Goal: Transaction & Acquisition: Download file/media

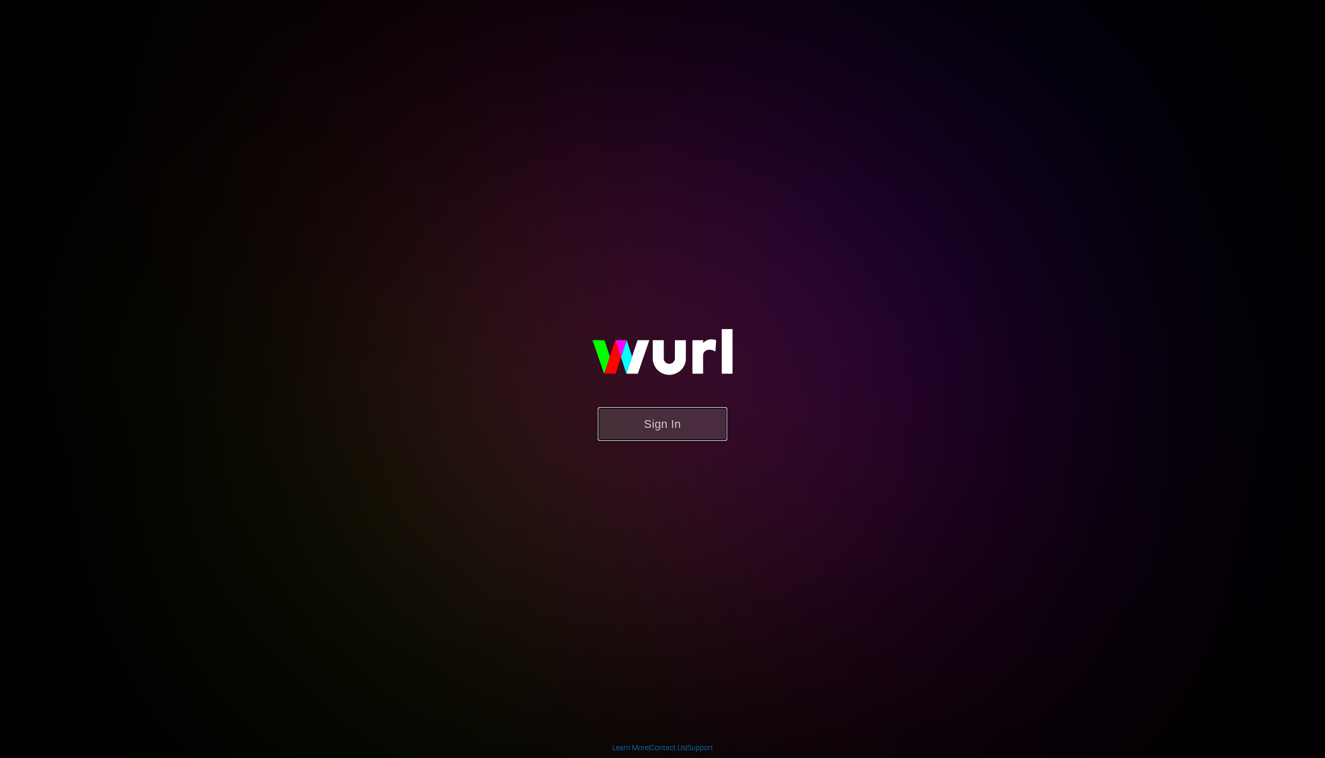
click at [640, 429] on button "Sign In" at bounding box center [662, 424] width 129 height 34
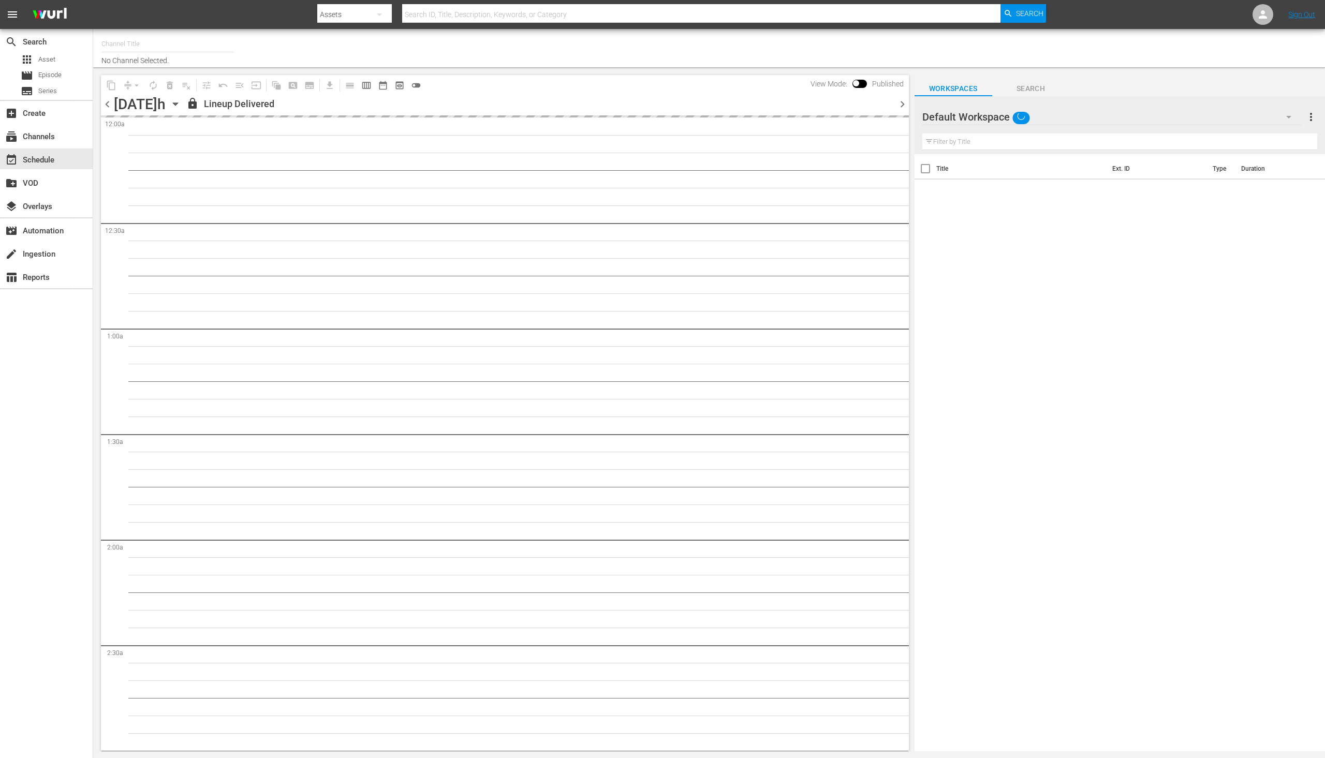
type input "PeliMex (1184)"
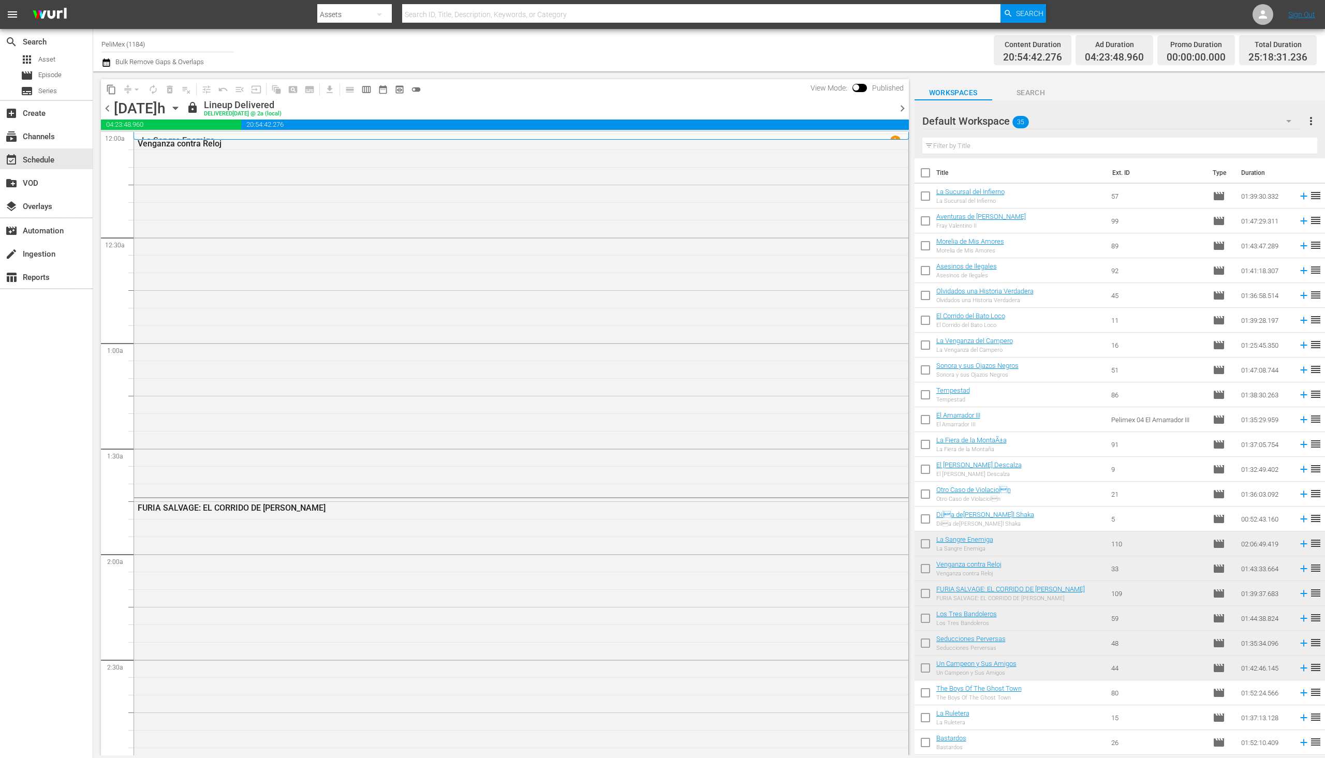
click at [905, 106] on span "chevron_right" at bounding box center [902, 108] width 13 height 13
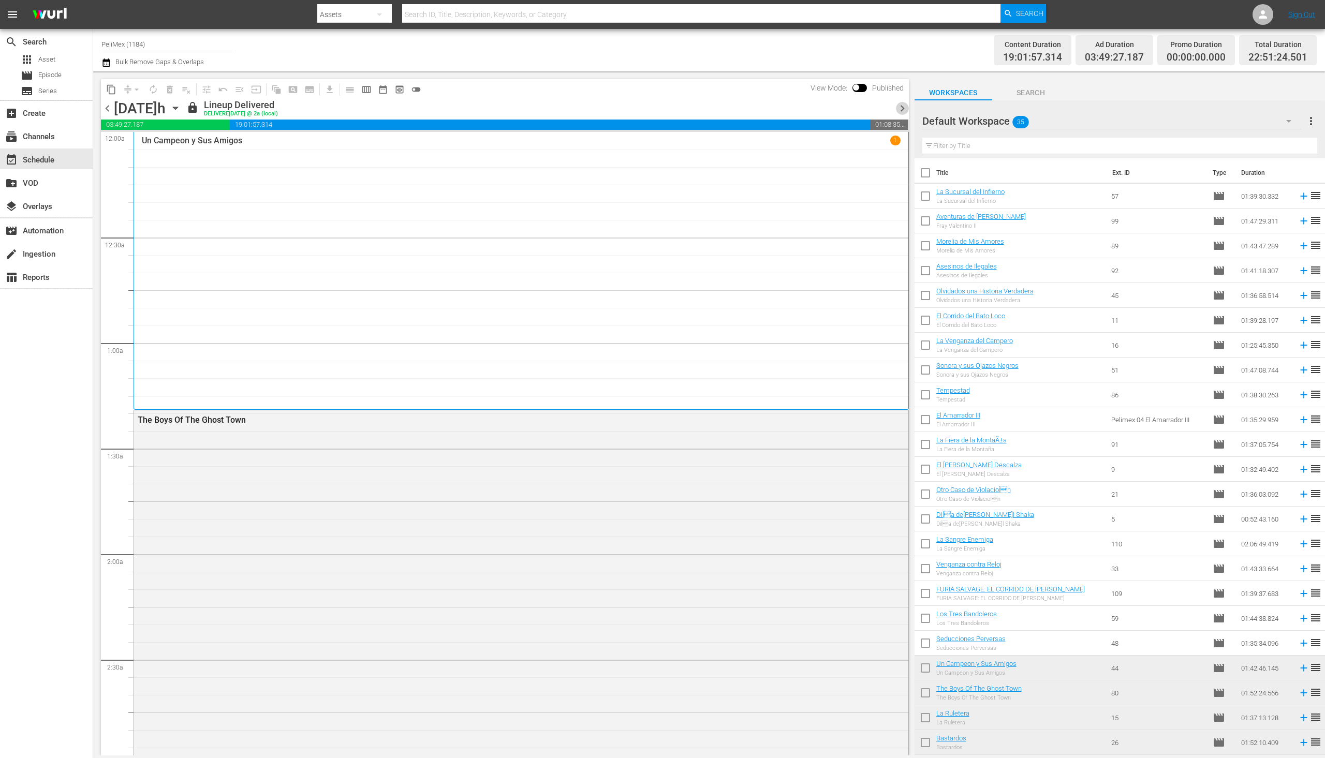
click at [904, 107] on span "chevron_right" at bounding box center [902, 108] width 13 height 13
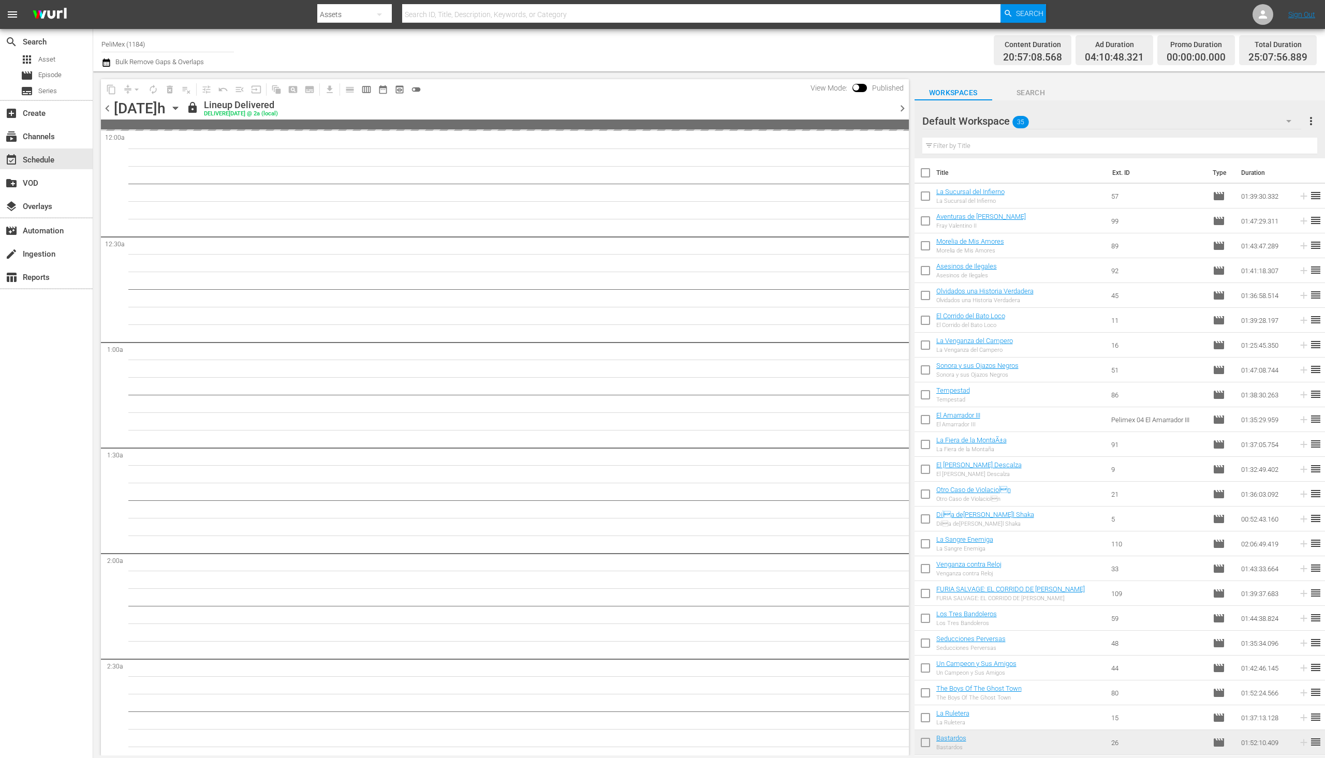
click at [904, 107] on span "chevron_right" at bounding box center [902, 108] width 13 height 13
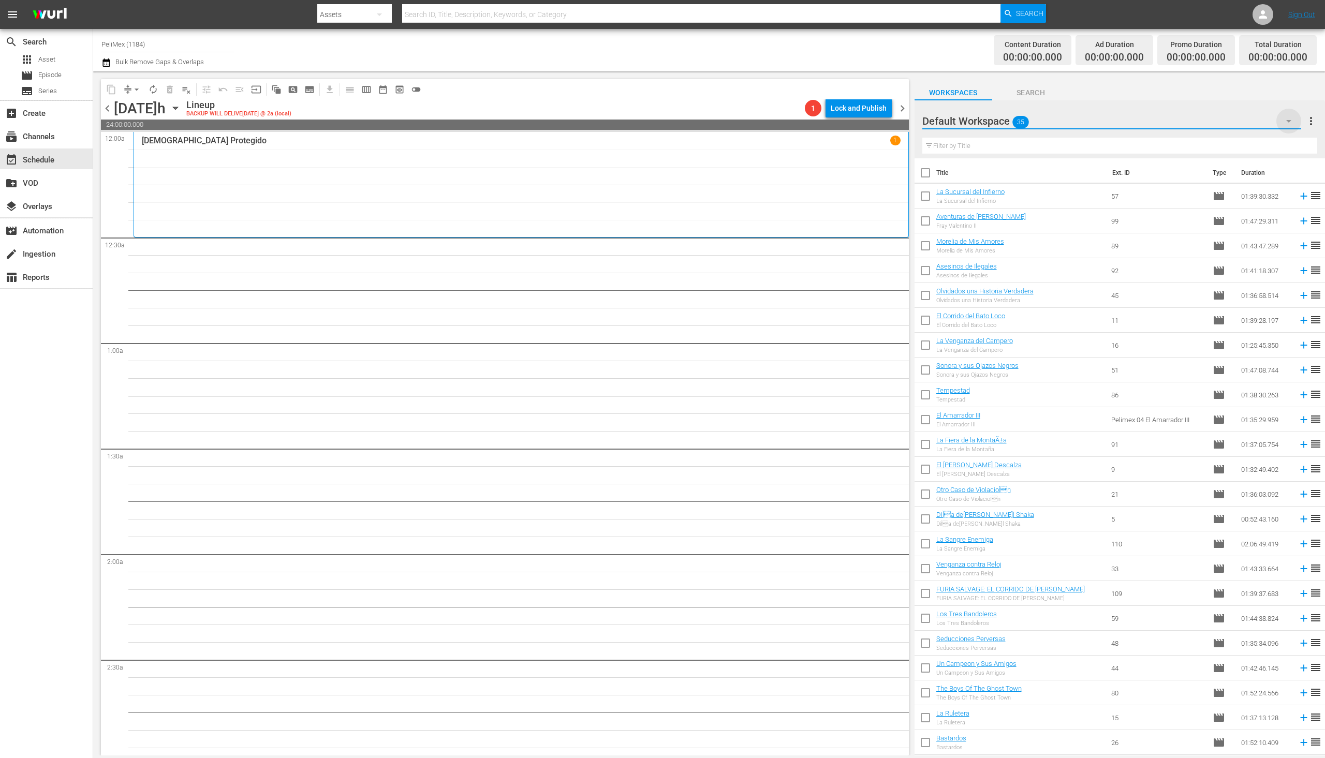
click at [1293, 119] on icon "button" at bounding box center [1289, 121] width 12 height 12
click at [1005, 144] on div "Programación alterna (35)" at bounding box center [989, 150] width 108 height 17
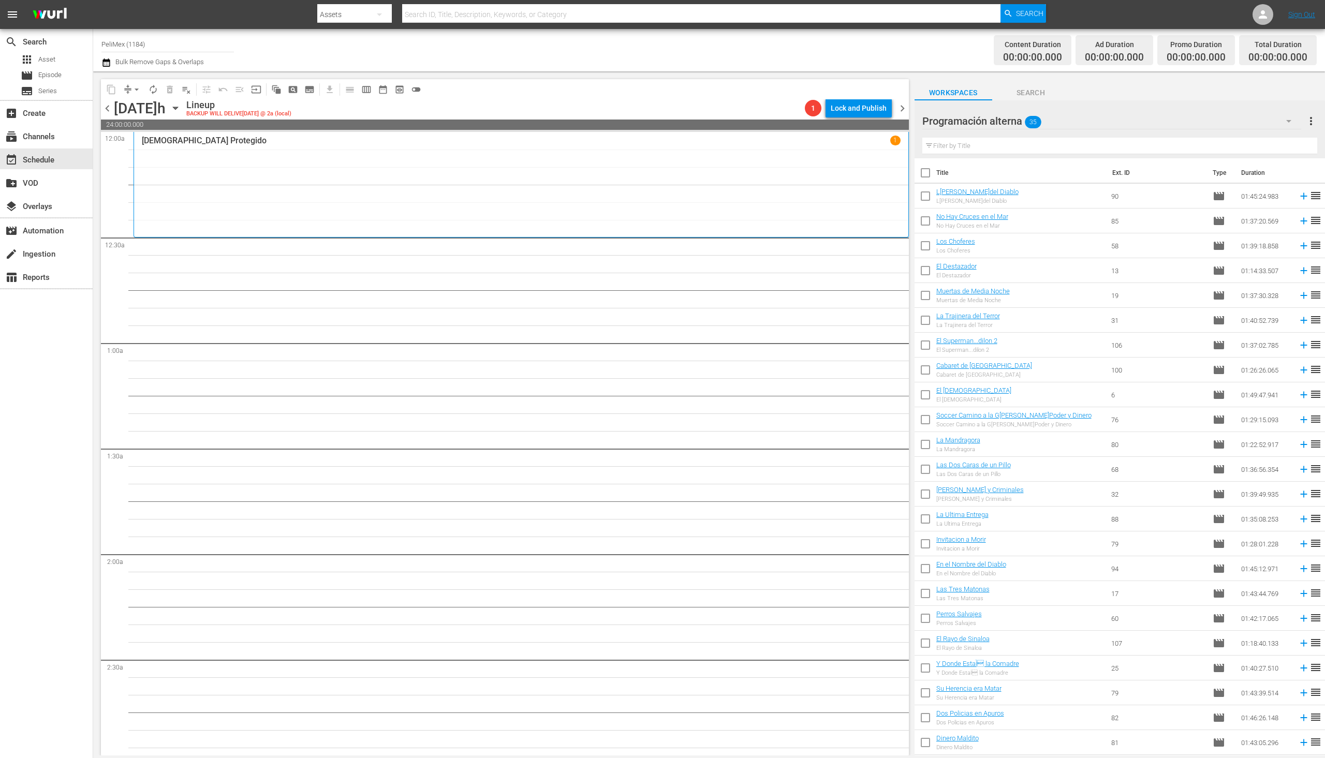
click at [927, 196] on input "checkbox" at bounding box center [926, 198] width 22 height 22
checkbox input "true"
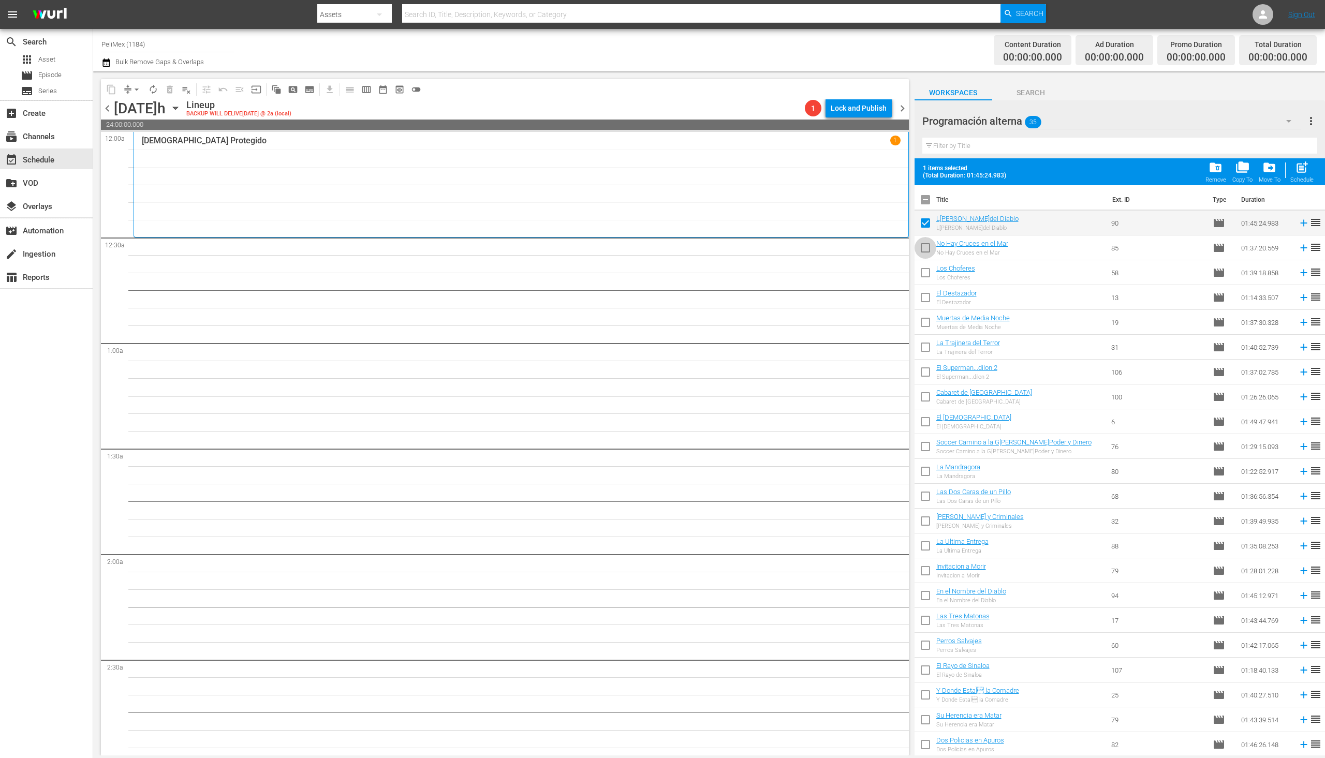
click at [924, 250] on input "checkbox" at bounding box center [926, 250] width 22 height 22
checkbox input "true"
click at [926, 269] on input "checkbox" at bounding box center [926, 275] width 22 height 22
checkbox input "true"
click at [928, 296] on input "checkbox" at bounding box center [926, 300] width 22 height 22
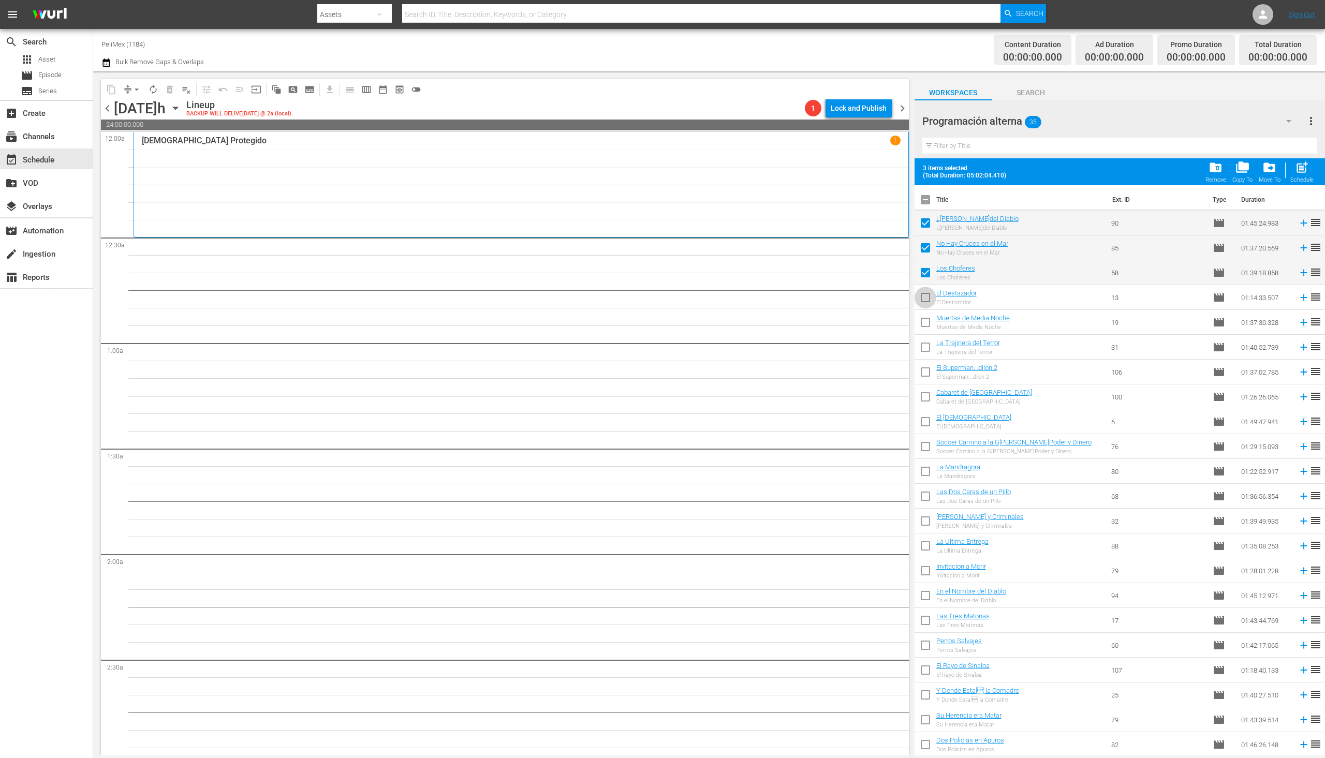
checkbox input "true"
click at [928, 326] on input "checkbox" at bounding box center [926, 325] width 22 height 22
checkbox input "true"
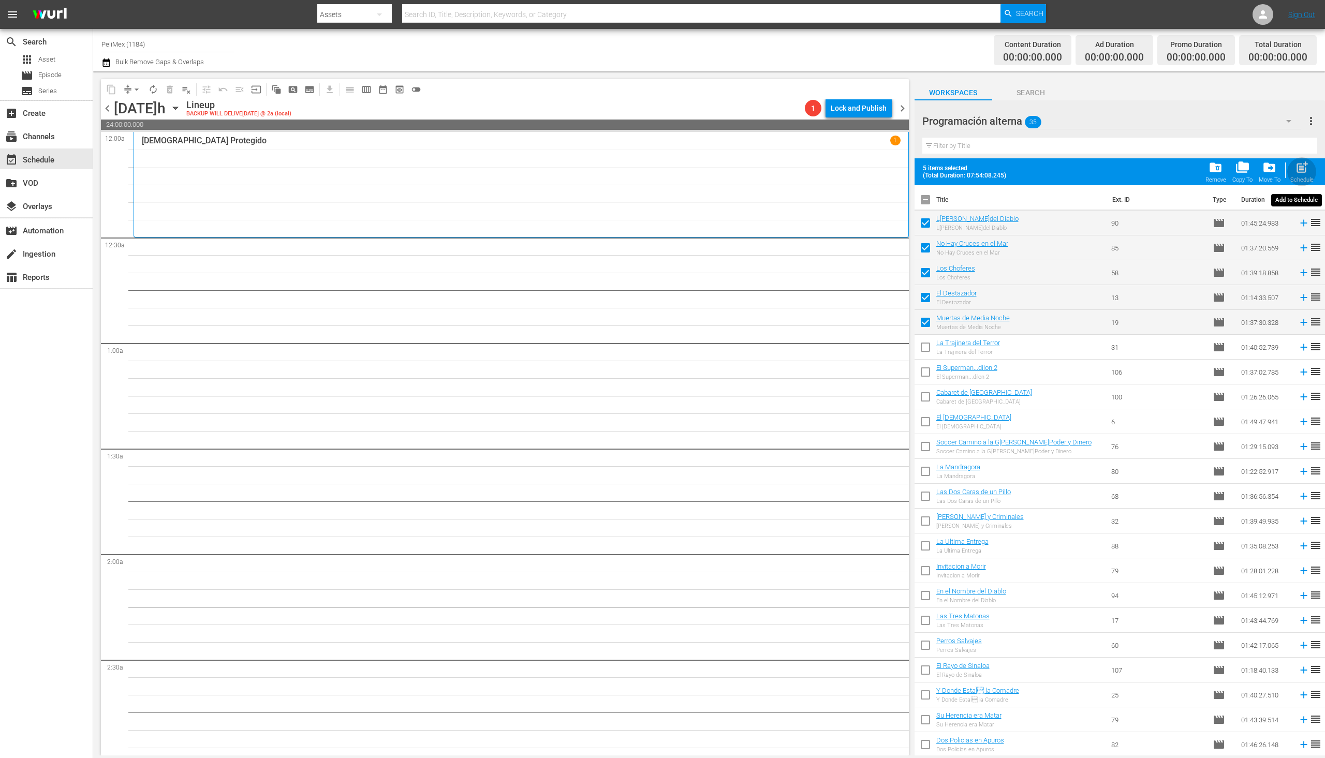
click at [1300, 175] on div "post_add Schedule" at bounding box center [1302, 171] width 23 height 23
checkbox input "false"
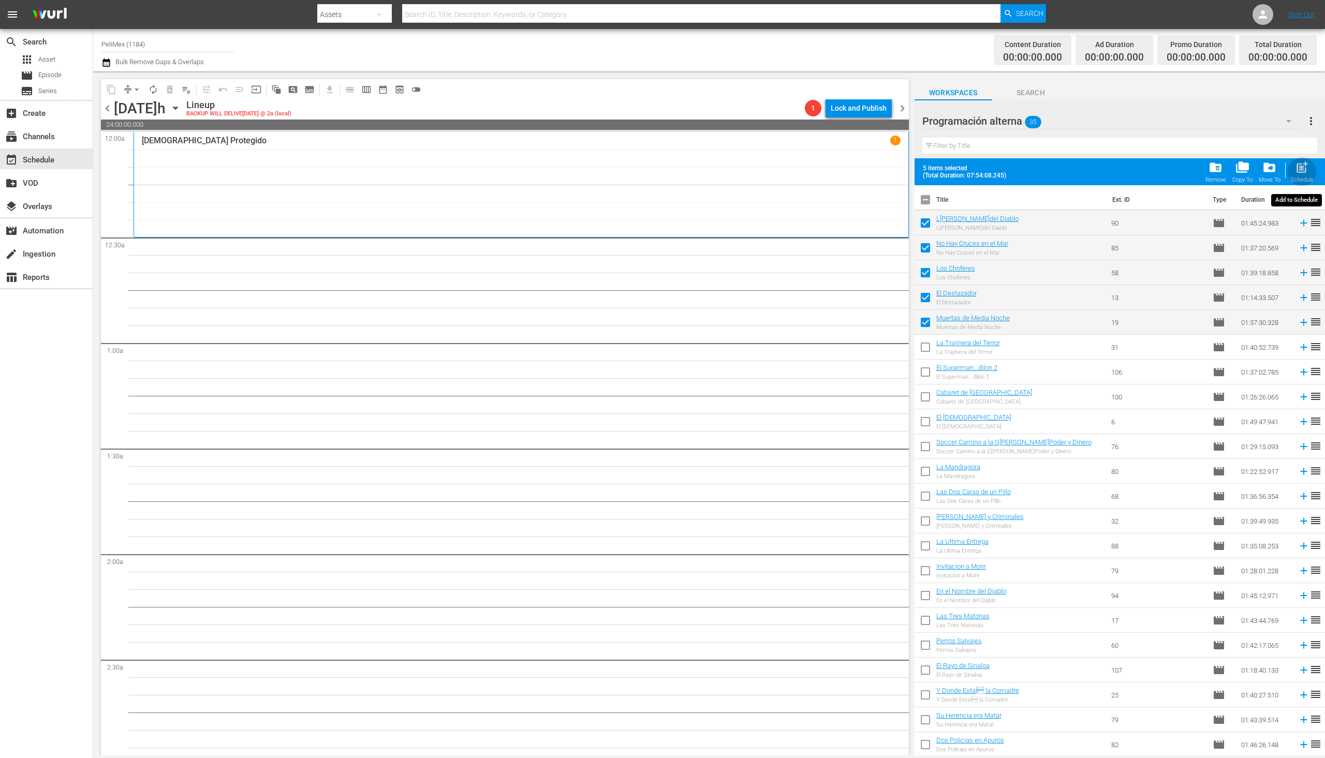
checkbox input "false"
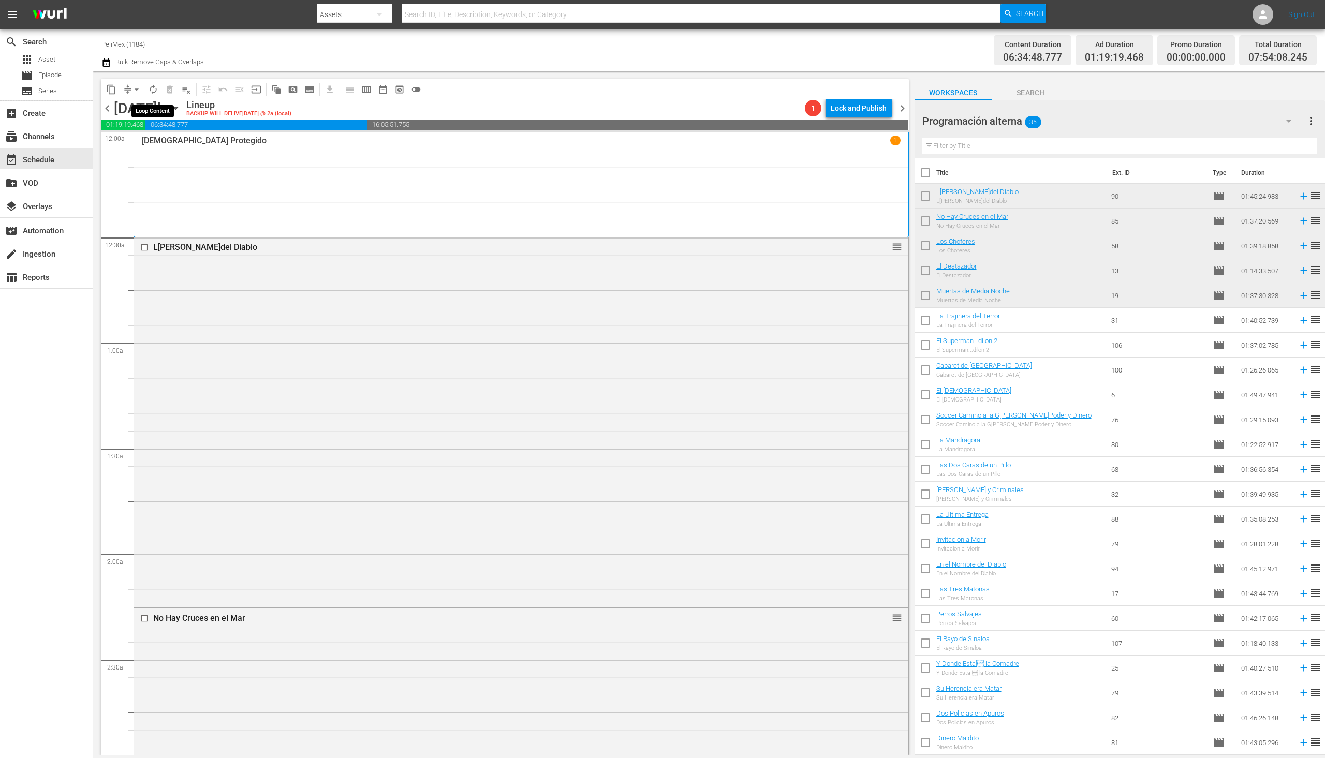
click at [155, 89] on span "autorenew_outlined" at bounding box center [153, 89] width 10 height 10
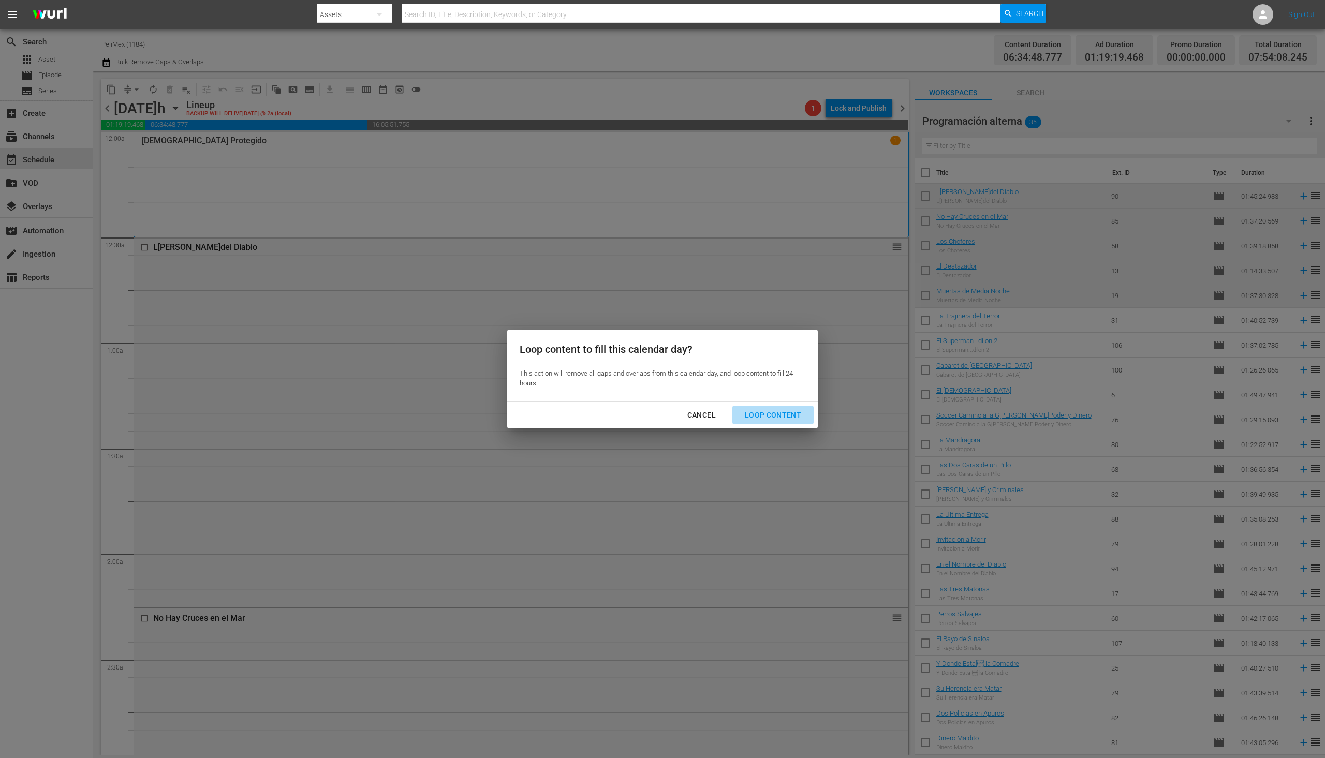
click at [778, 417] on div "Loop Content" at bounding box center [773, 415] width 73 height 13
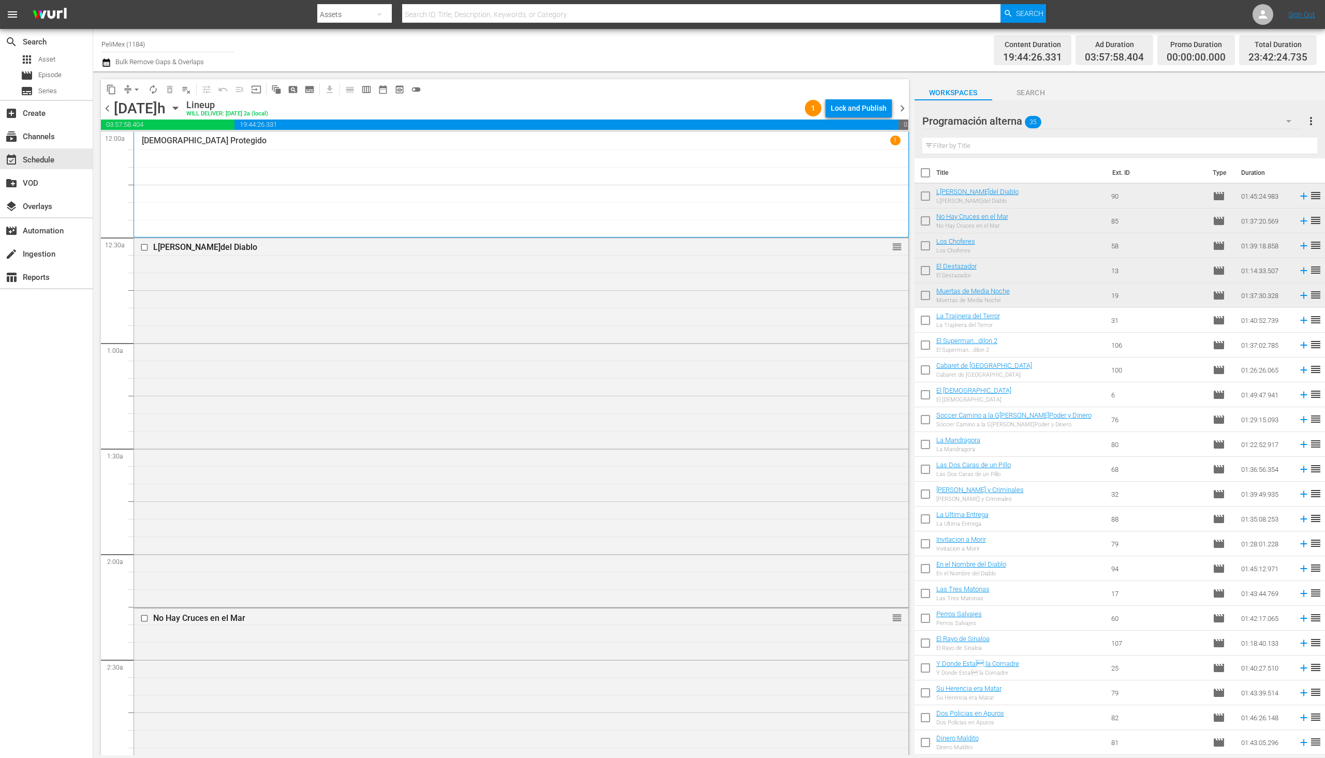
click at [860, 95] on div "content_copy compress arrow_drop_down autorenew_outlined delete_forever_outline…" at bounding box center [505, 89] width 808 height 20
click at [857, 110] on div "Lock and Publish" at bounding box center [859, 108] width 56 height 19
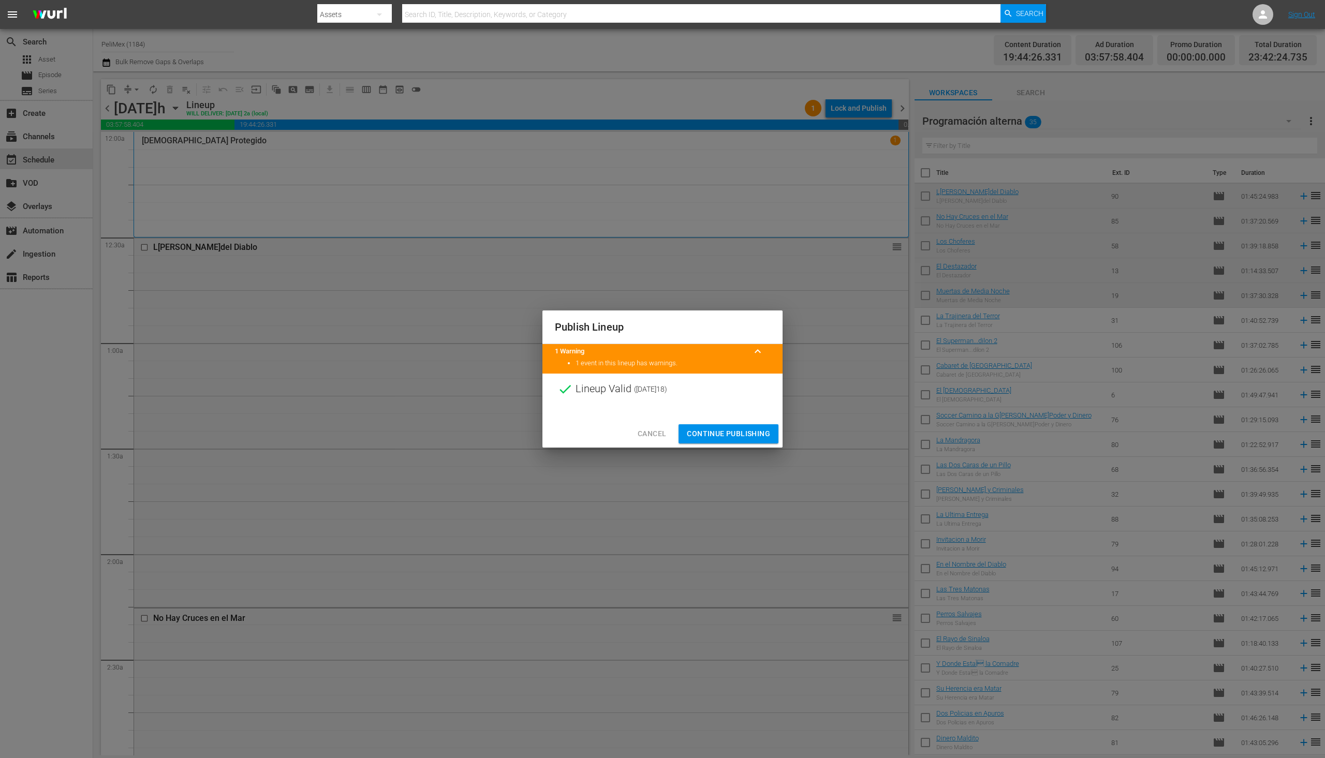
click at [751, 434] on span "Continue Publishing" at bounding box center [728, 434] width 83 height 13
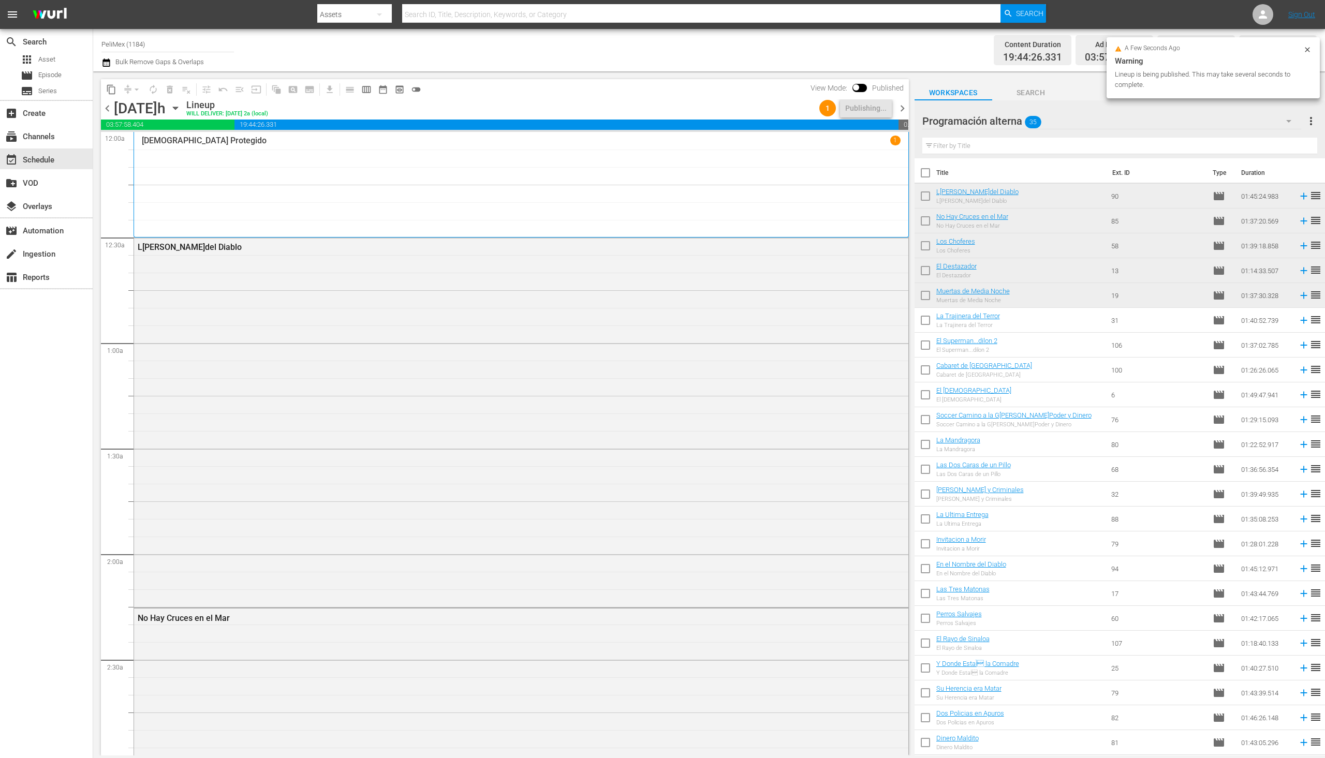
click at [927, 328] on input "checkbox" at bounding box center [926, 323] width 22 height 22
checkbox input "true"
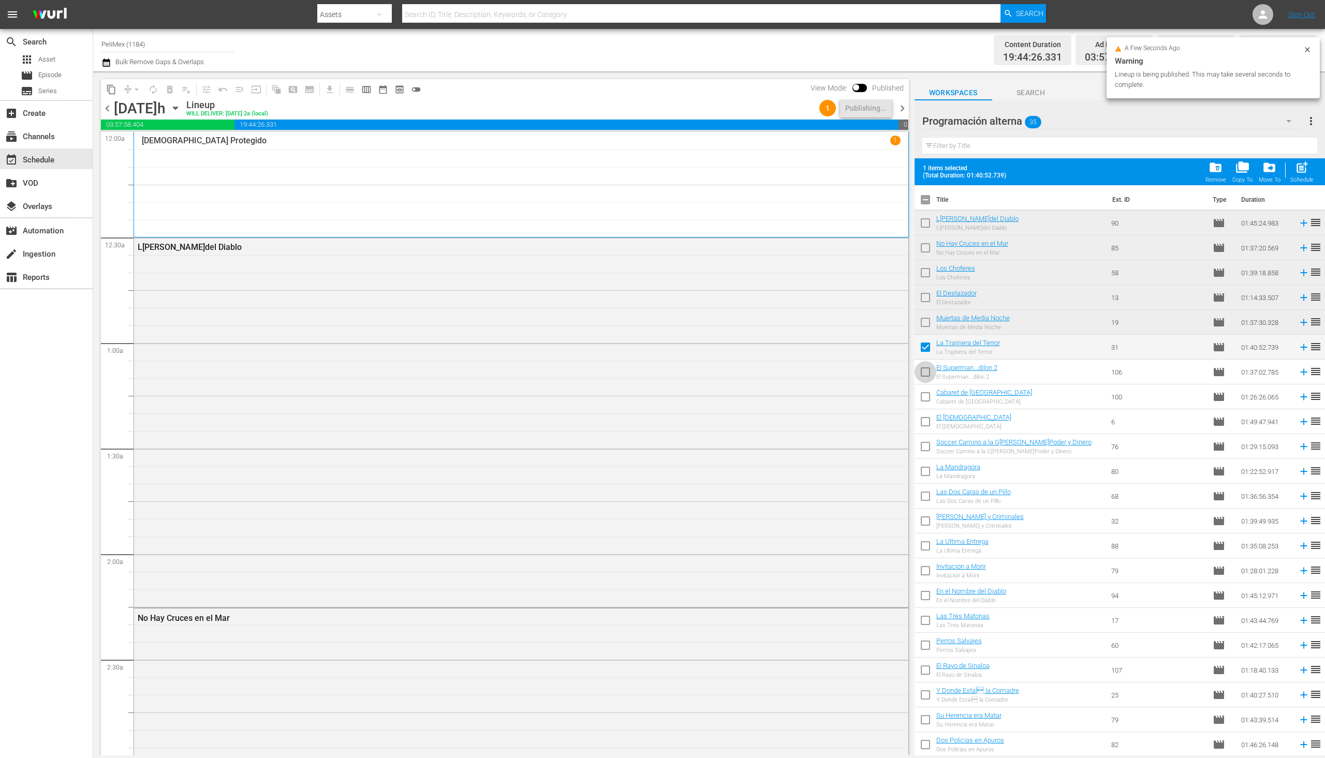
click at [930, 375] on input "checkbox" at bounding box center [926, 374] width 22 height 22
checkbox input "true"
click at [926, 399] on input "checkbox" at bounding box center [926, 399] width 22 height 22
checkbox input "true"
click at [923, 420] on input "checkbox" at bounding box center [926, 424] width 22 height 22
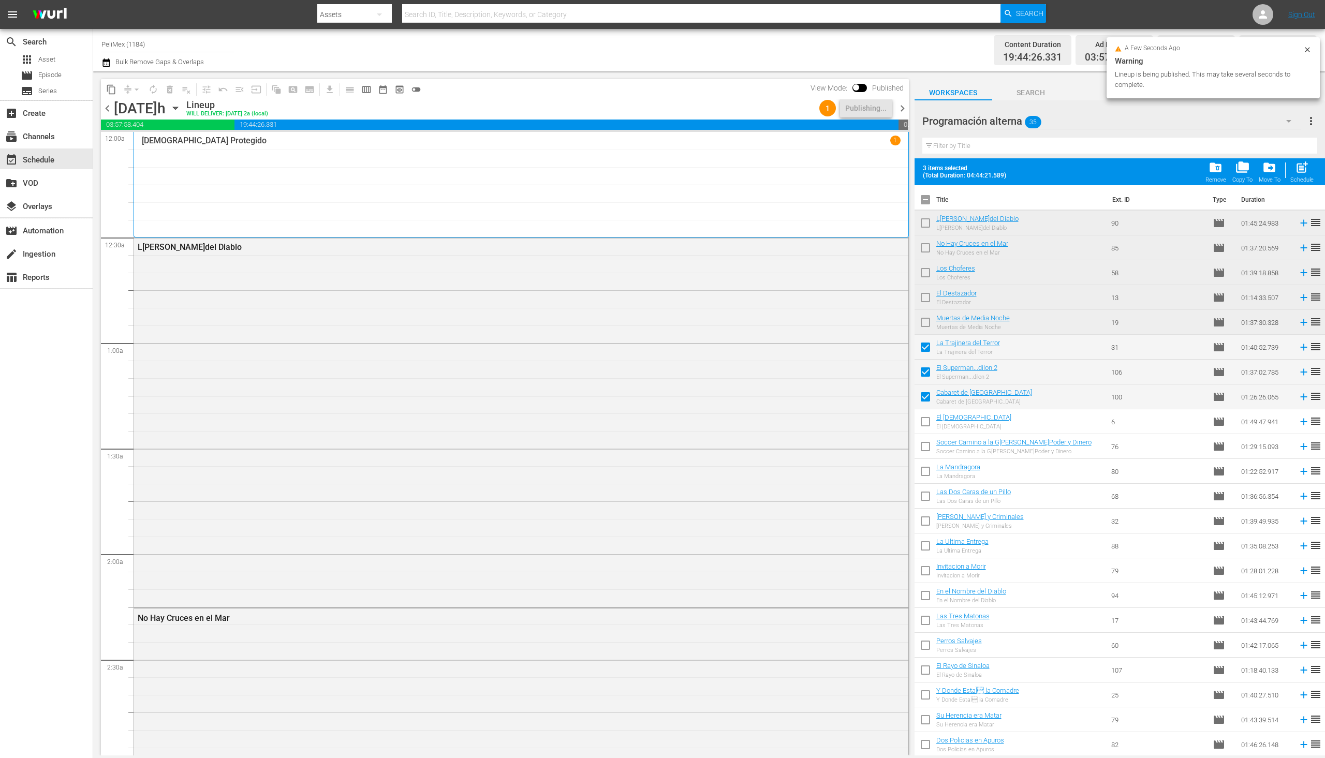
checkbox input "true"
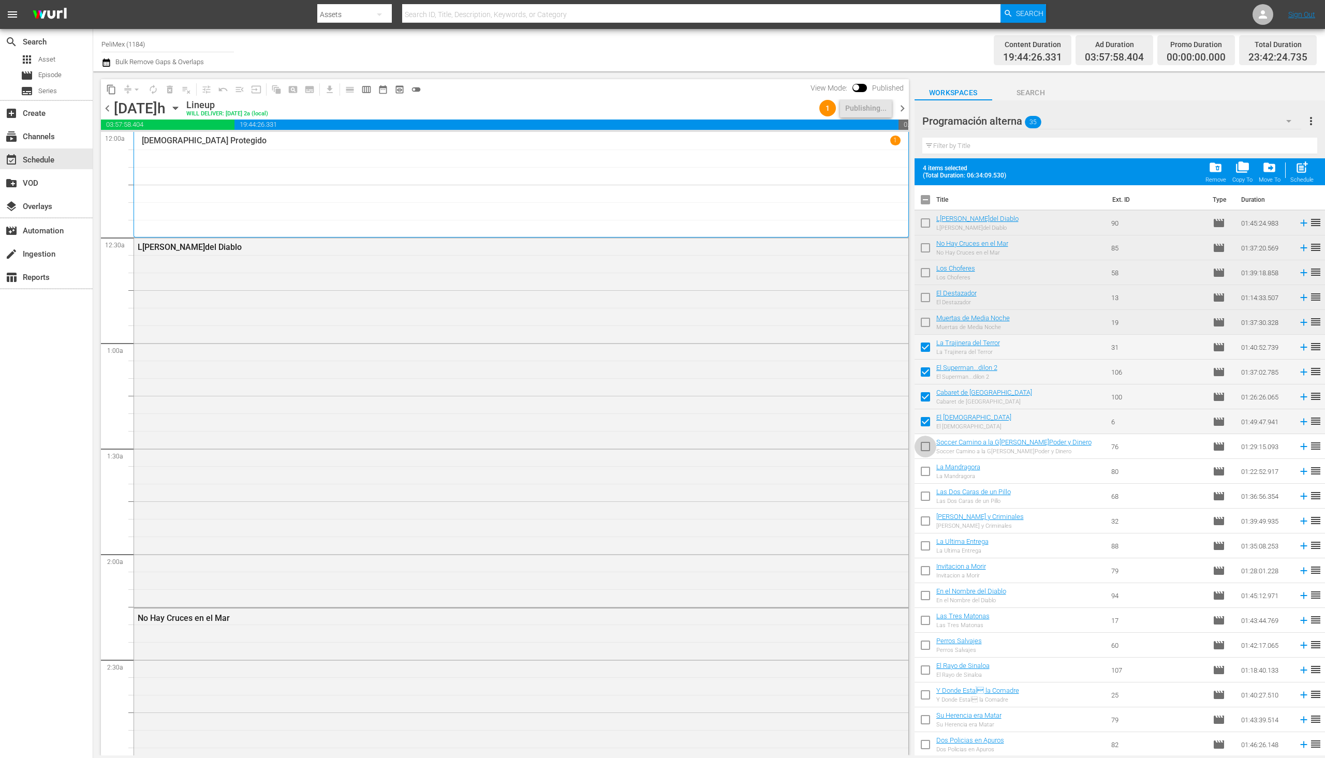
click at [927, 452] on input "checkbox" at bounding box center [926, 449] width 22 height 22
checkbox input "true"
click at [904, 109] on span "chevron_right" at bounding box center [902, 108] width 13 height 13
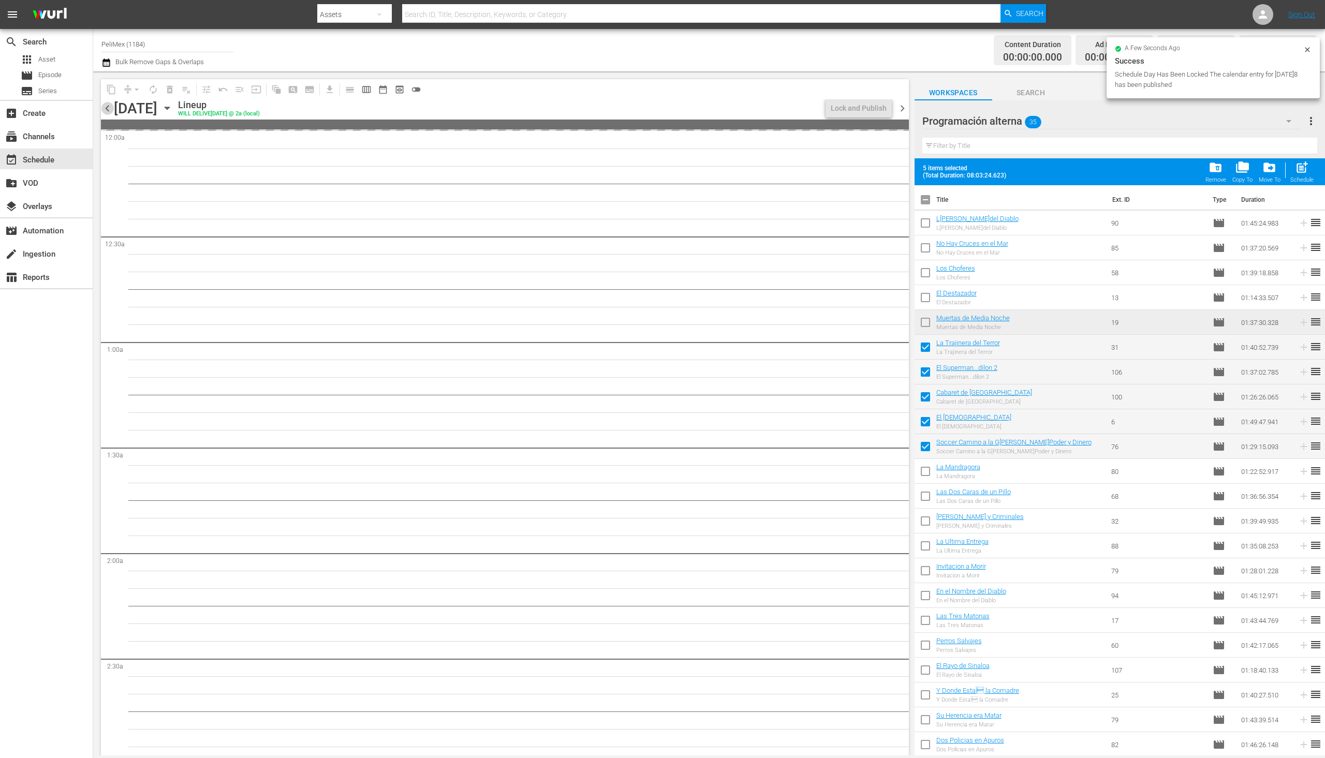
click at [109, 107] on span "chevron_left" at bounding box center [107, 108] width 13 height 13
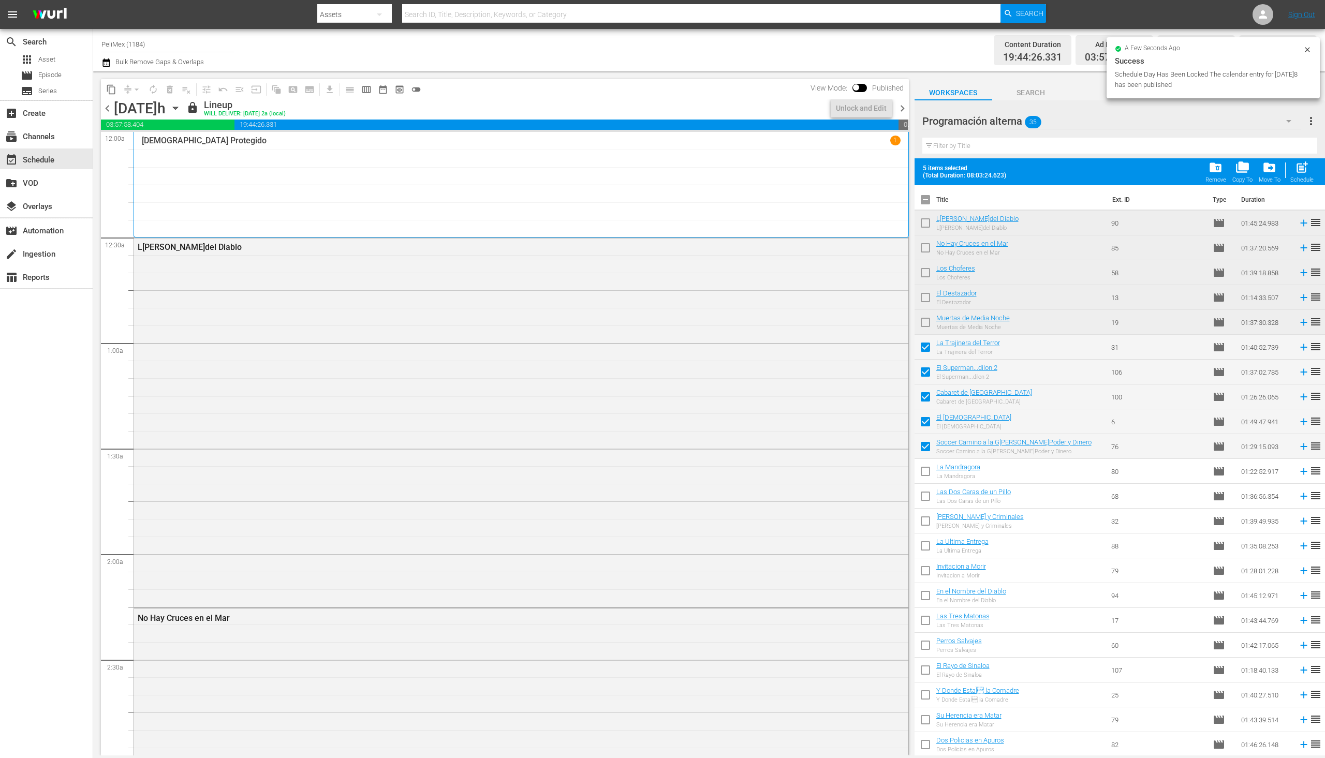
click at [902, 111] on span "chevron_right" at bounding box center [902, 108] width 13 height 13
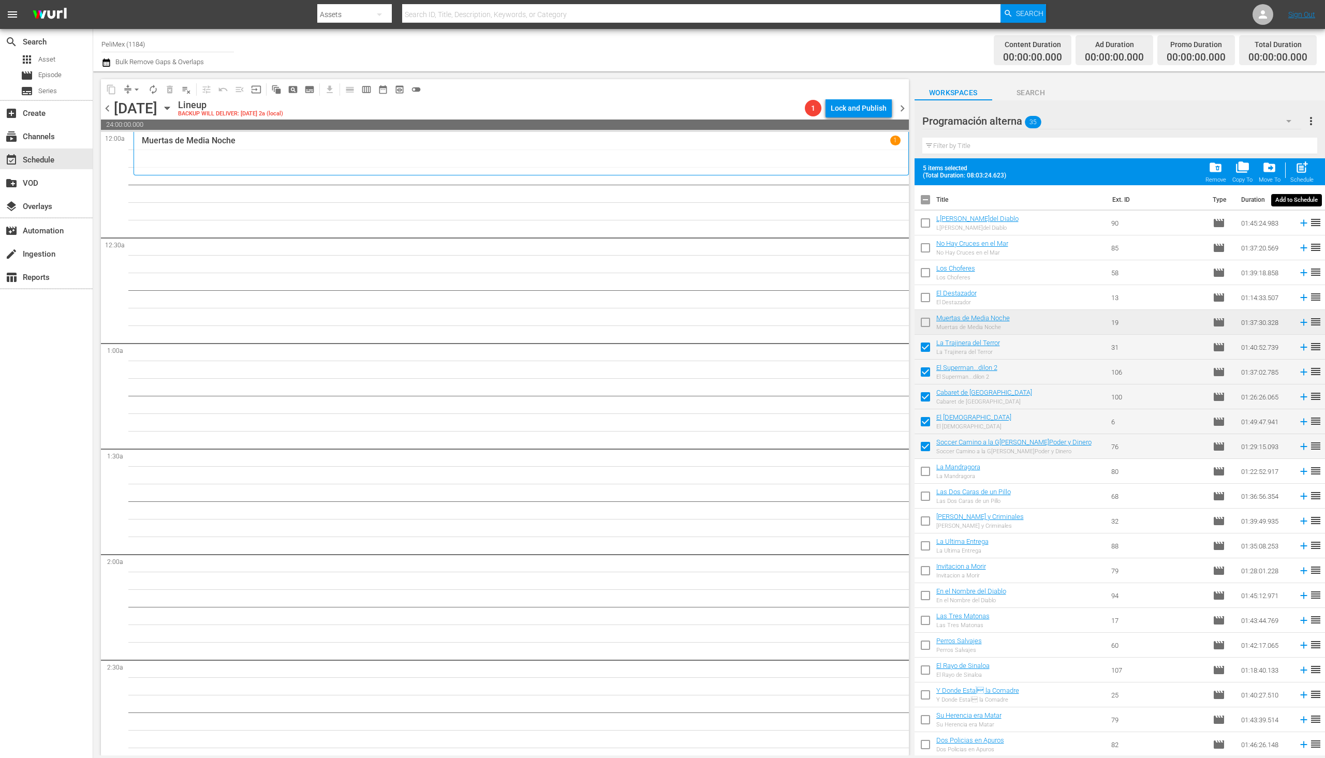
click at [1311, 173] on div "post_add Schedule" at bounding box center [1302, 171] width 23 height 23
checkbox input "false"
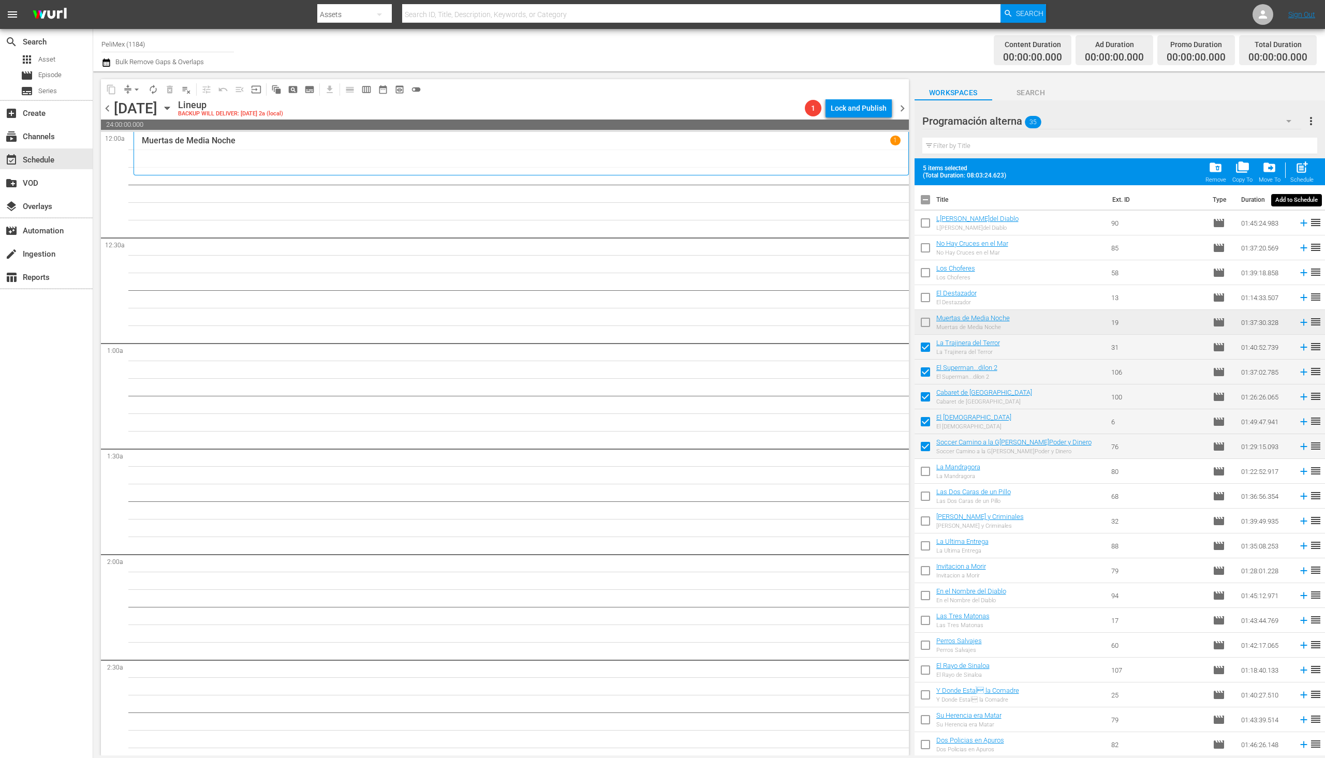
checkbox input "false"
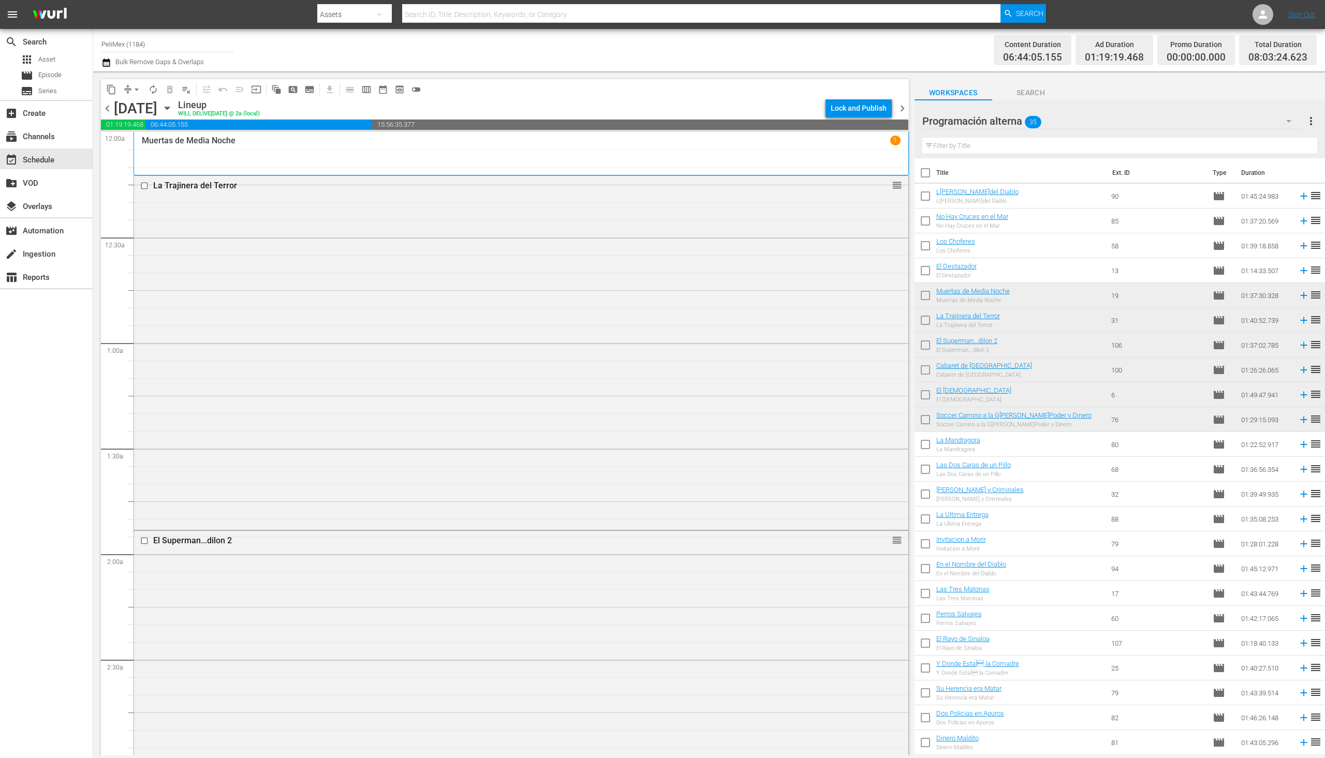
click at [153, 88] on span "autorenew_outlined" at bounding box center [153, 89] width 10 height 10
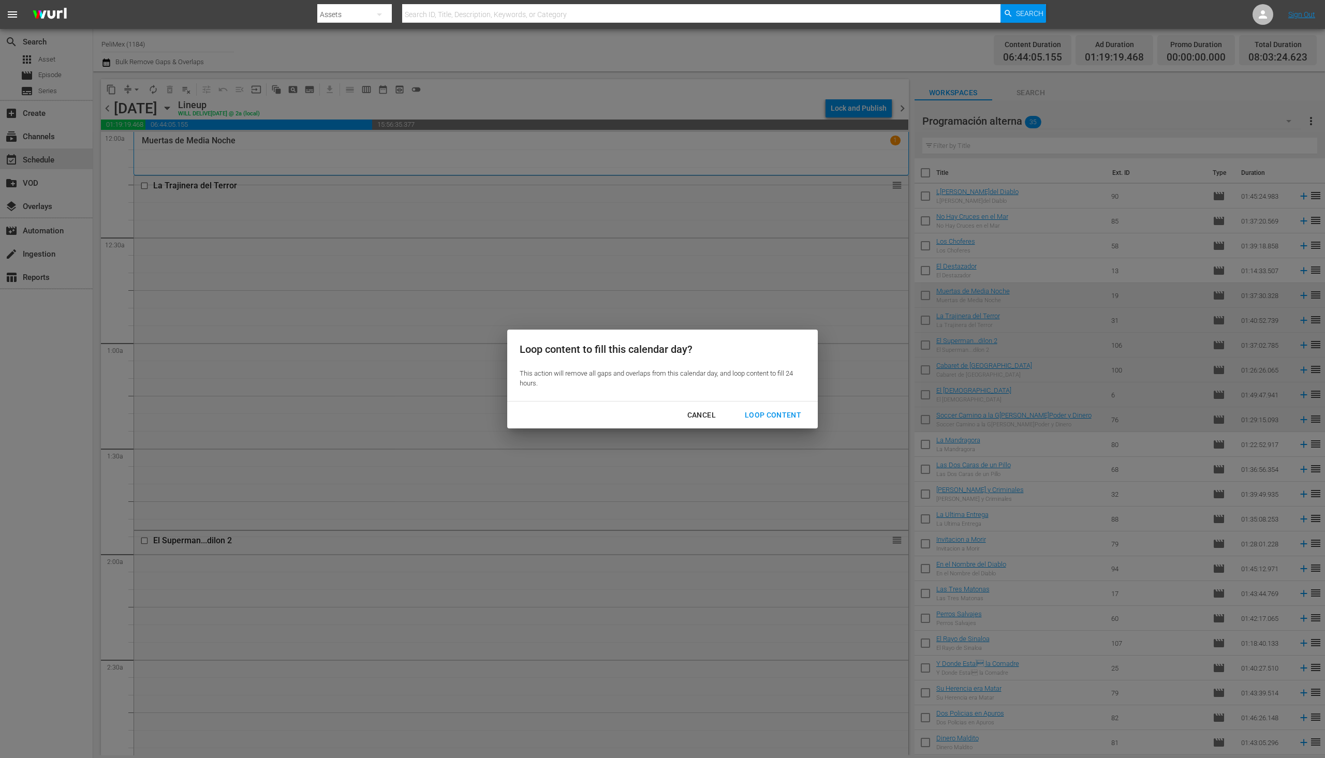
click at [777, 418] on div "Loop Content" at bounding box center [773, 415] width 73 height 13
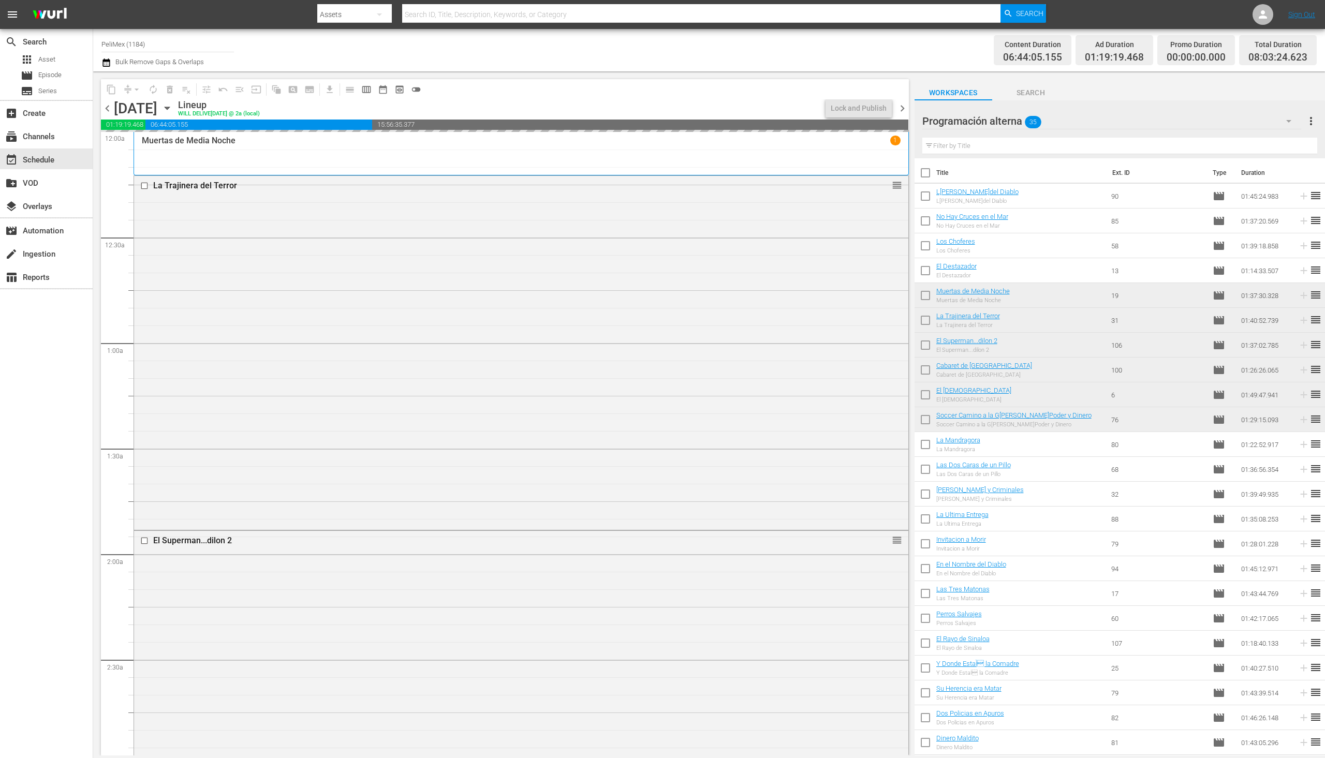
click at [932, 449] on input "checkbox" at bounding box center [926, 447] width 22 height 22
checkbox input "true"
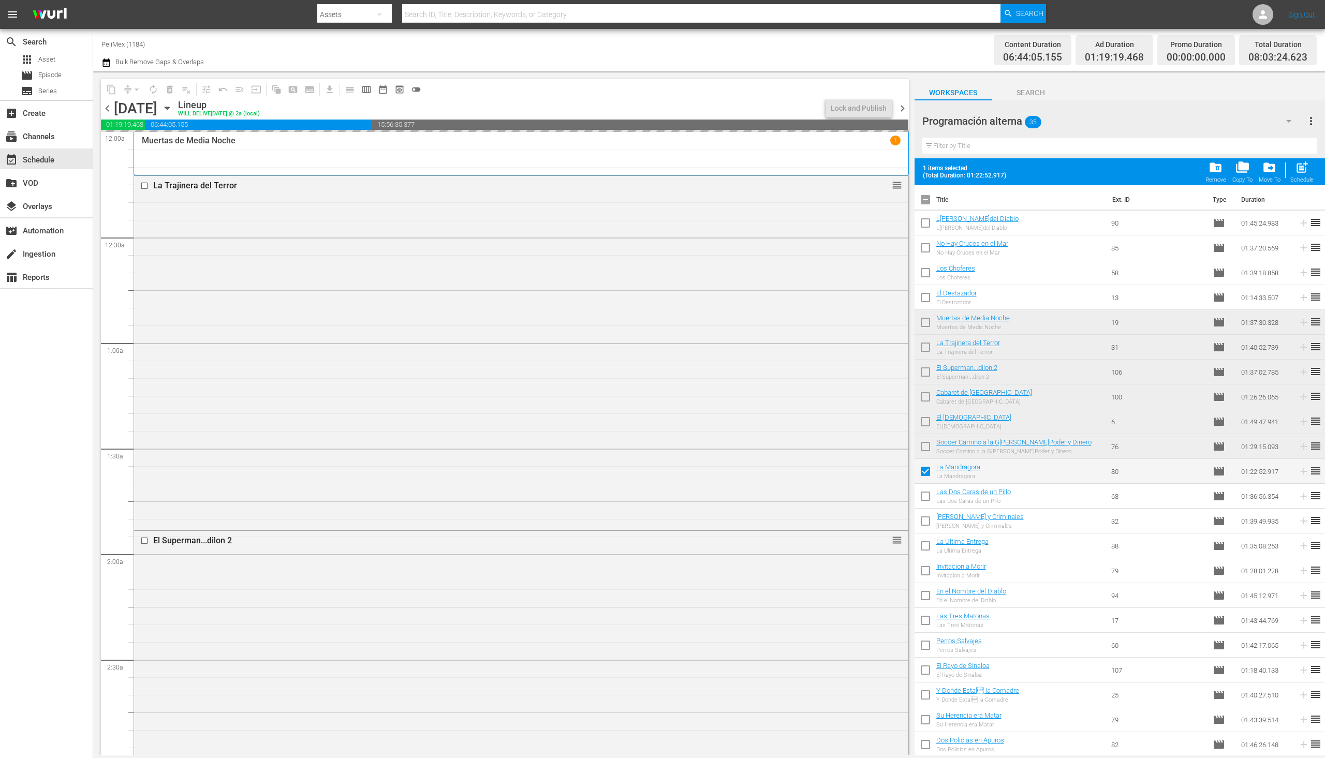
click at [920, 500] on input "checkbox" at bounding box center [926, 499] width 22 height 22
checkbox input "true"
click at [925, 524] on input "checkbox" at bounding box center [926, 524] width 22 height 22
checkbox input "true"
click at [924, 547] on input "checkbox" at bounding box center [926, 548] width 22 height 22
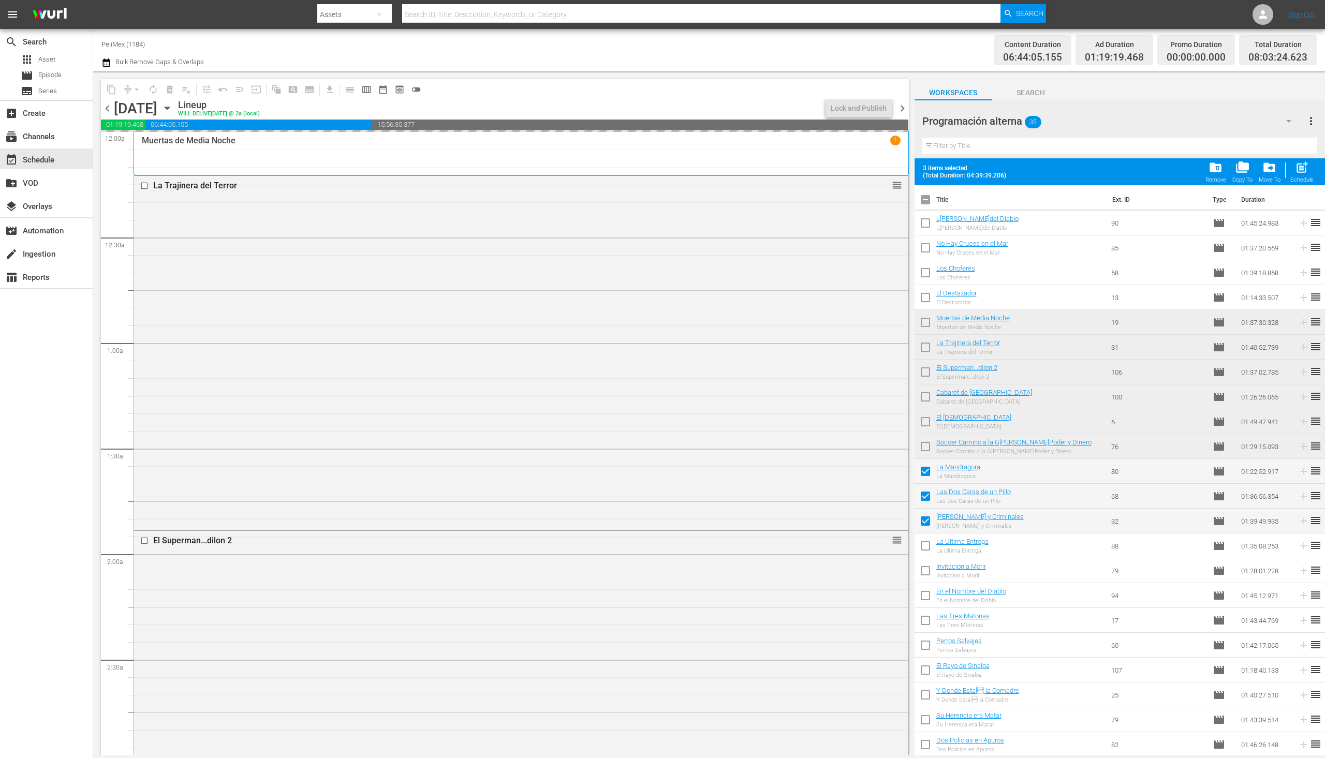
checkbox input "true"
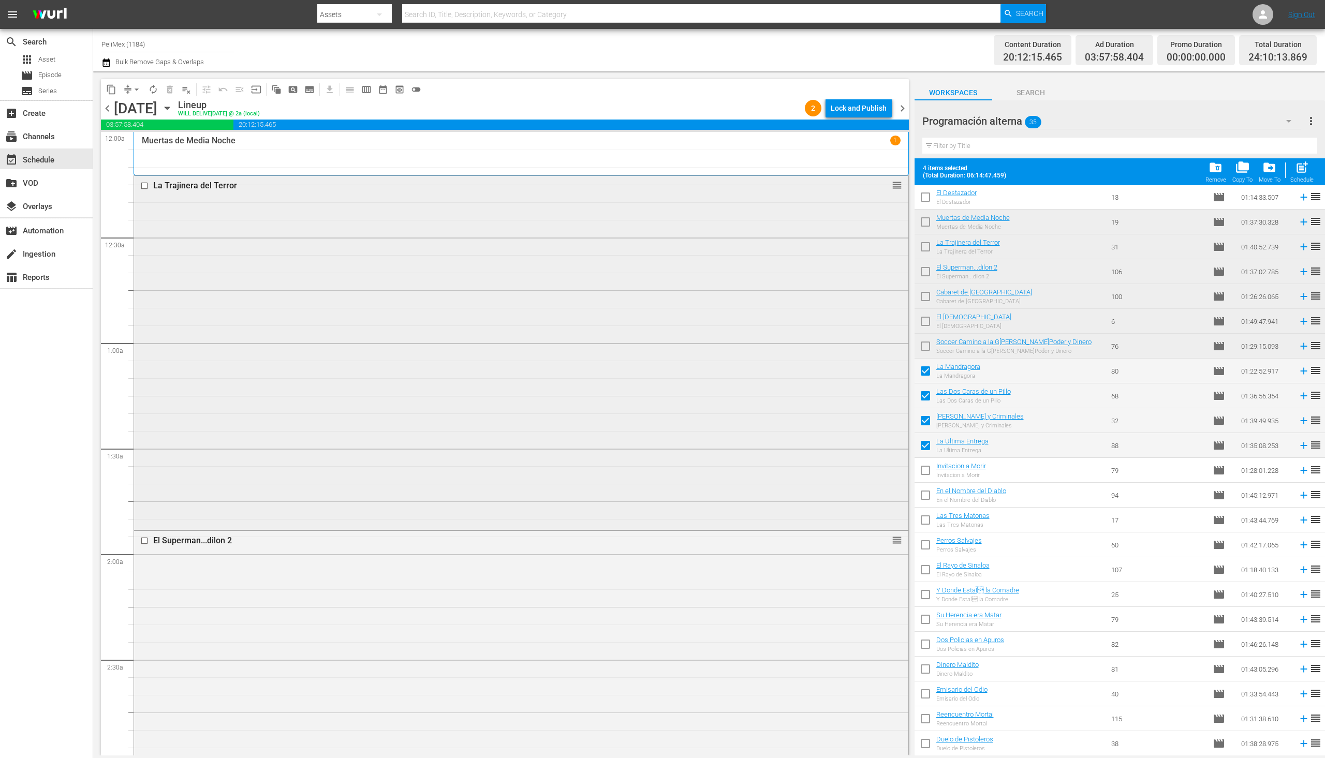
scroll to position [104, 0]
click at [927, 473] on input "checkbox" at bounding box center [926, 470] width 22 height 22
checkbox input "true"
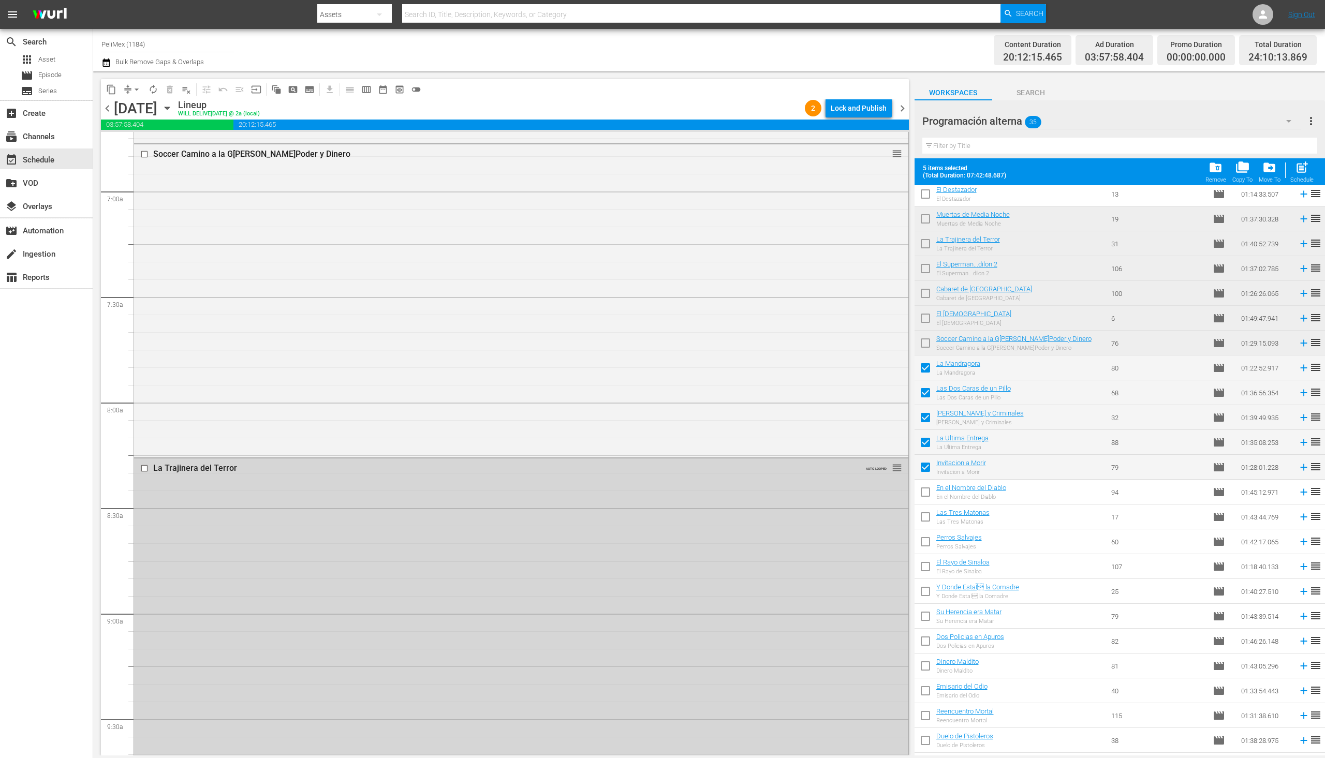
scroll to position [0, 0]
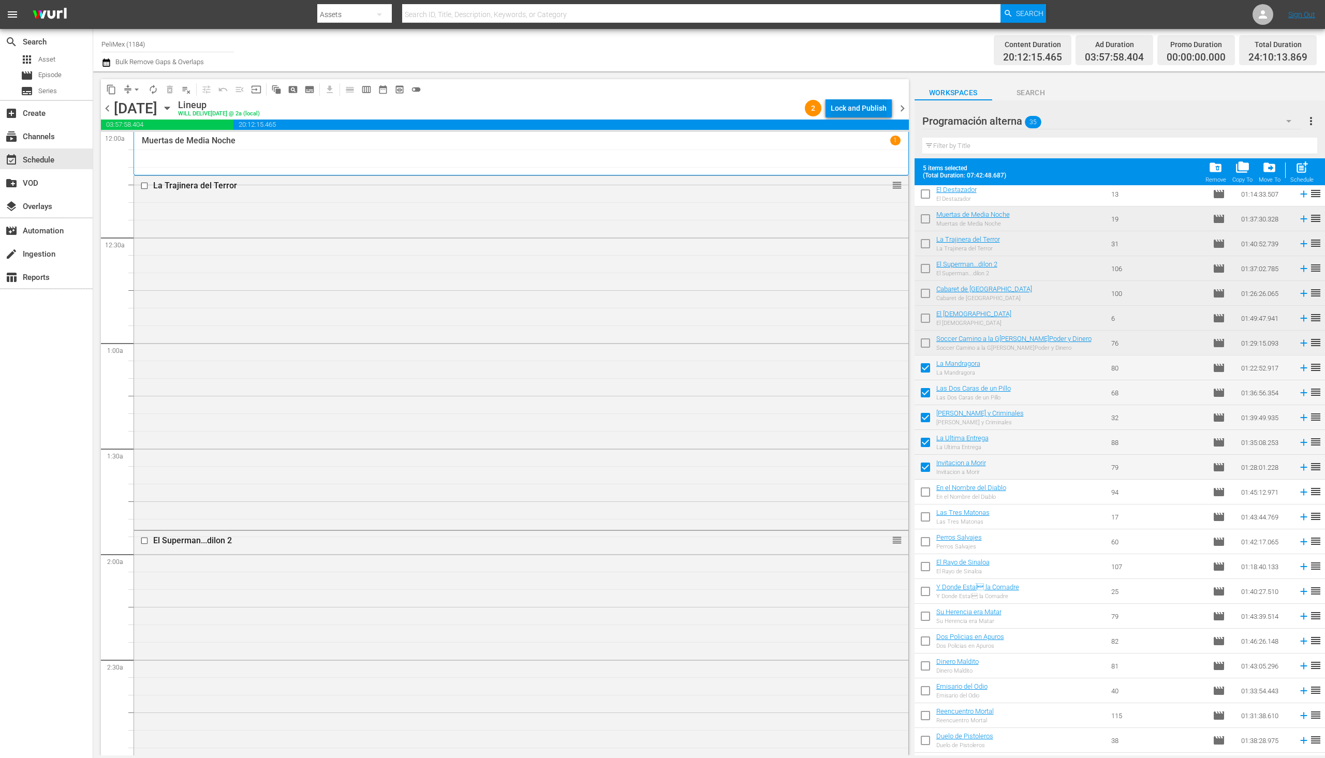
click at [868, 105] on div "Lock and Publish" at bounding box center [859, 108] width 56 height 19
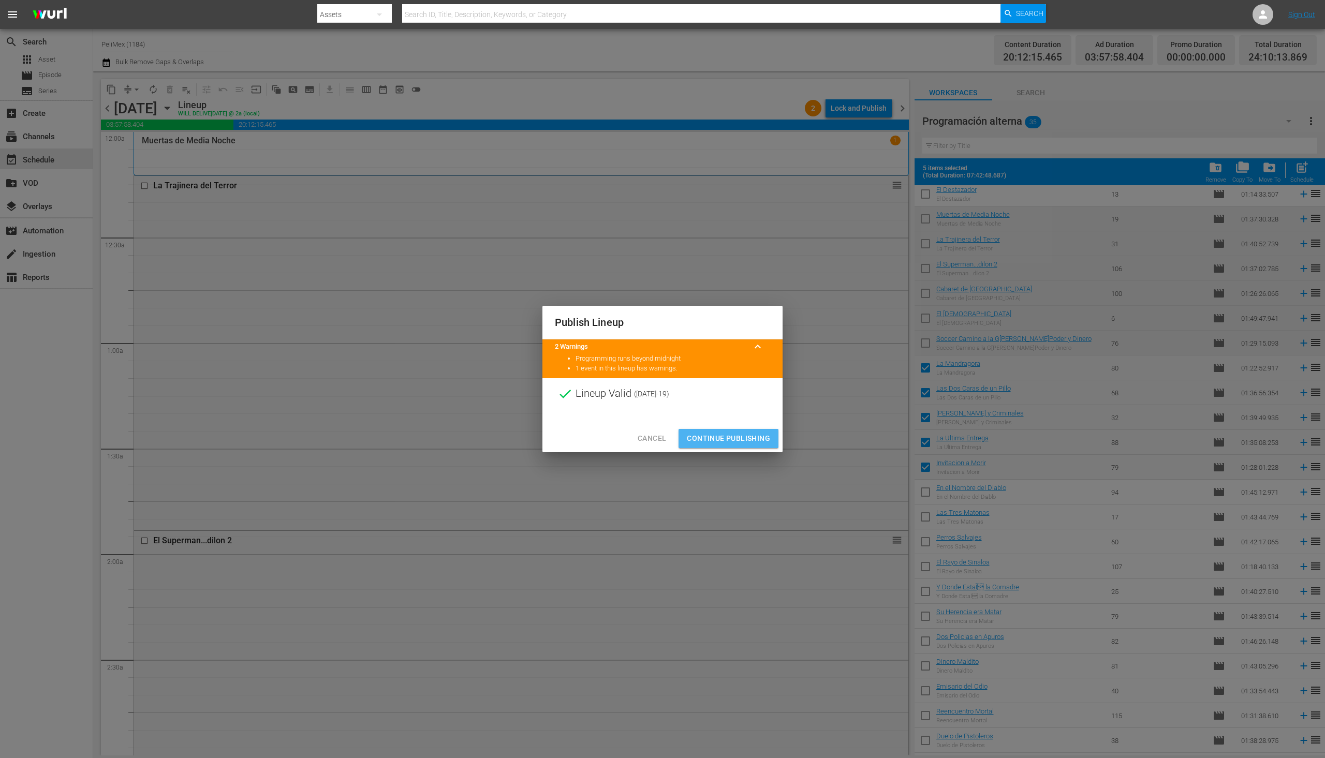
click at [738, 441] on span "Continue Publishing" at bounding box center [728, 438] width 83 height 13
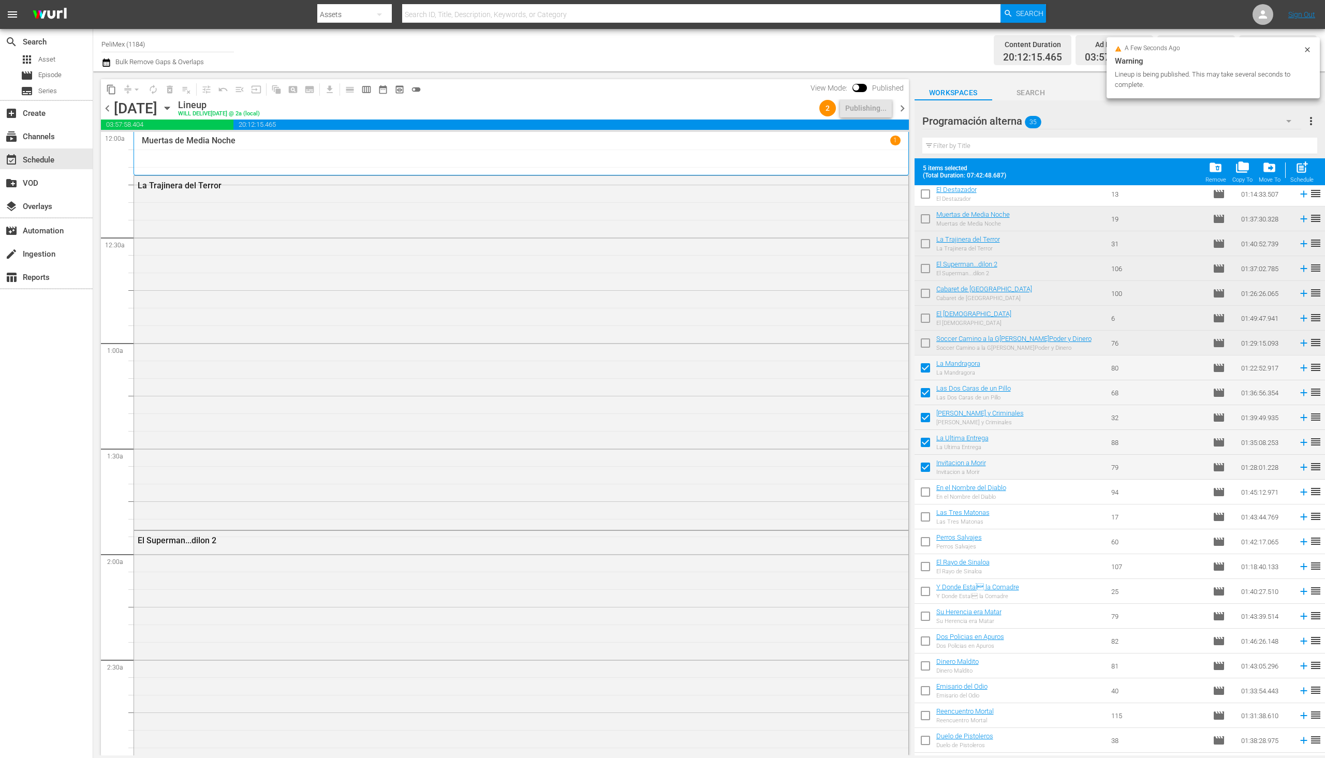
click at [903, 105] on span "chevron_right" at bounding box center [902, 108] width 13 height 13
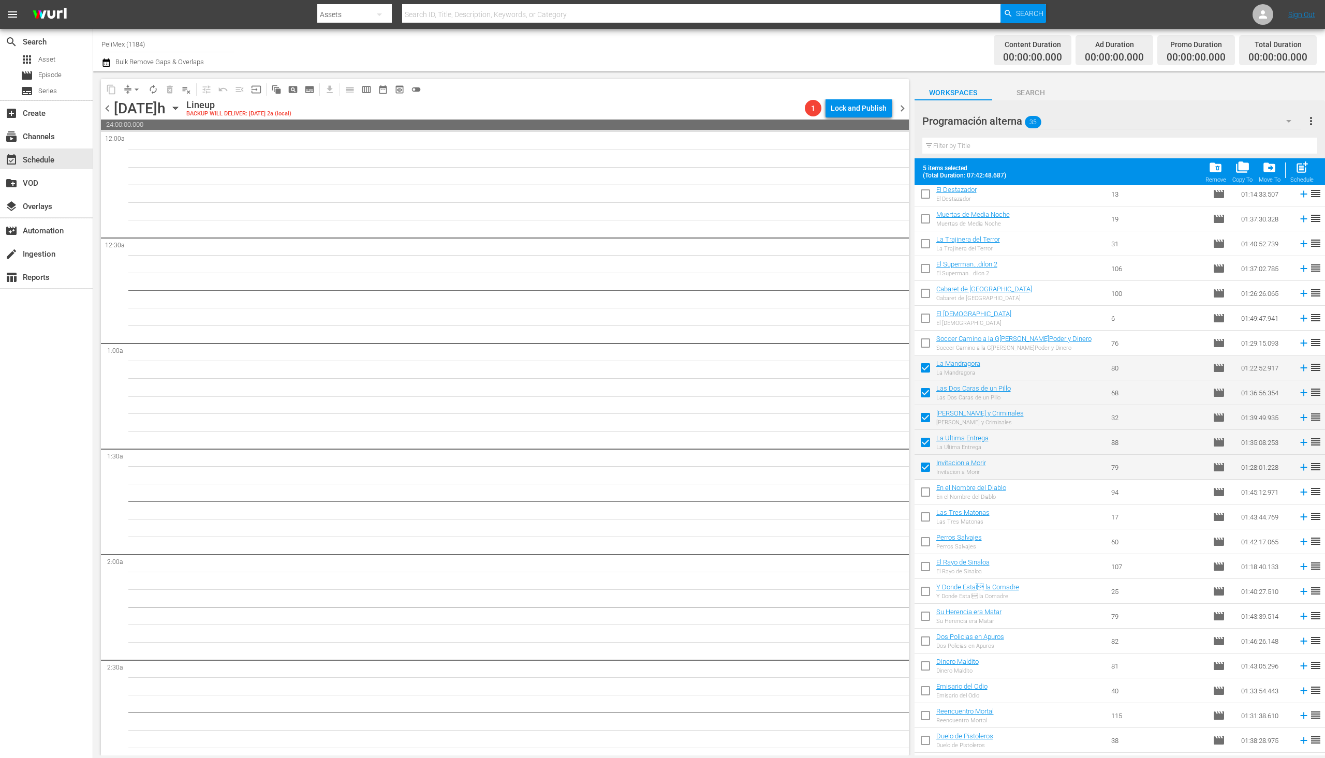
click at [106, 108] on span "chevron_left" at bounding box center [107, 108] width 13 height 13
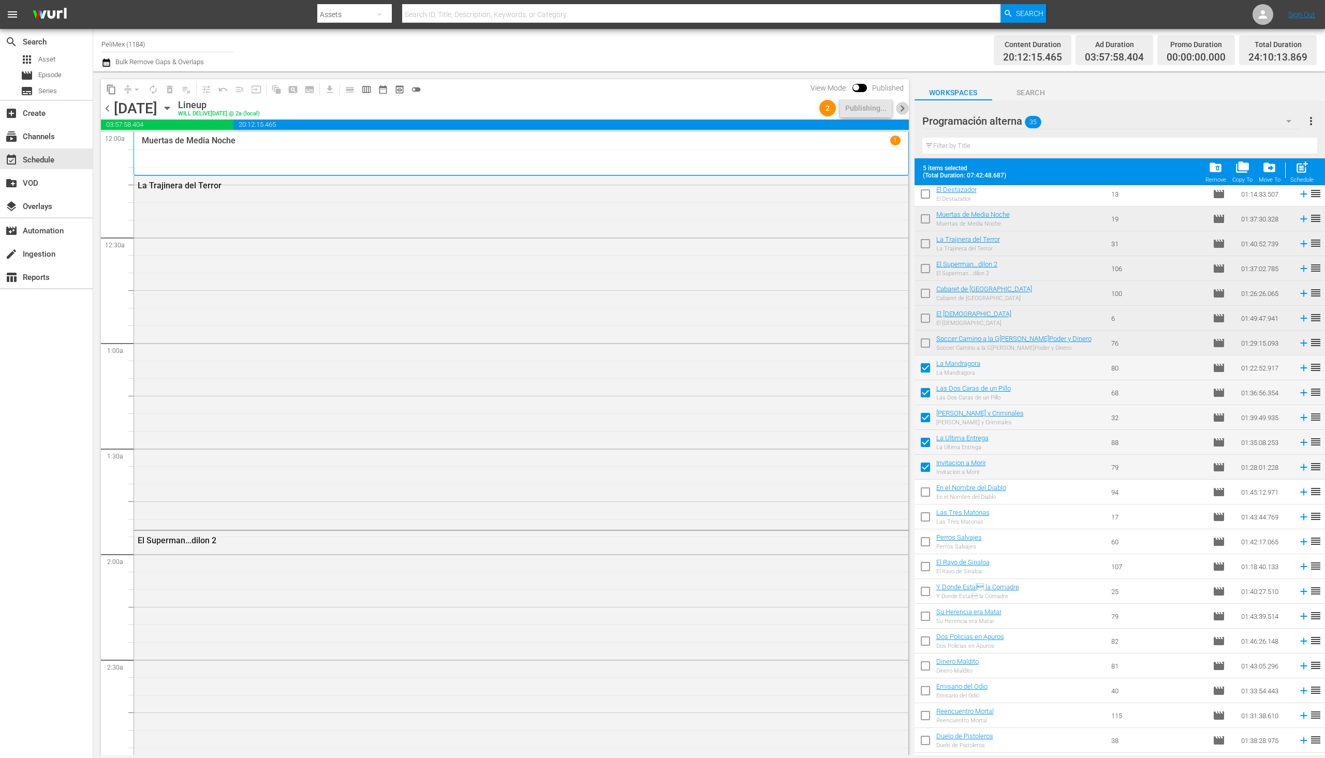
click at [903, 113] on span "chevron_right" at bounding box center [902, 108] width 13 height 13
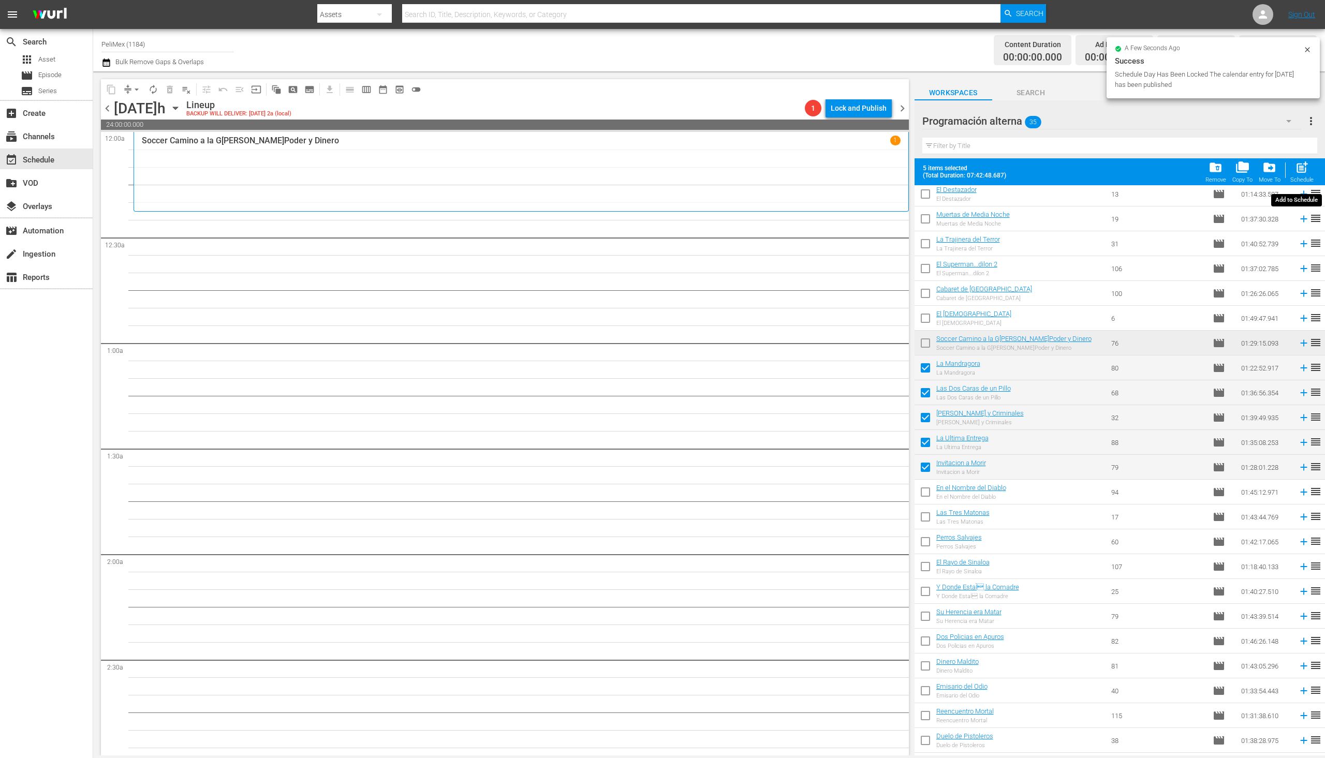
click at [1306, 173] on span "post_add" at bounding box center [1302, 167] width 14 height 14
checkbox input "false"
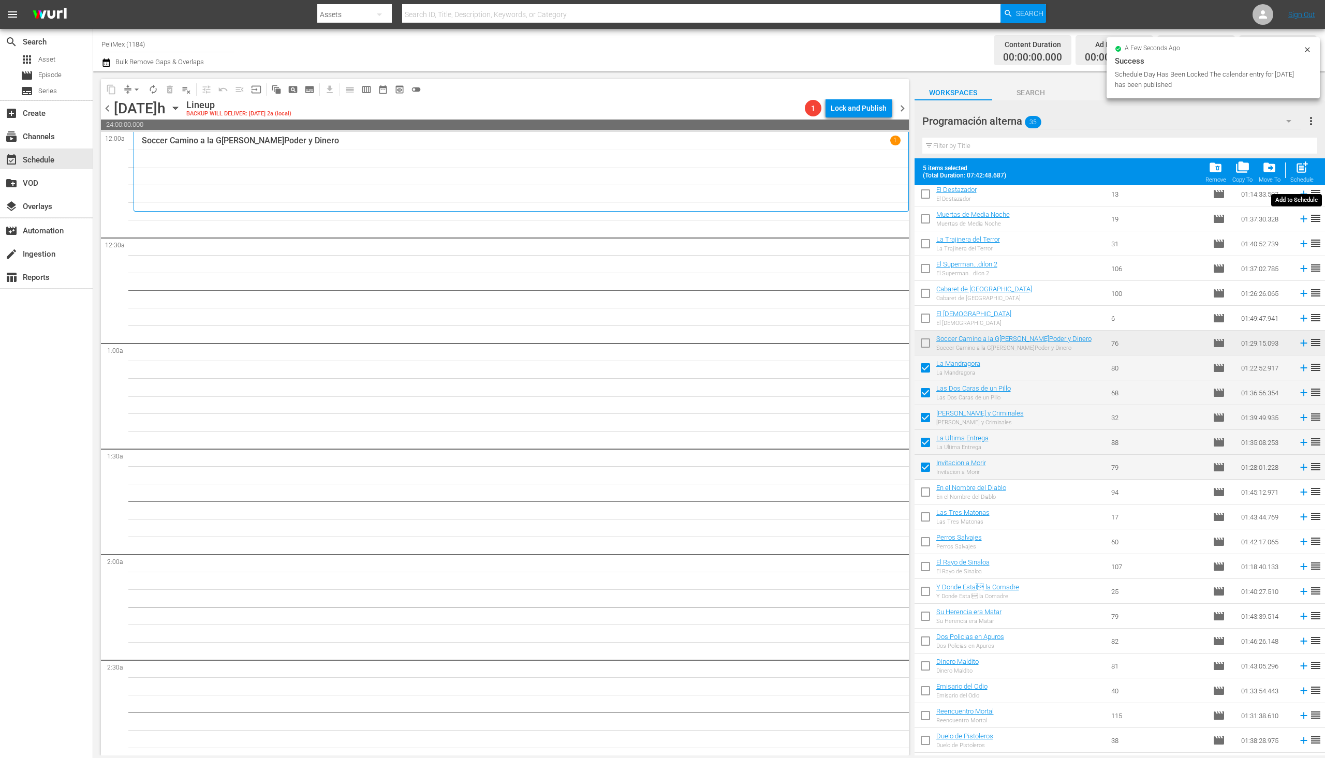
checkbox input "false"
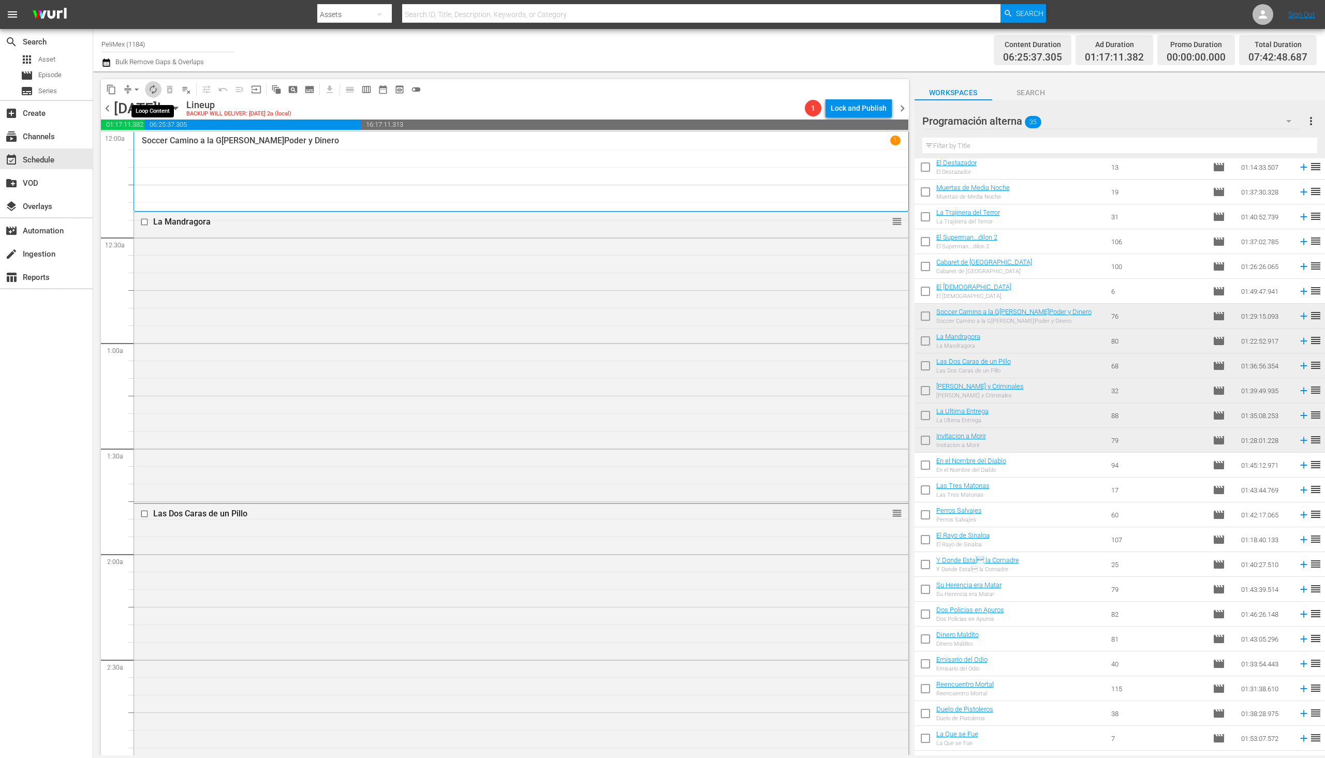
click at [159, 90] on button "autorenew_outlined" at bounding box center [153, 89] width 17 height 17
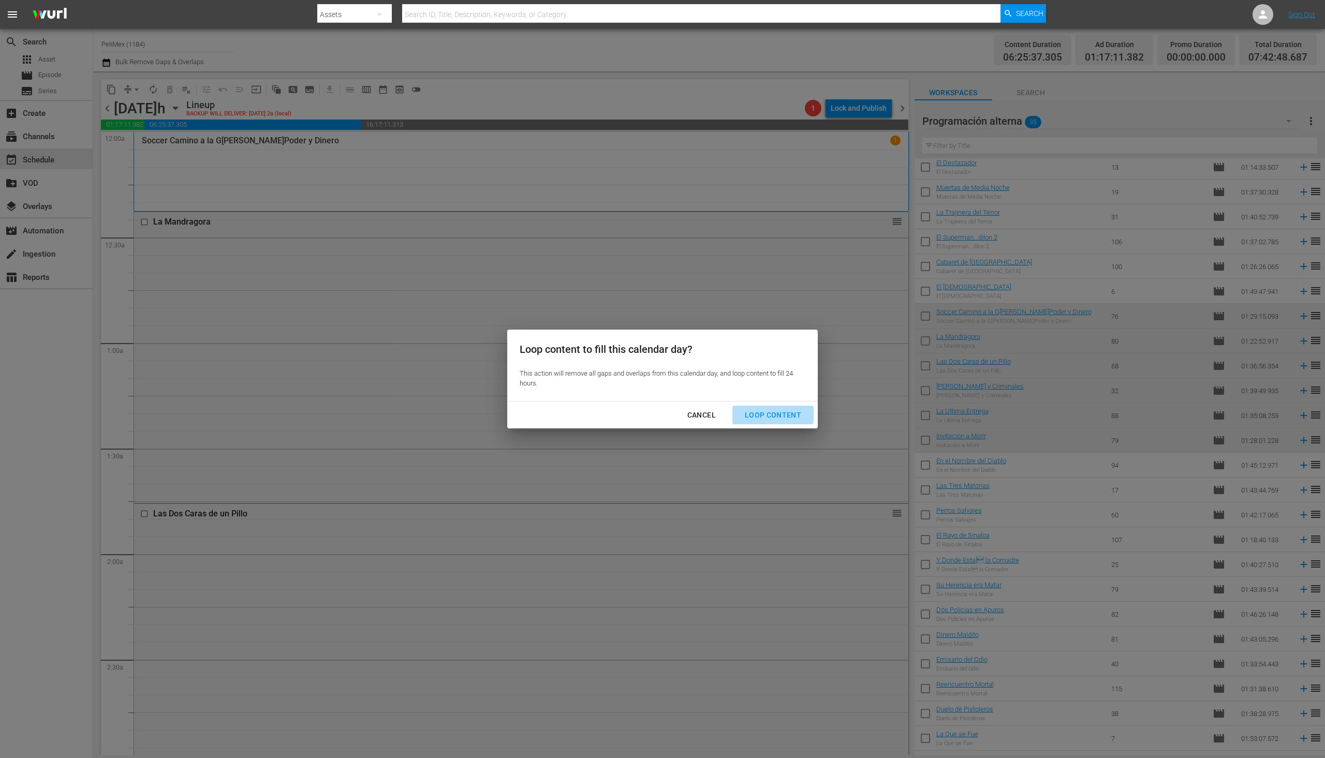
click at [765, 413] on div "Loop Content" at bounding box center [773, 415] width 73 height 13
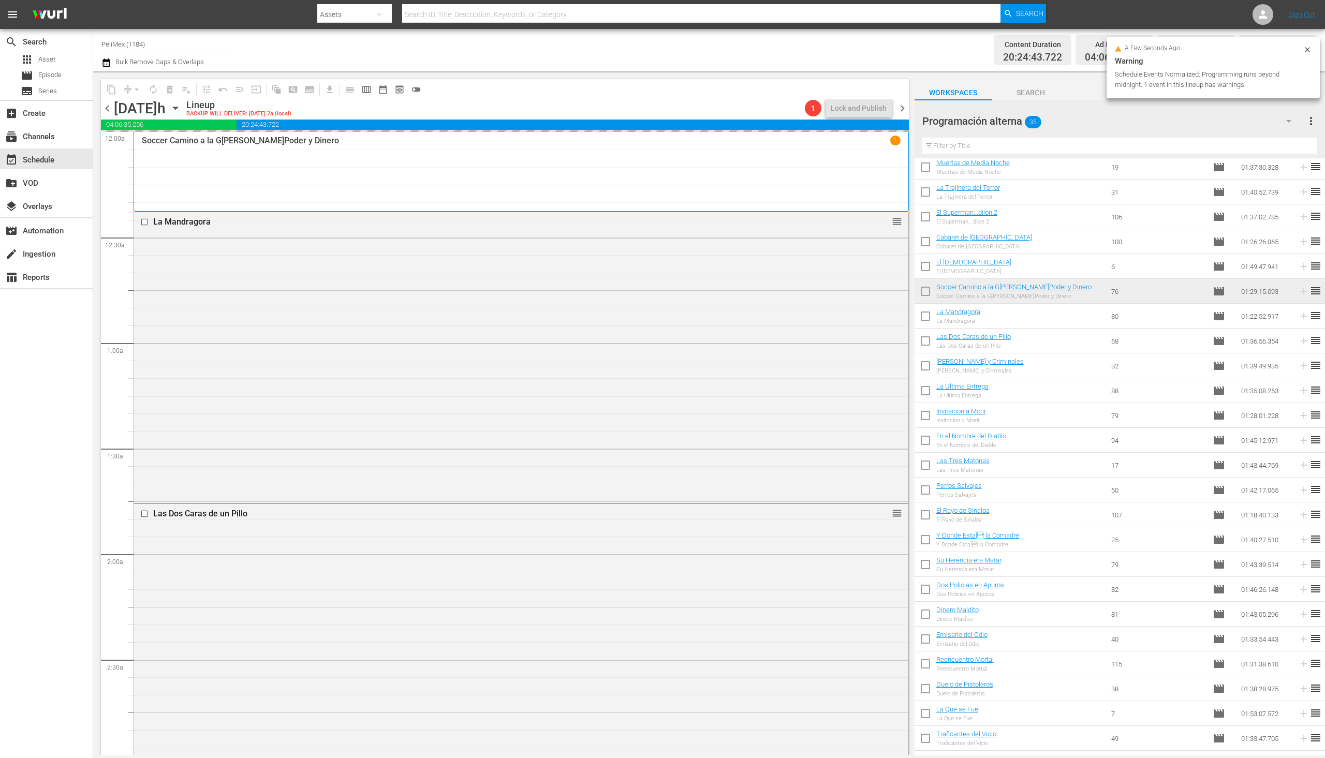
scroll to position [197, 0]
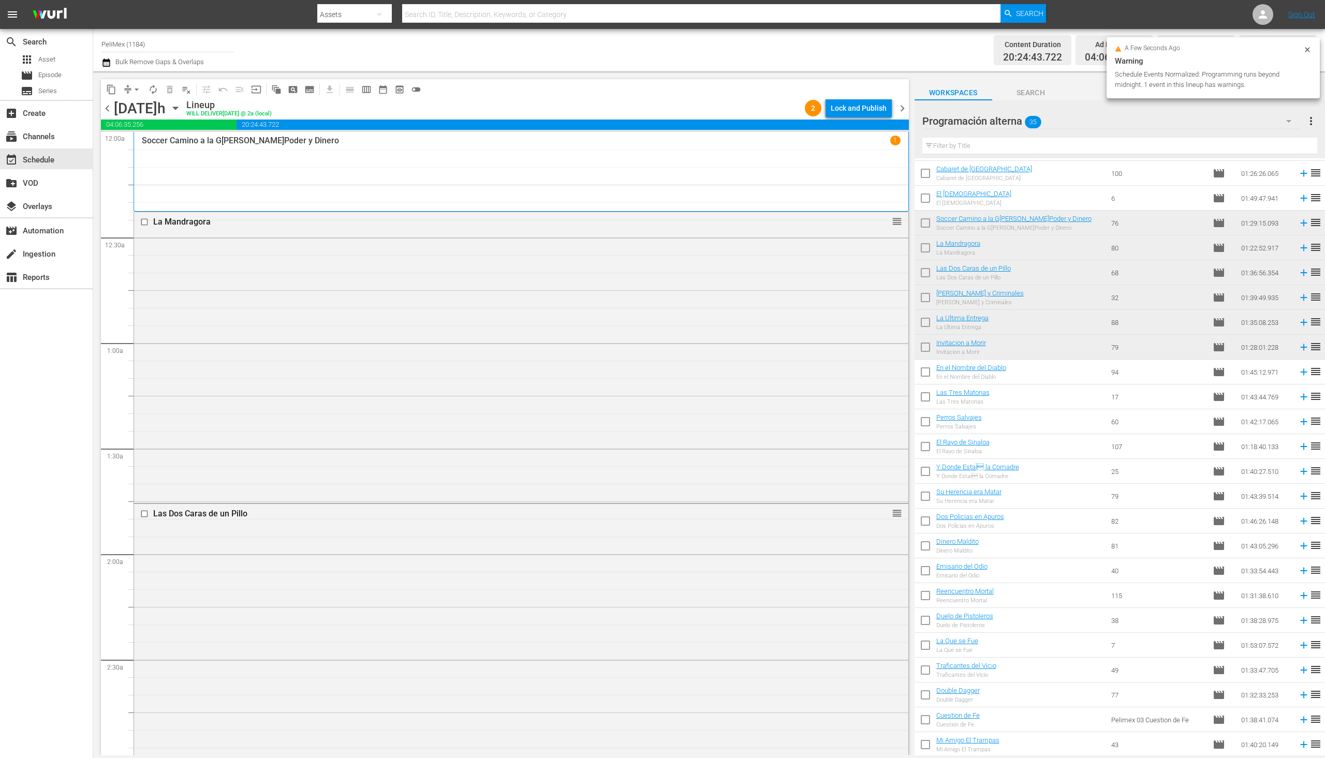
click at [926, 374] on input "checkbox" at bounding box center [926, 374] width 22 height 22
checkbox input "true"
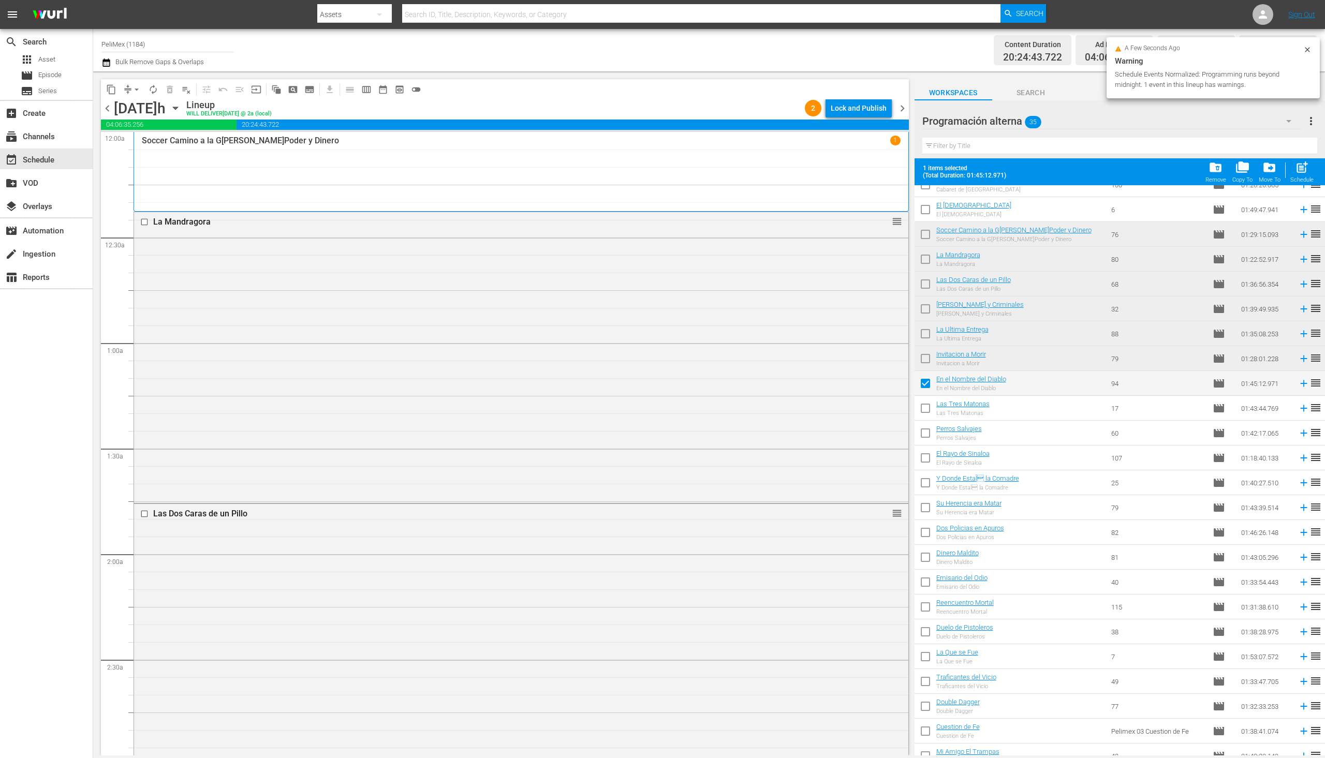
scroll to position [249, 0]
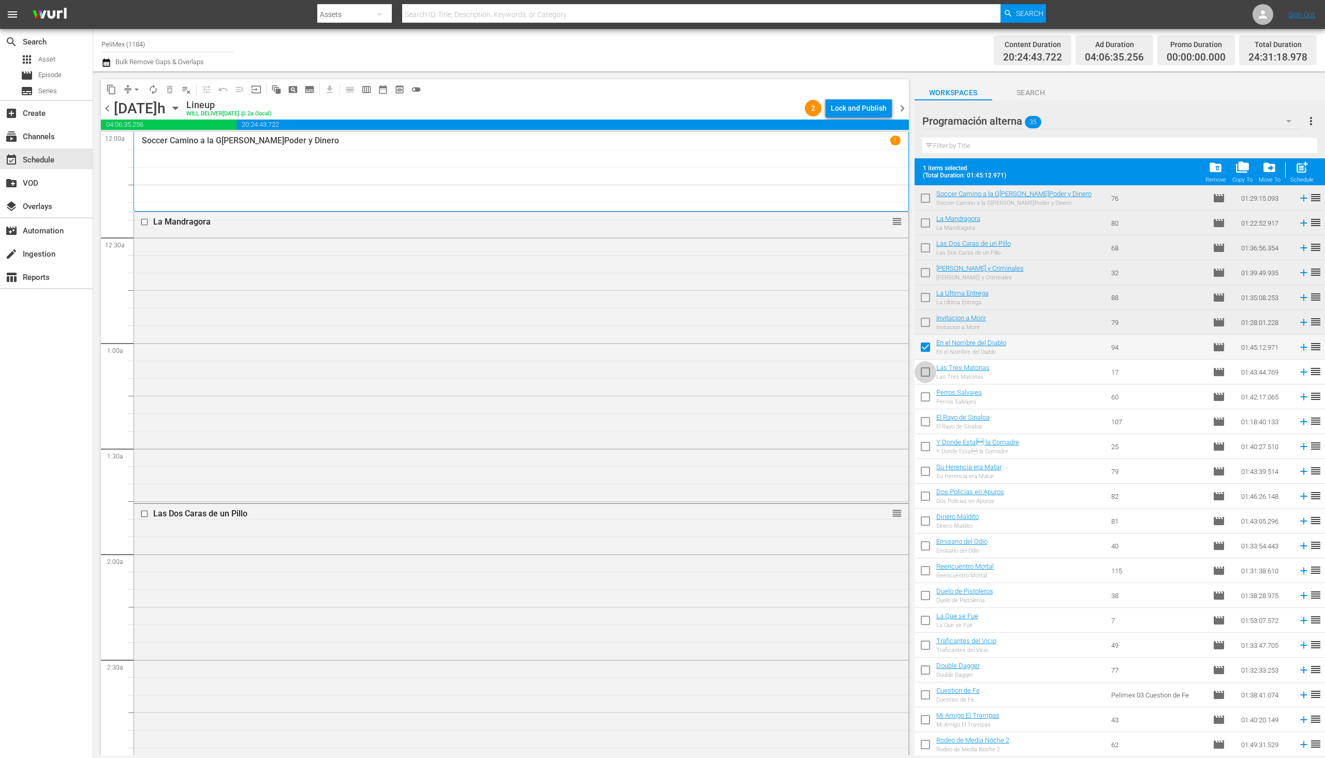
click at [926, 375] on input "checkbox" at bounding box center [926, 374] width 22 height 22
checkbox input "true"
click at [925, 397] on input "checkbox" at bounding box center [926, 399] width 22 height 22
checkbox input "true"
click at [929, 425] on input "checkbox" at bounding box center [926, 424] width 22 height 22
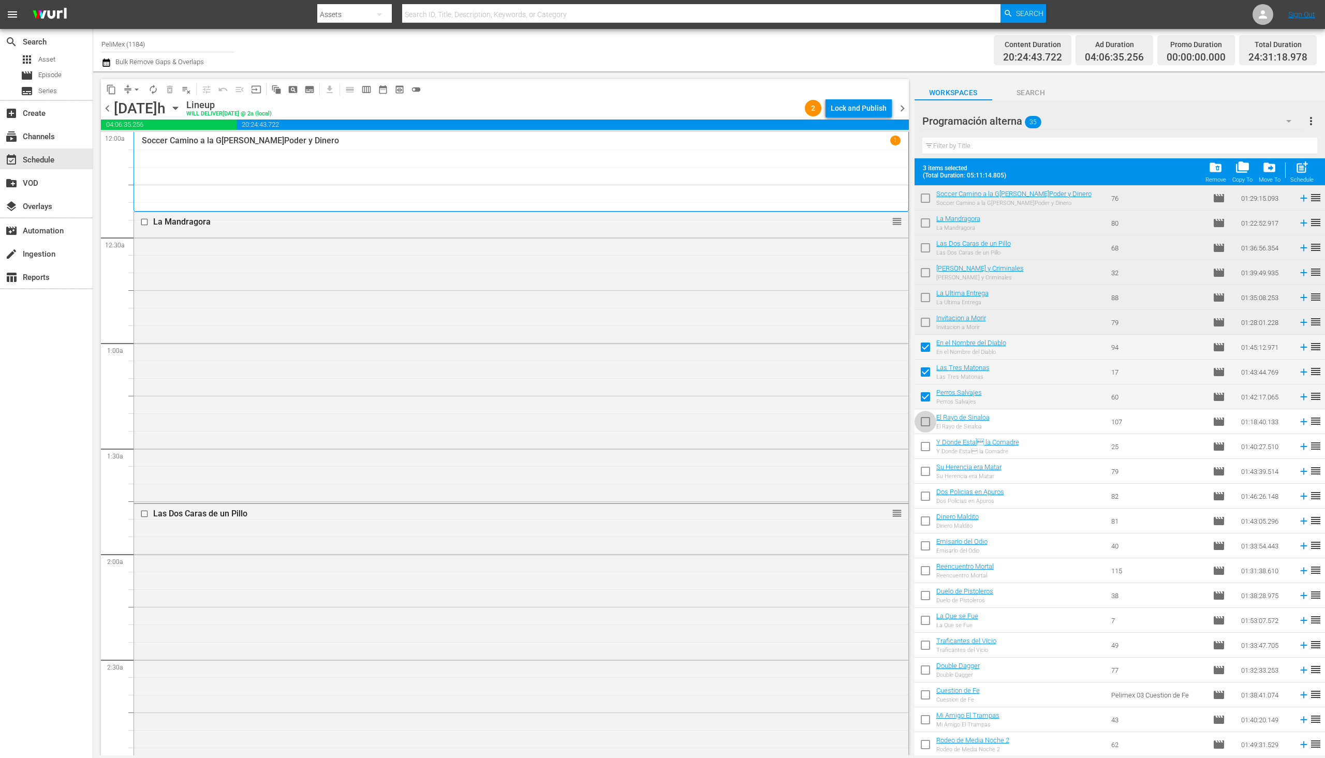
checkbox input "true"
click at [927, 445] on input "checkbox" at bounding box center [926, 449] width 22 height 22
checkbox input "true"
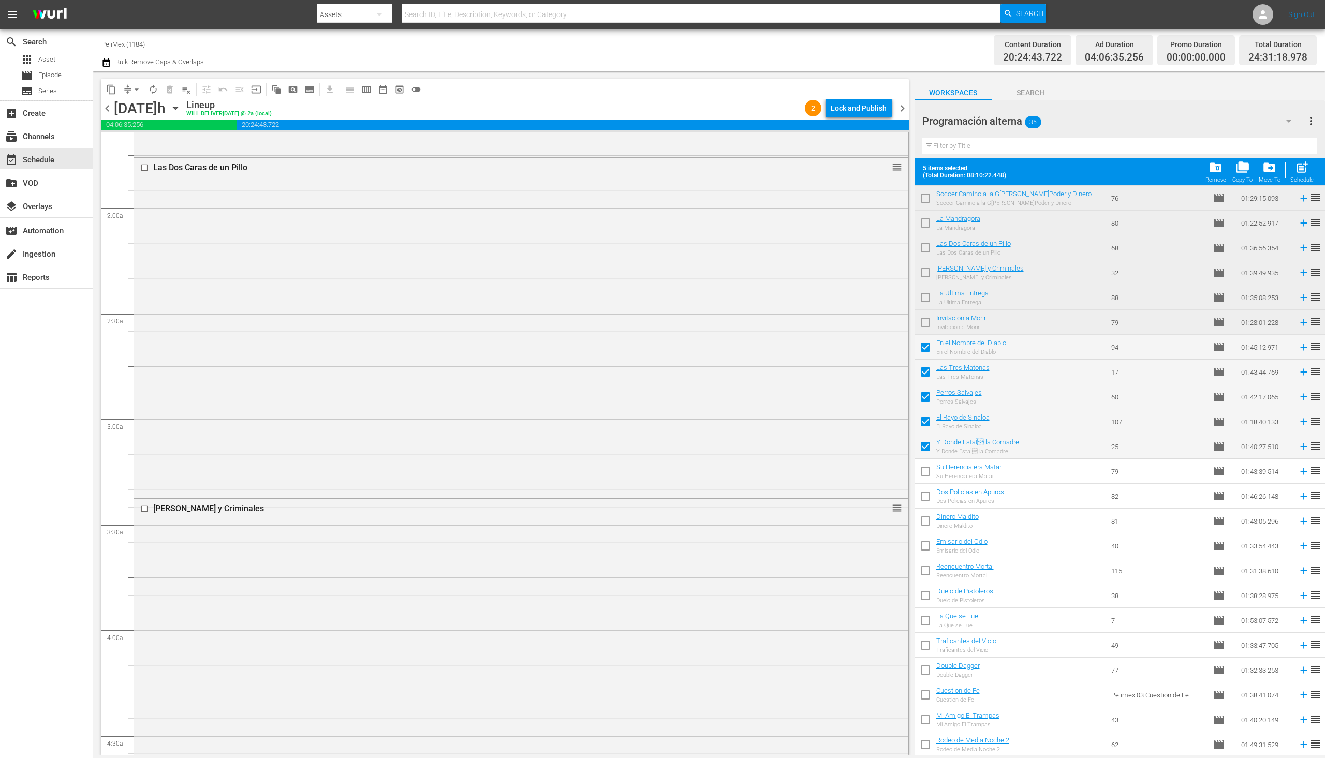
scroll to position [207, 0]
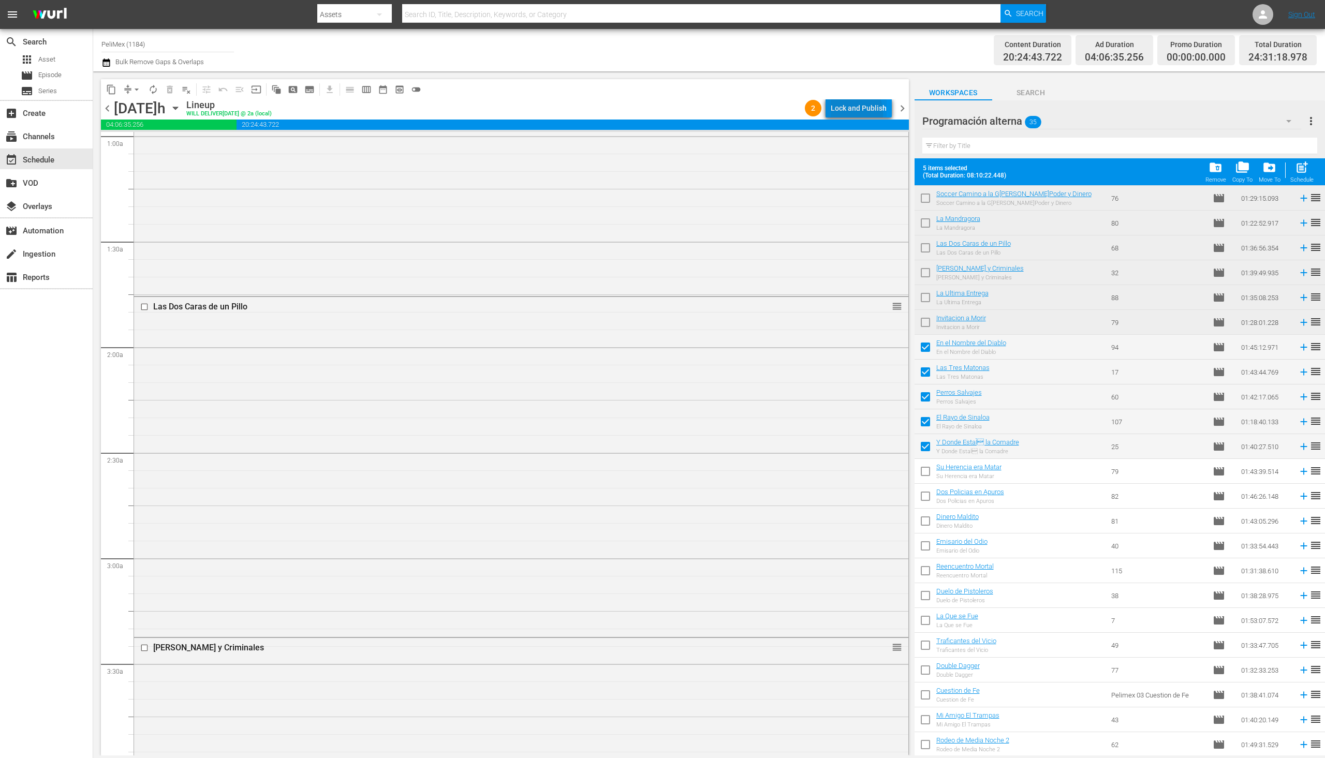
click at [845, 113] on div "Lock and Publish" at bounding box center [859, 108] width 56 height 19
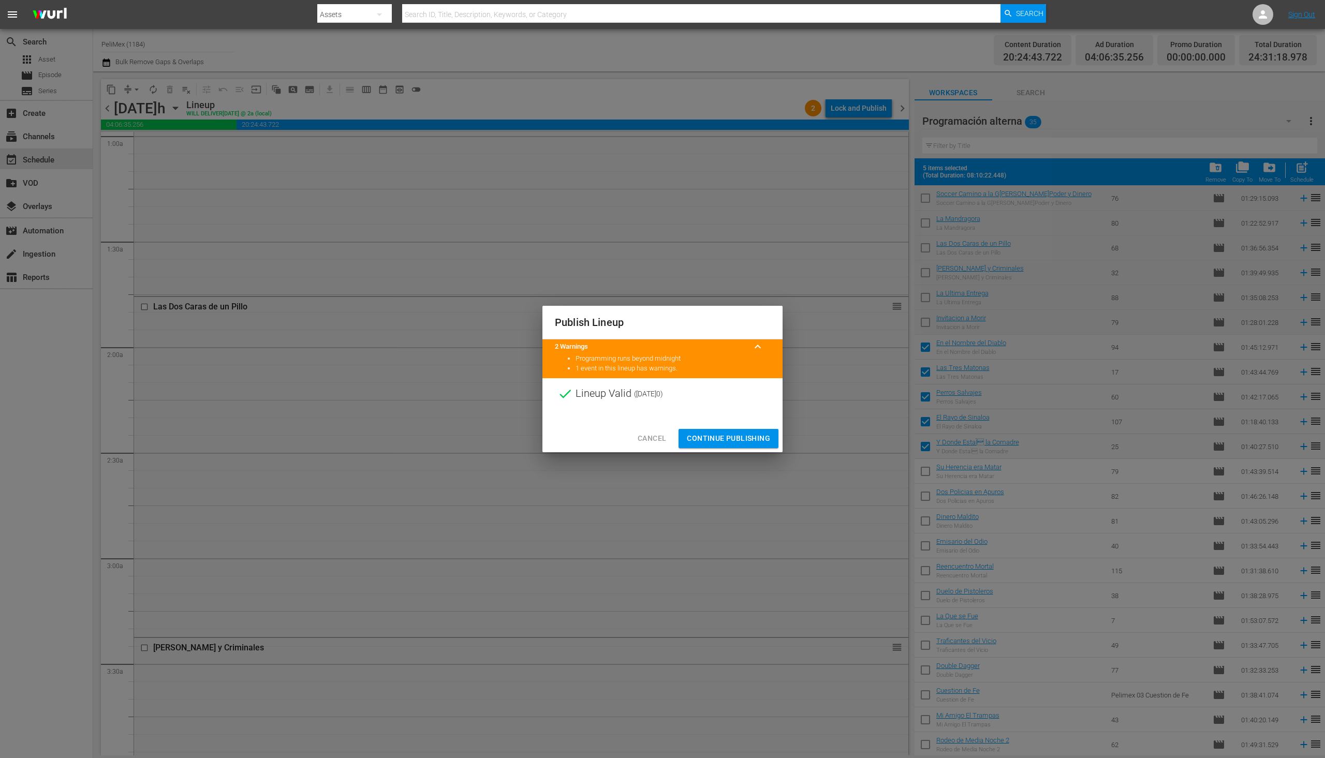
click at [736, 432] on span "Continue Publishing" at bounding box center [728, 438] width 83 height 13
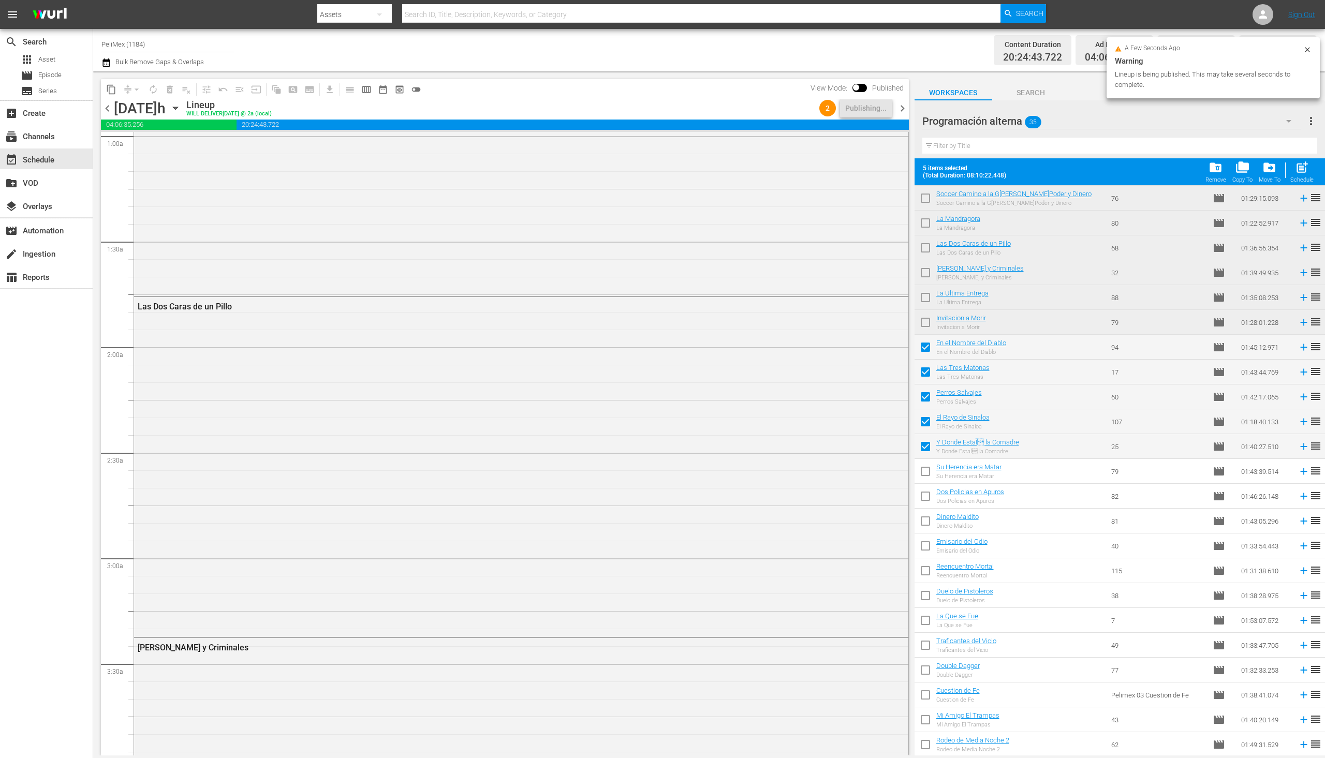
click at [898, 104] on span "chevron_right" at bounding box center [902, 108] width 13 height 13
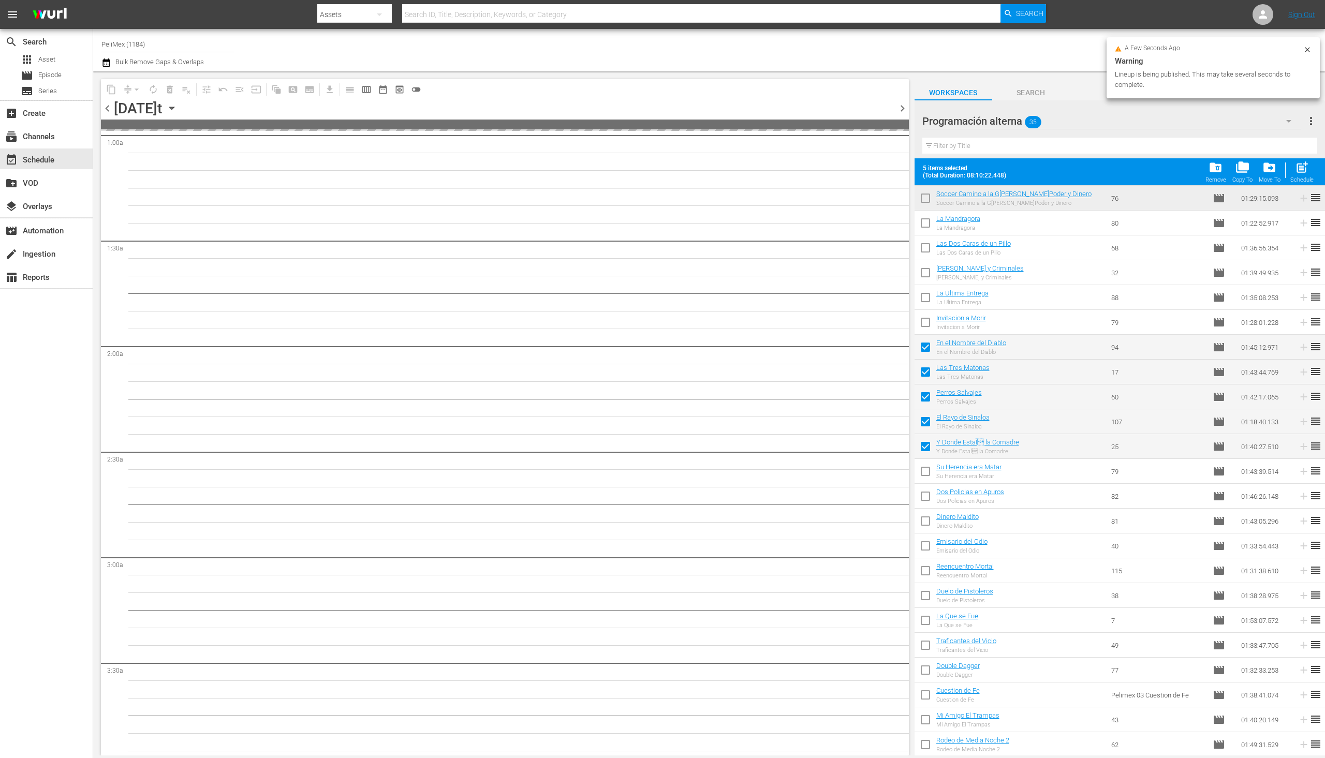
scroll to position [225, 0]
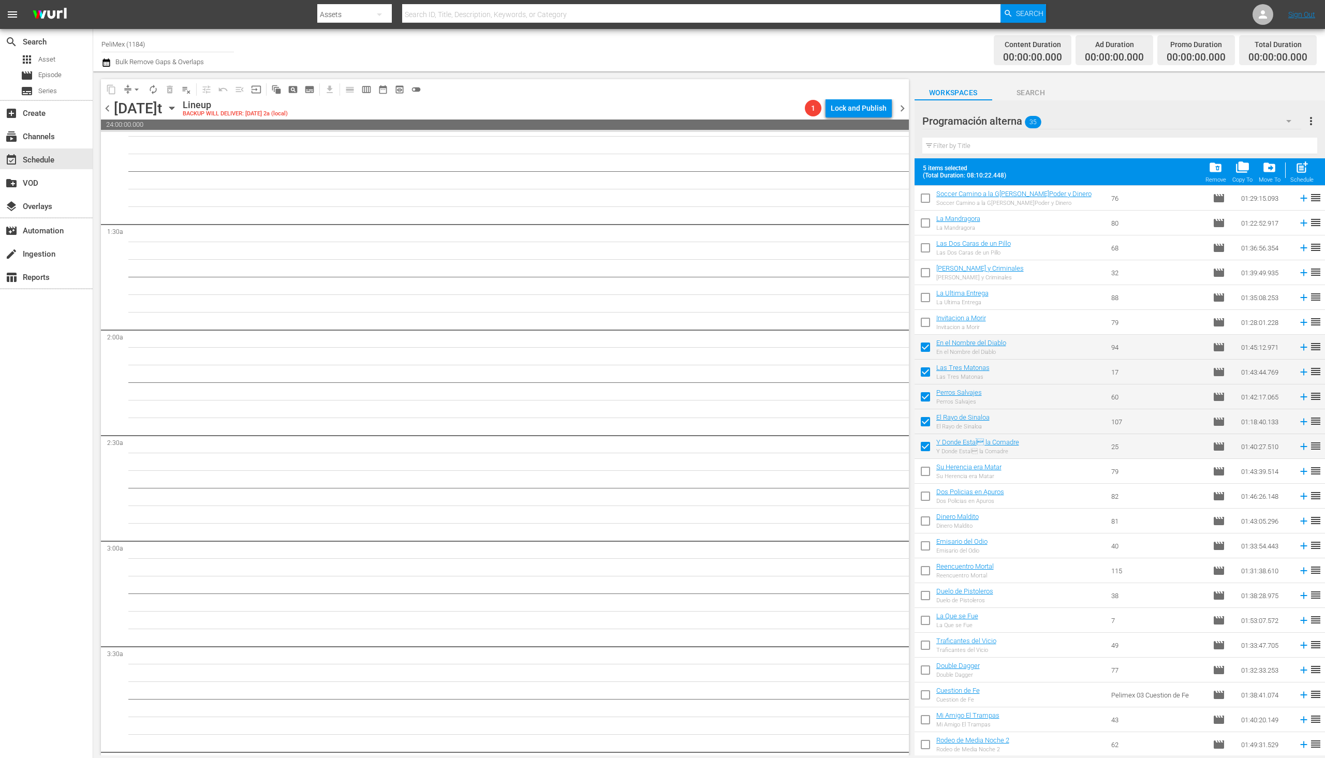
drag, startPoint x: 107, startPoint y: 108, endPoint x: 189, endPoint y: 97, distance: 82.5
click at [107, 108] on span "chevron_left" at bounding box center [107, 108] width 13 height 13
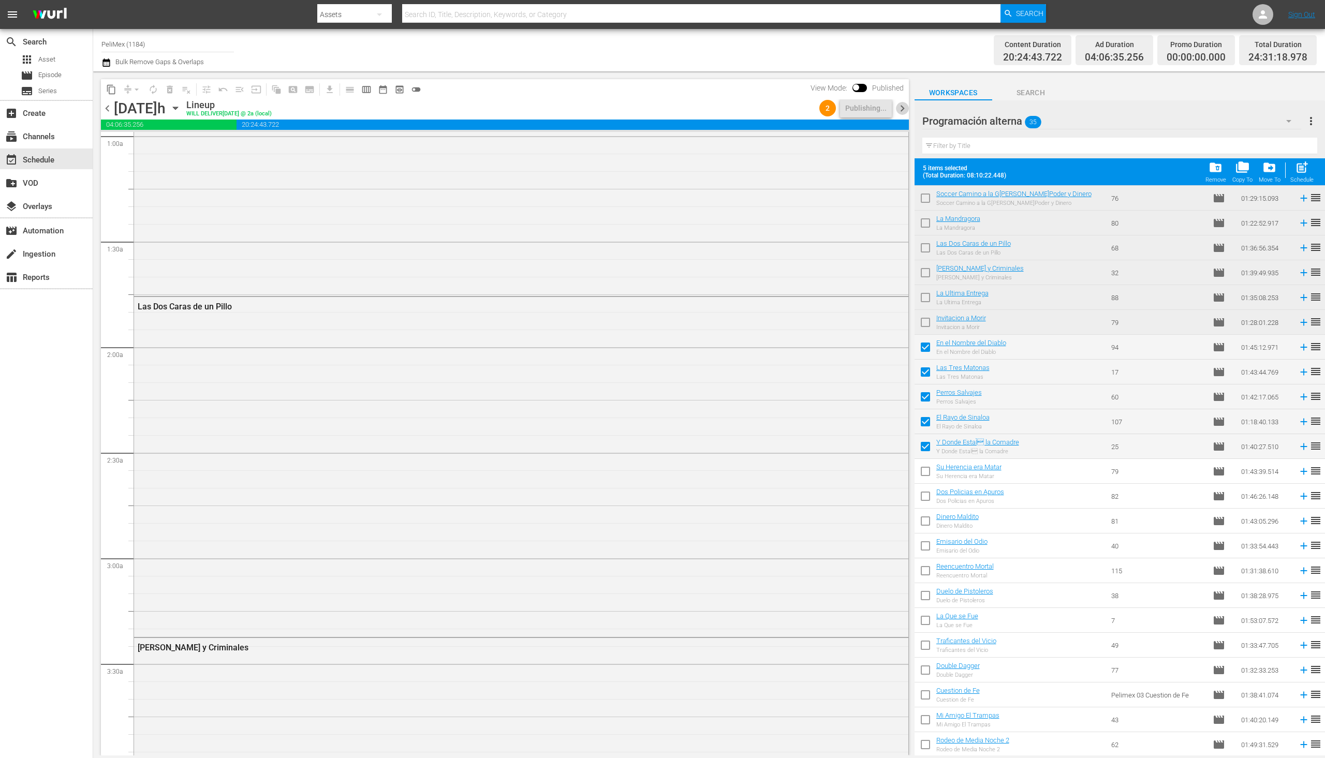
click at [908, 105] on span "chevron_right" at bounding box center [902, 108] width 13 height 13
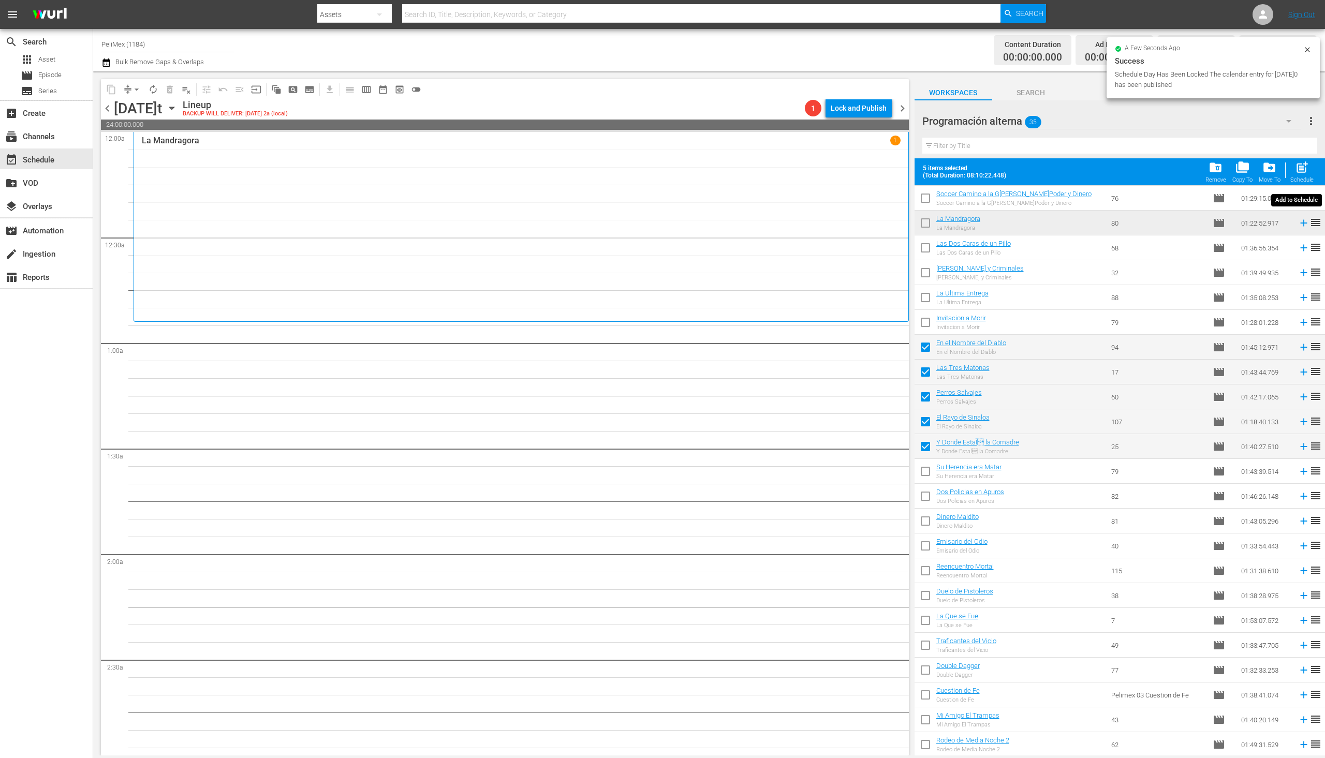
click at [1305, 170] on span "post_add" at bounding box center [1302, 167] width 14 height 14
checkbox input "false"
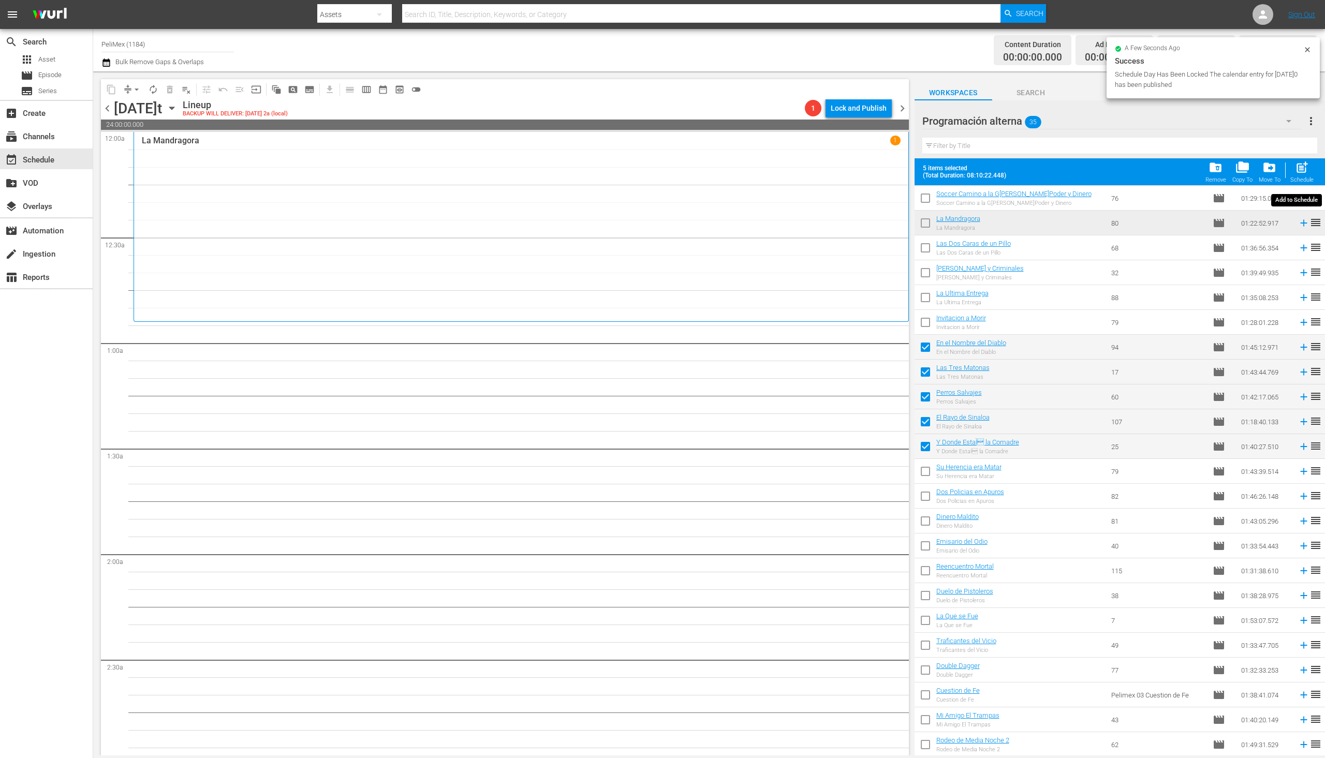
checkbox input "false"
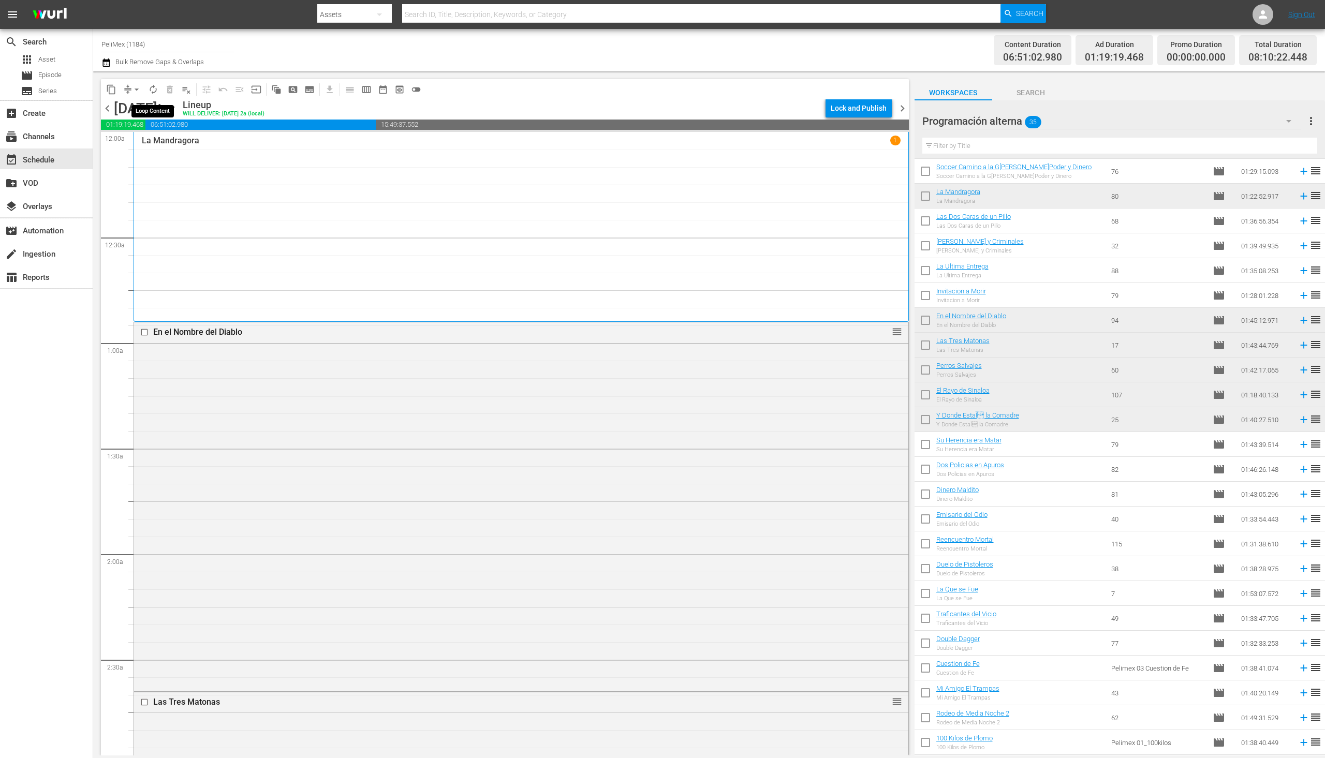
click at [152, 87] on span "autorenew_outlined" at bounding box center [153, 89] width 10 height 10
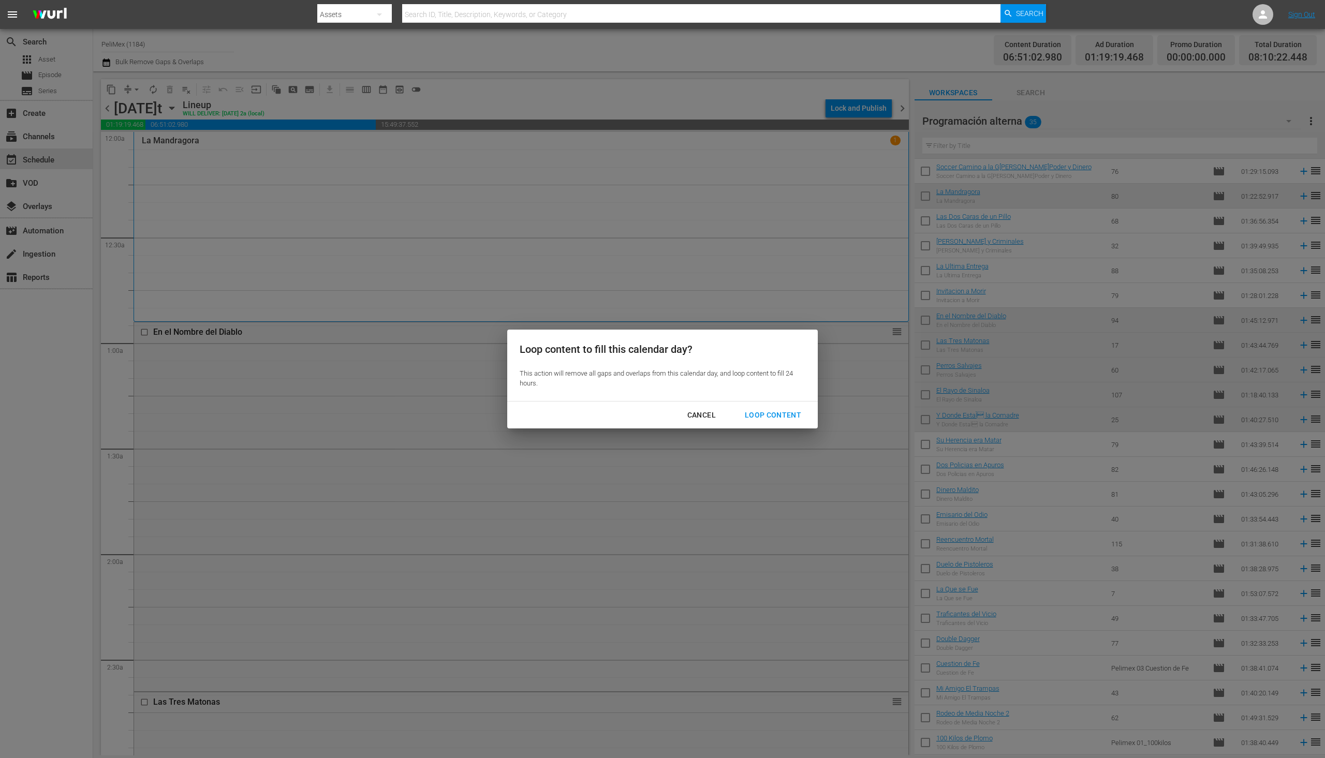
click at [772, 414] on div "Loop Content" at bounding box center [773, 415] width 73 height 13
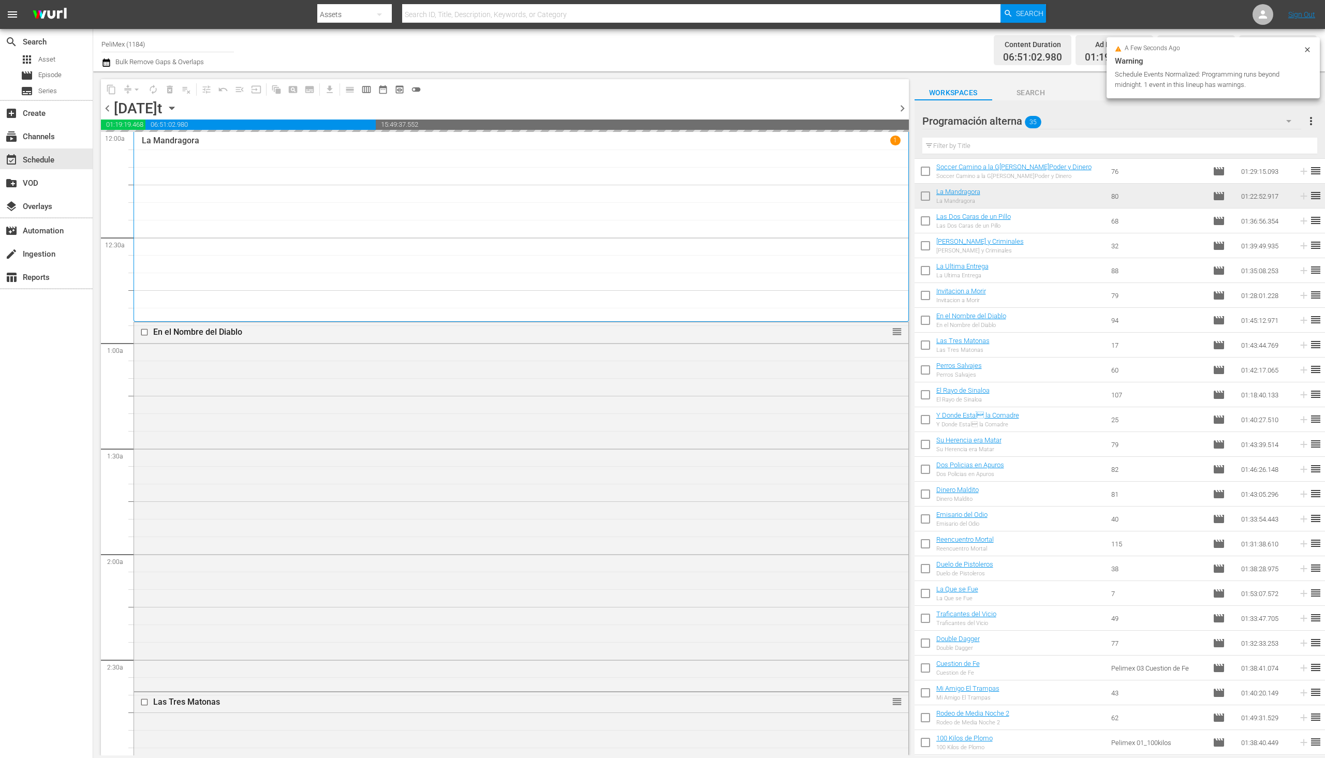
scroll to position [296, 0]
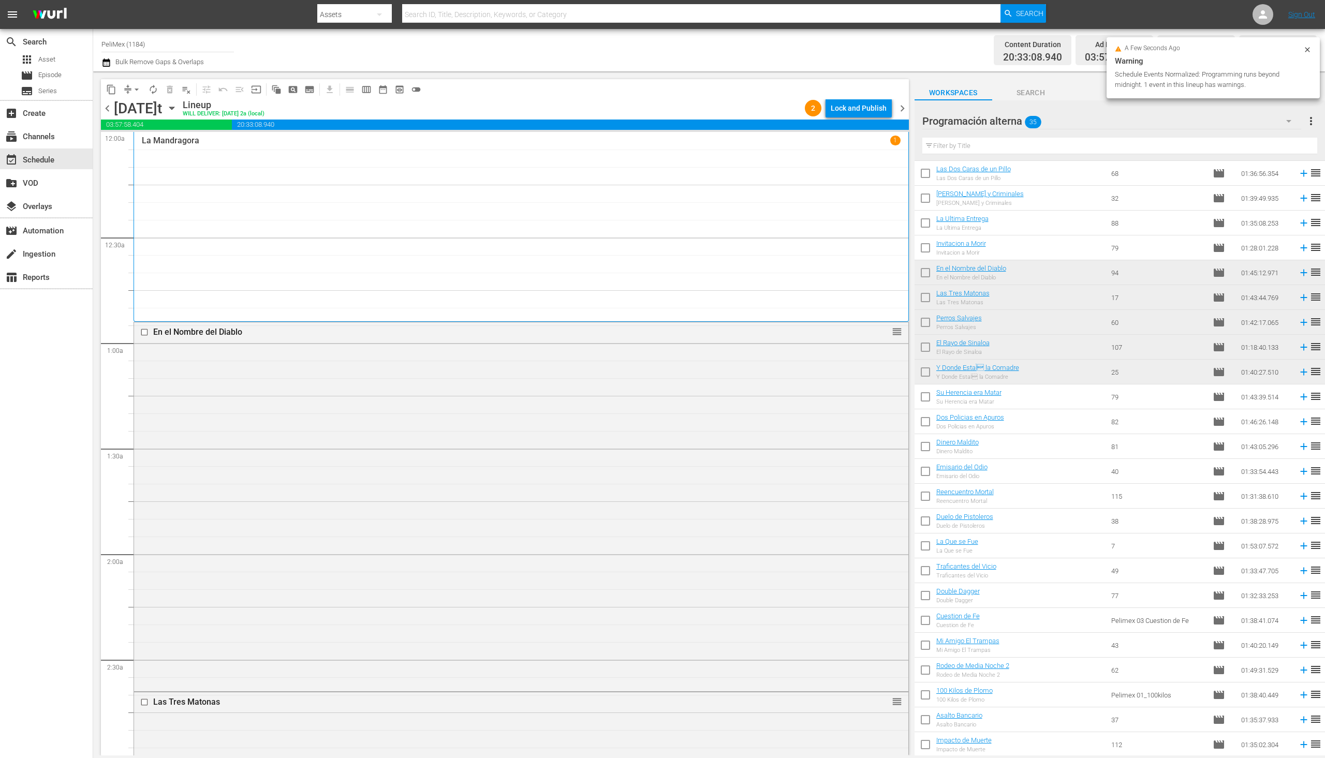
click at [925, 399] on input "checkbox" at bounding box center [926, 399] width 22 height 22
checkbox input "true"
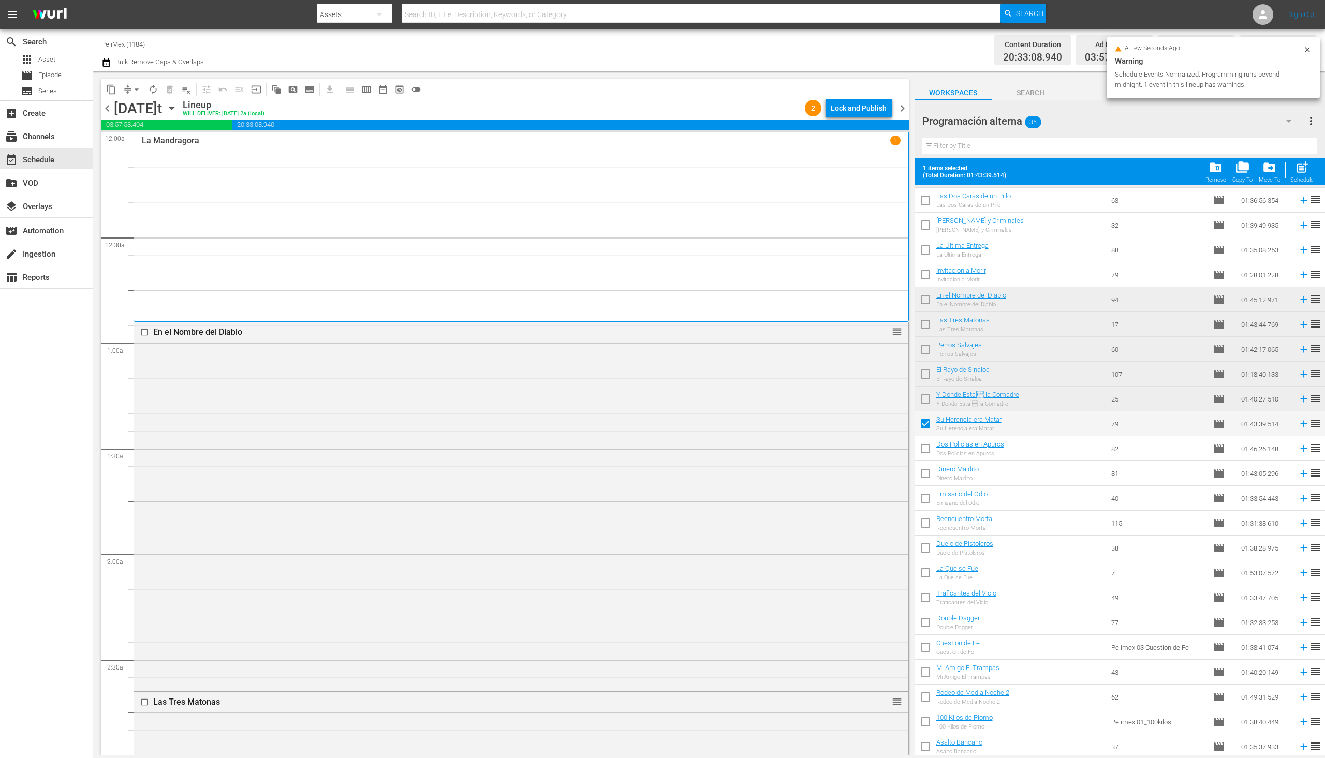
scroll to position [323, 0]
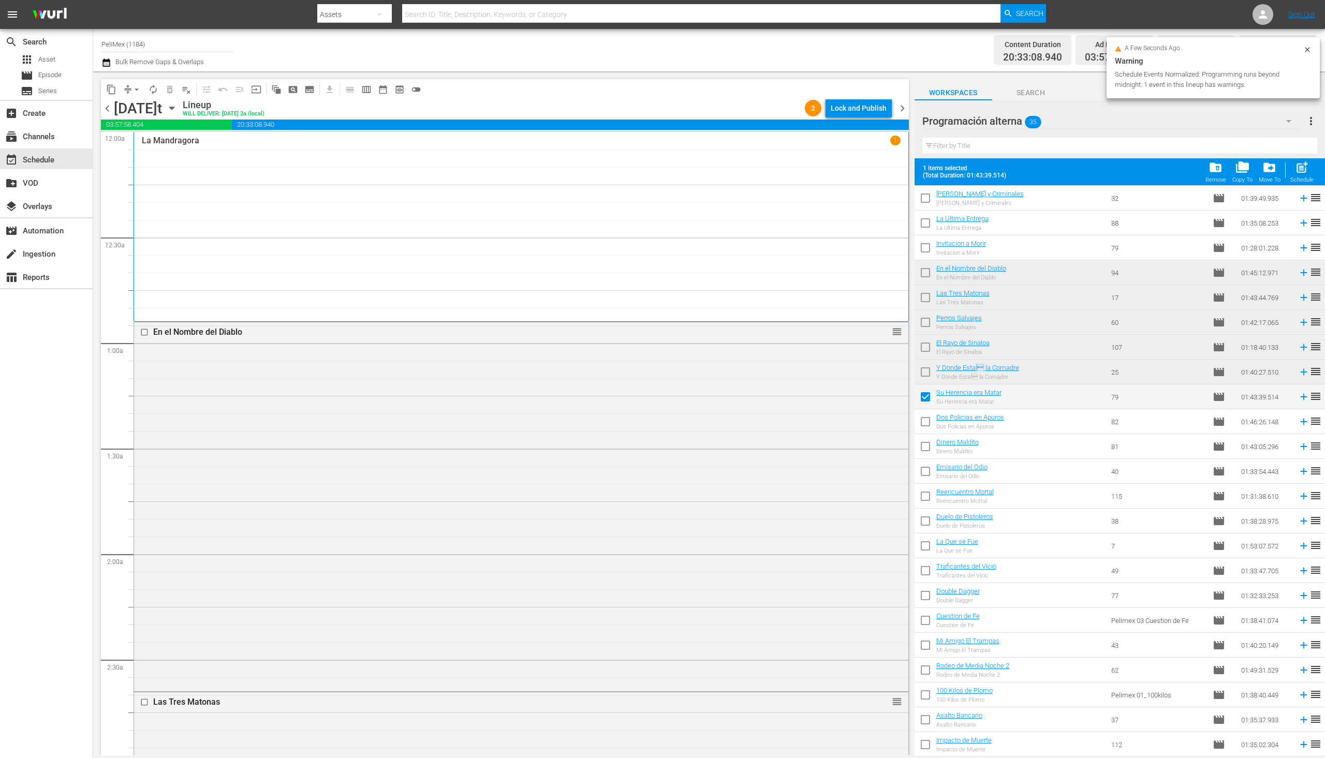
click at [929, 422] on input "checkbox" at bounding box center [926, 424] width 22 height 22
checkbox input "true"
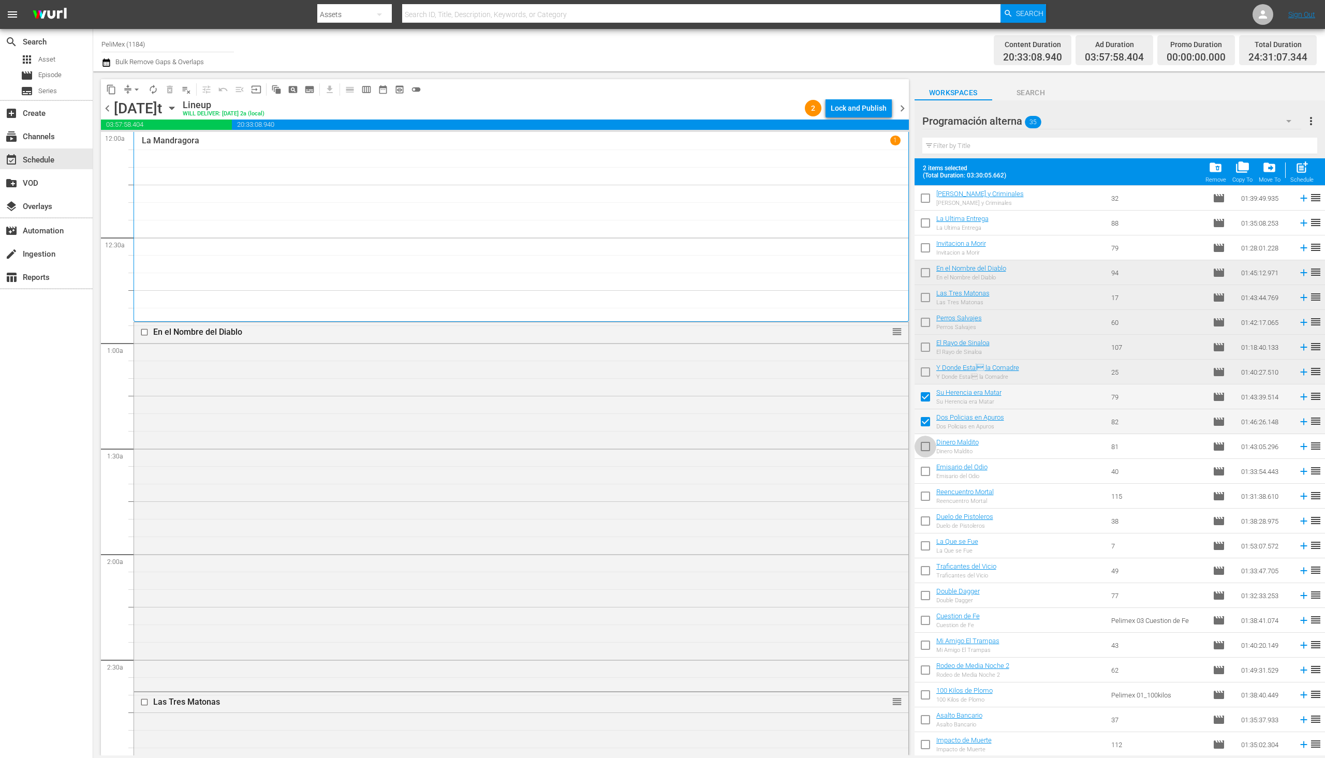
click at [932, 452] on input "checkbox" at bounding box center [926, 449] width 22 height 22
checkbox input "true"
click at [932, 475] on input "checkbox" at bounding box center [926, 474] width 22 height 22
checkbox input "true"
click at [930, 499] on input "checkbox" at bounding box center [926, 499] width 22 height 22
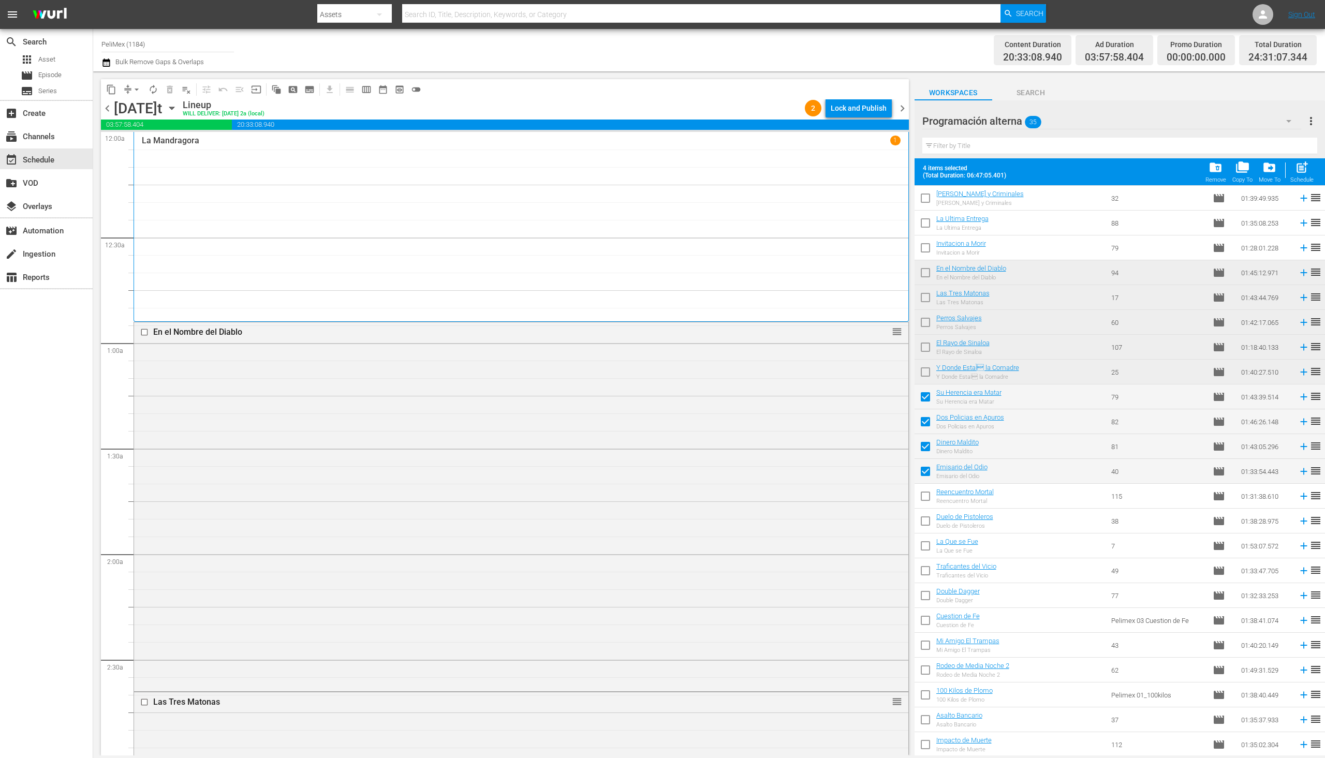
checkbox input "true"
click at [883, 109] on div "Lock and Publish" at bounding box center [859, 108] width 56 height 19
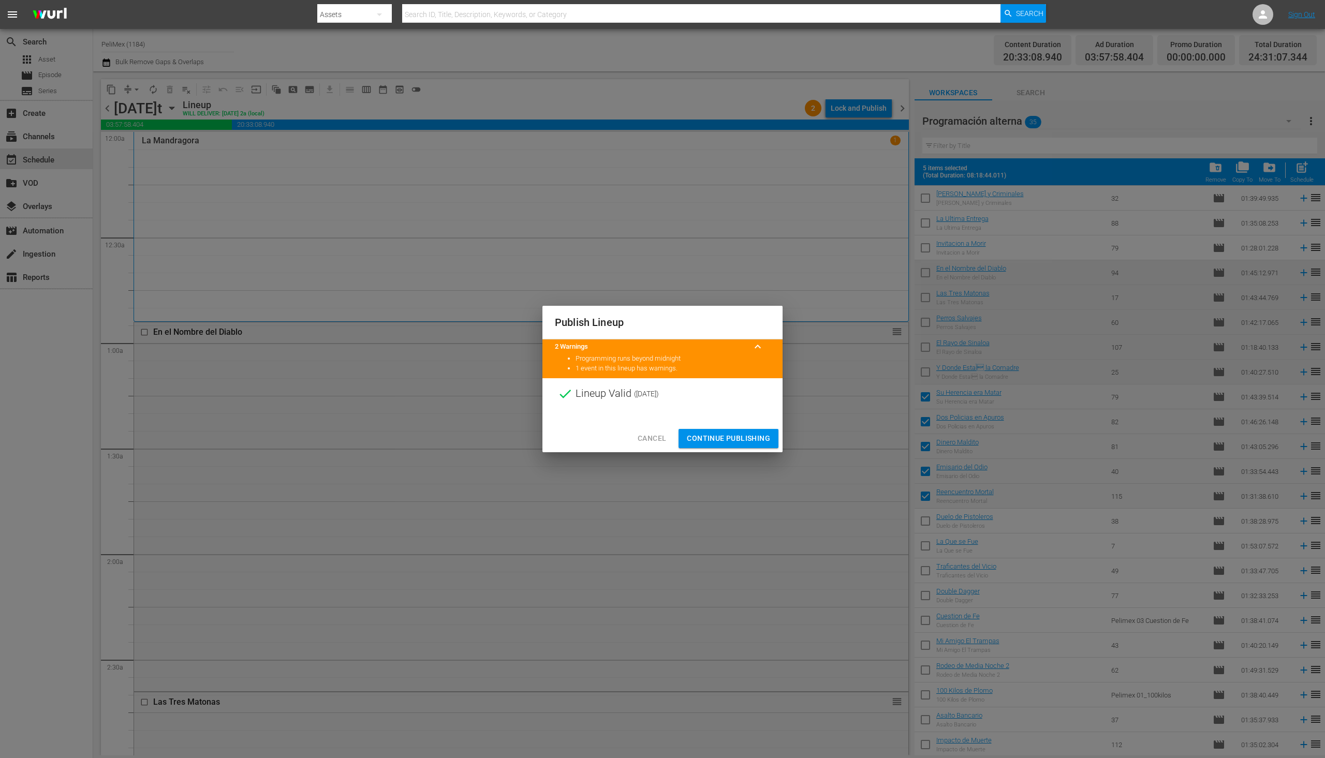
click at [738, 435] on span "Continue Publishing" at bounding box center [728, 438] width 83 height 13
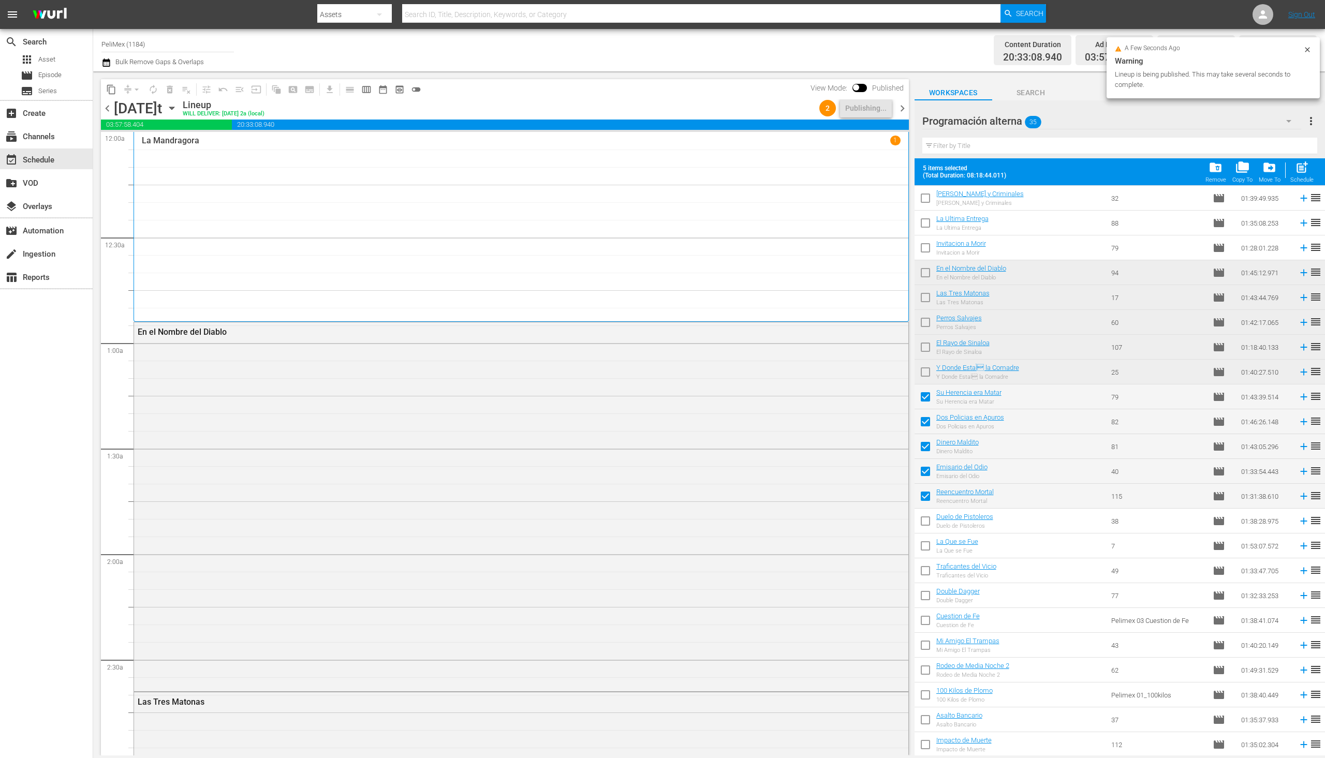
click at [845, 190] on div "La Mandragora 1" at bounding box center [521, 227] width 759 height 182
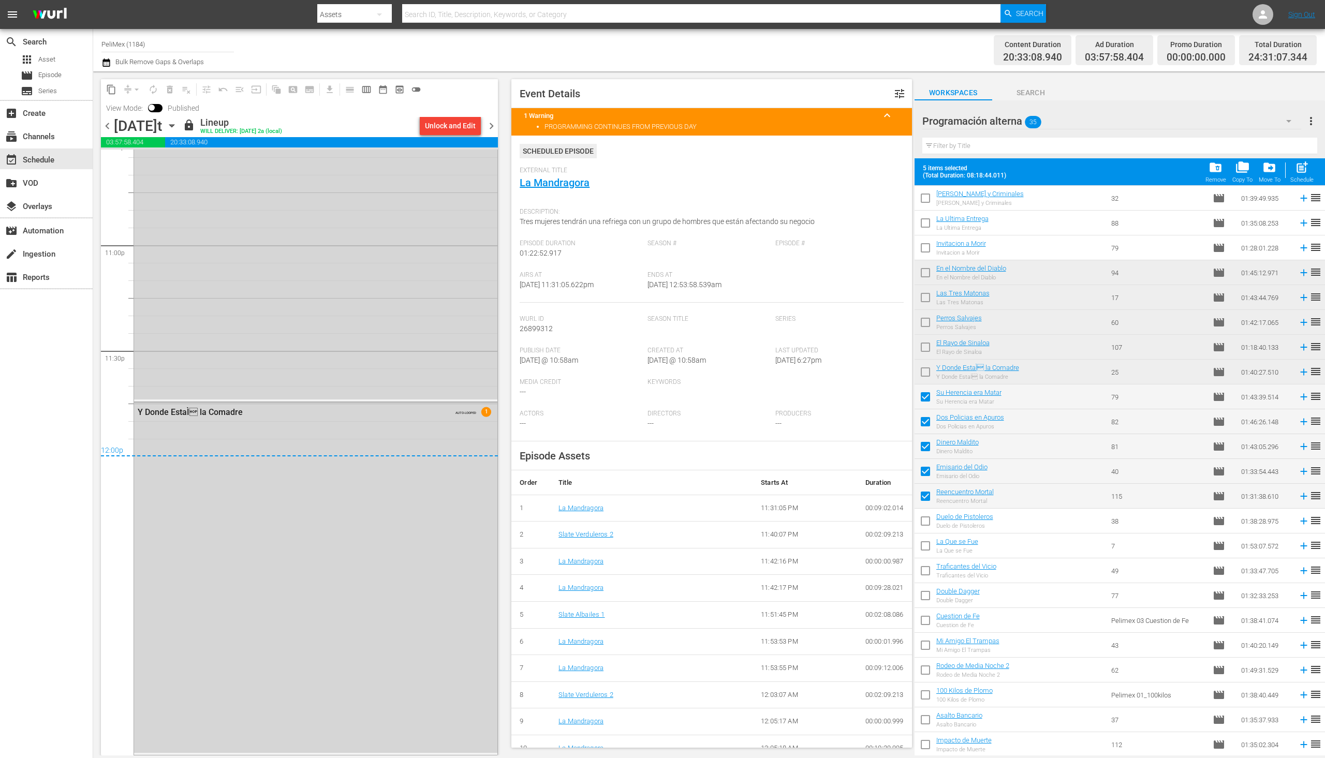
scroll to position [0, 0]
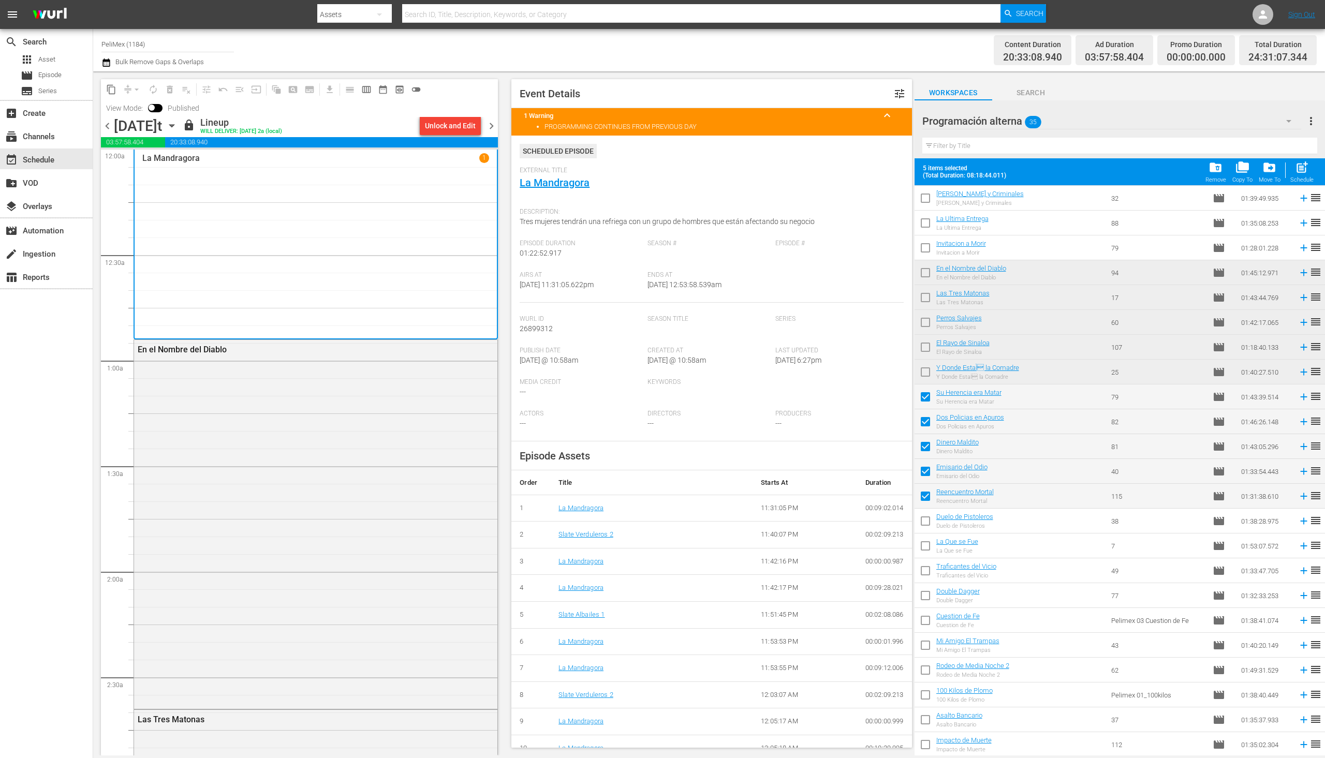
click at [489, 127] on span "chevron_right" at bounding box center [491, 126] width 13 height 13
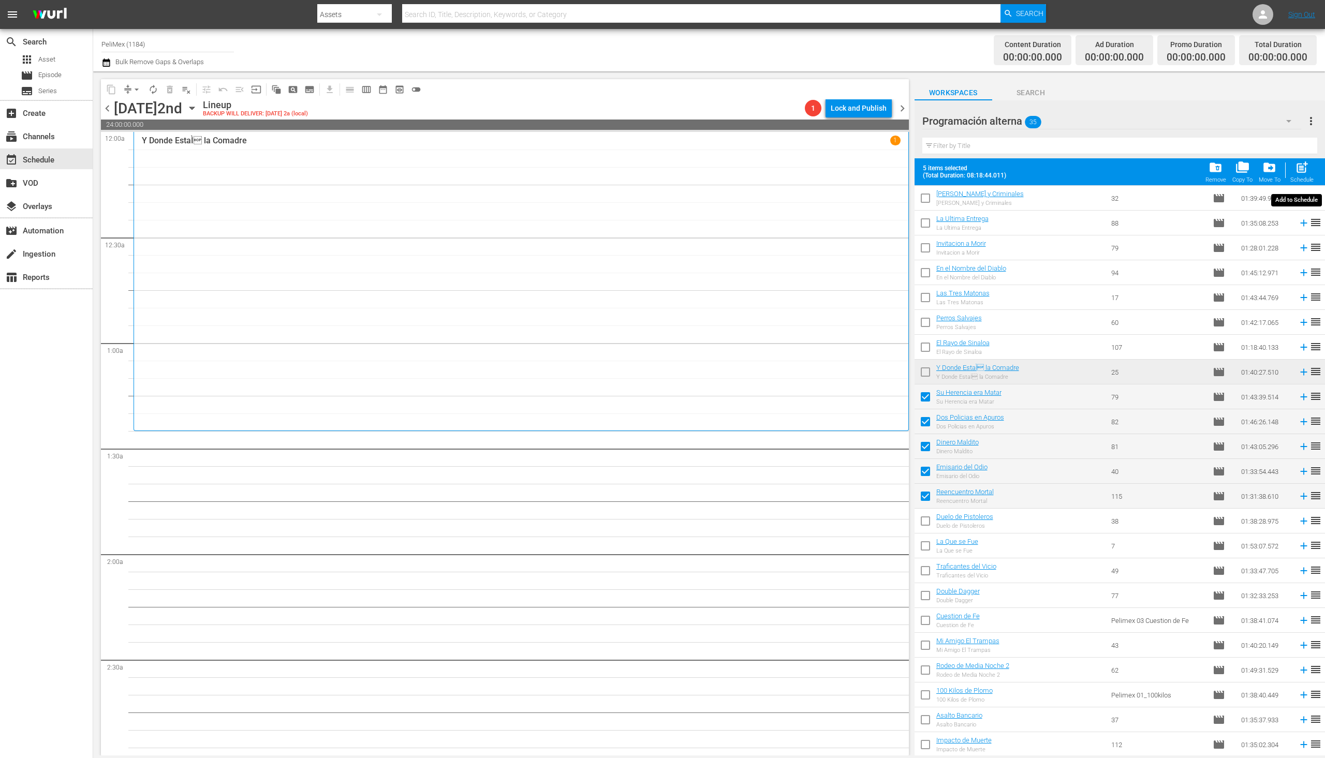
click at [1309, 167] on span "post_add" at bounding box center [1302, 167] width 14 height 14
checkbox input "false"
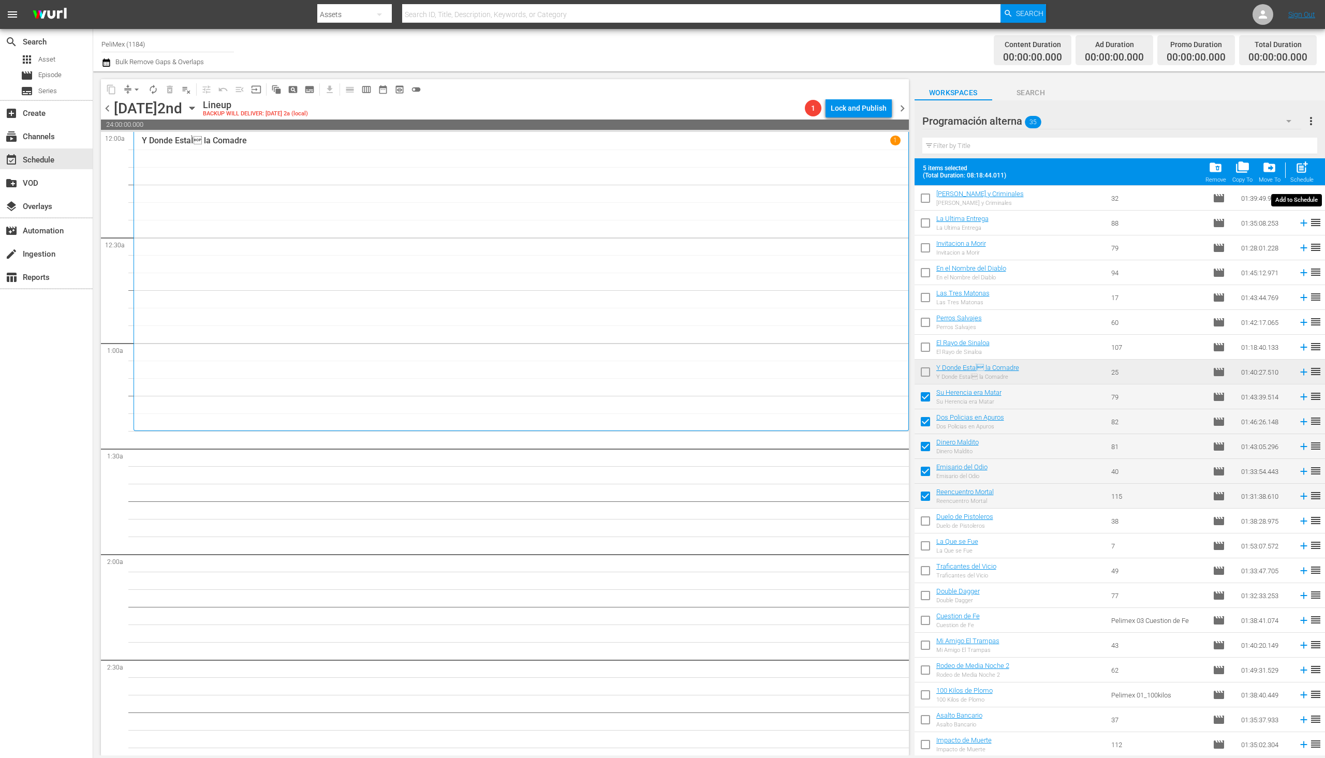
checkbox input "false"
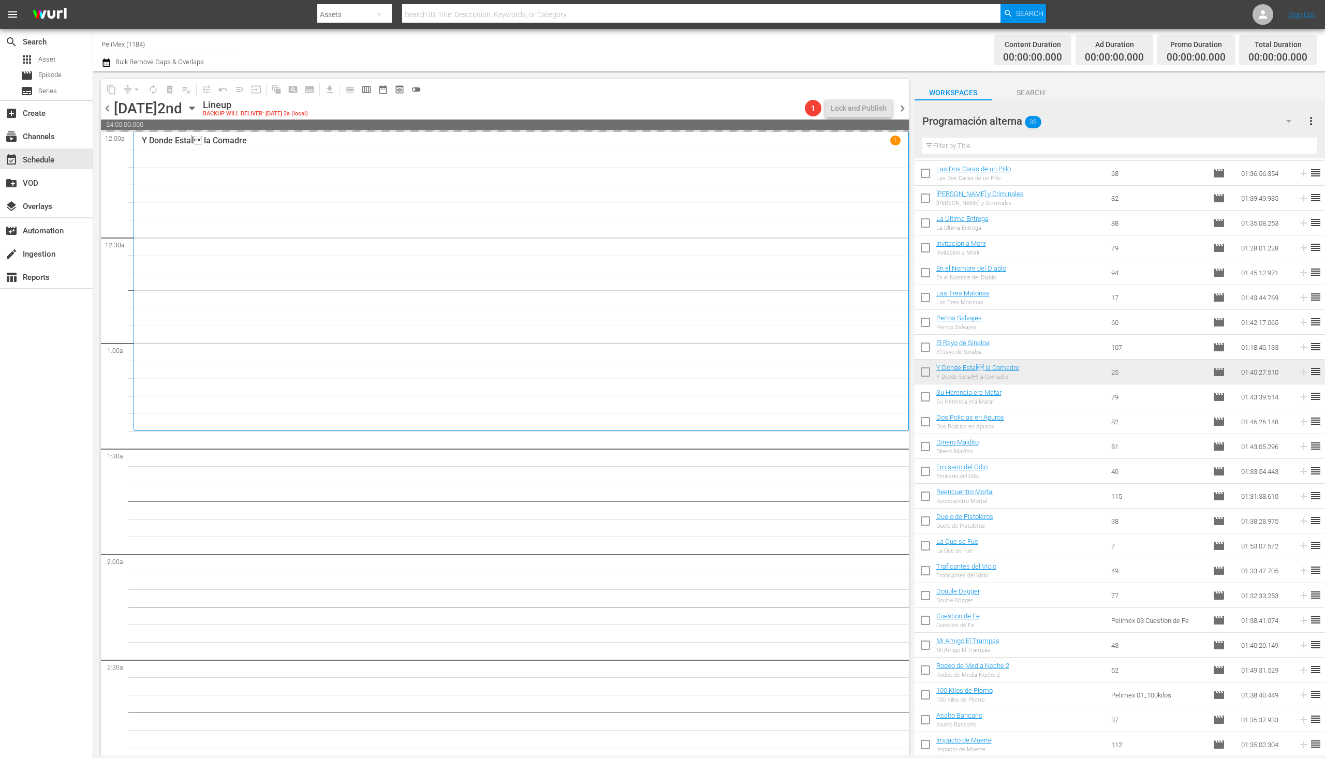
scroll to position [296, 0]
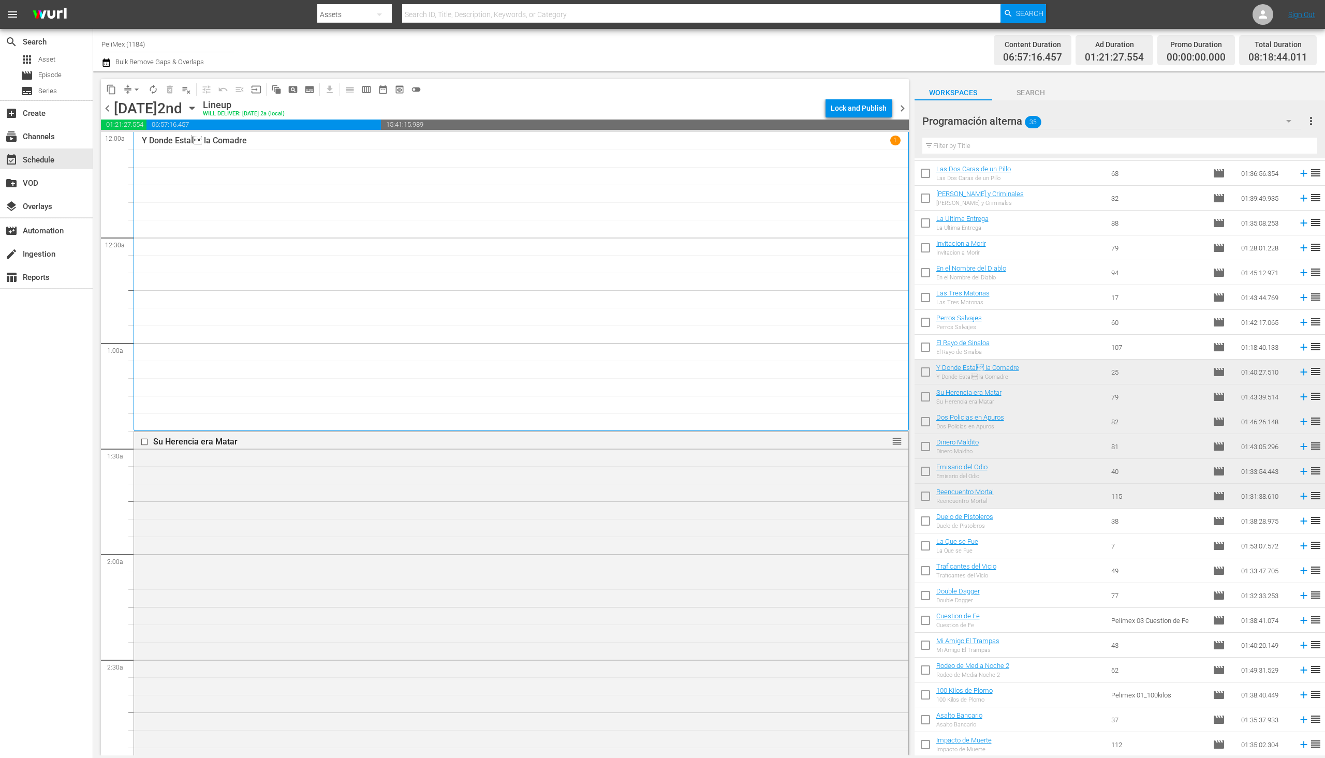
click at [660, 98] on div "content_copy compress arrow_drop_down autorenew_outlined delete_forever_outline…" at bounding box center [505, 89] width 808 height 20
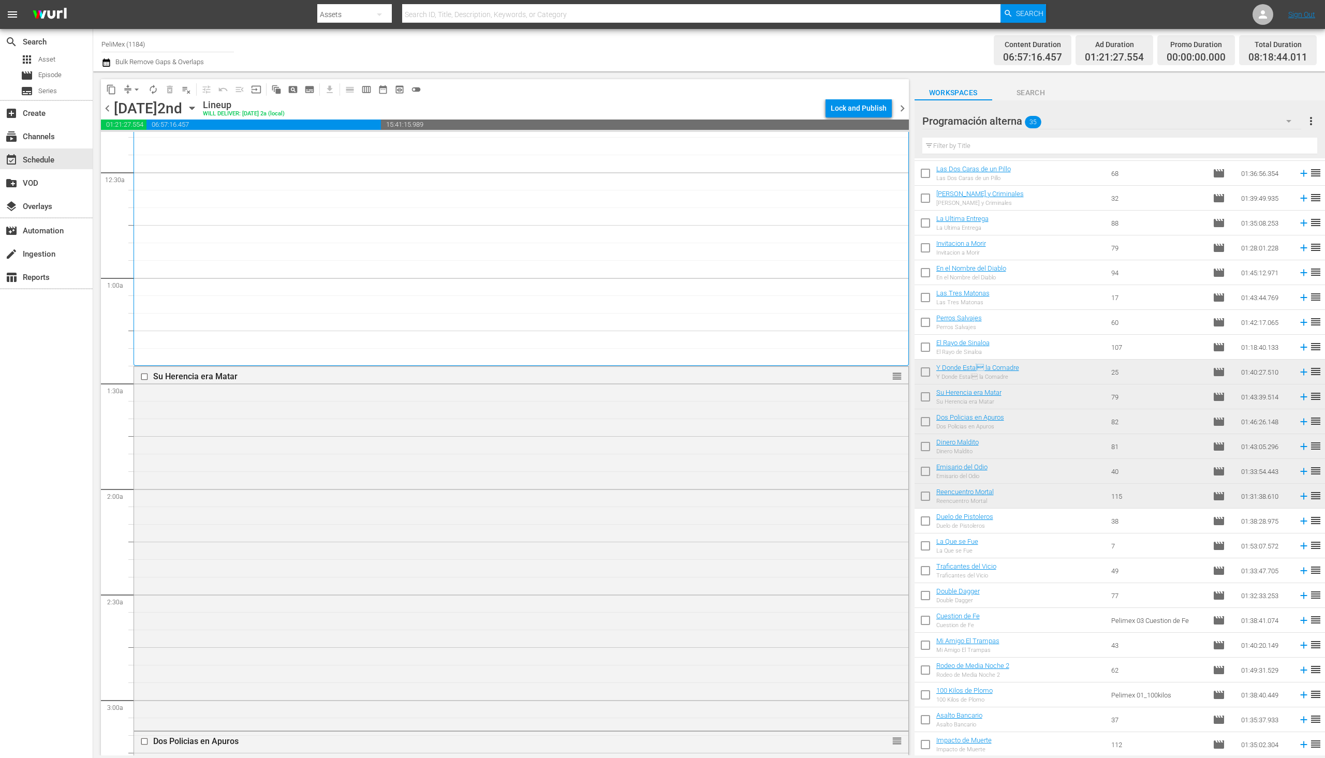
scroll to position [0, 0]
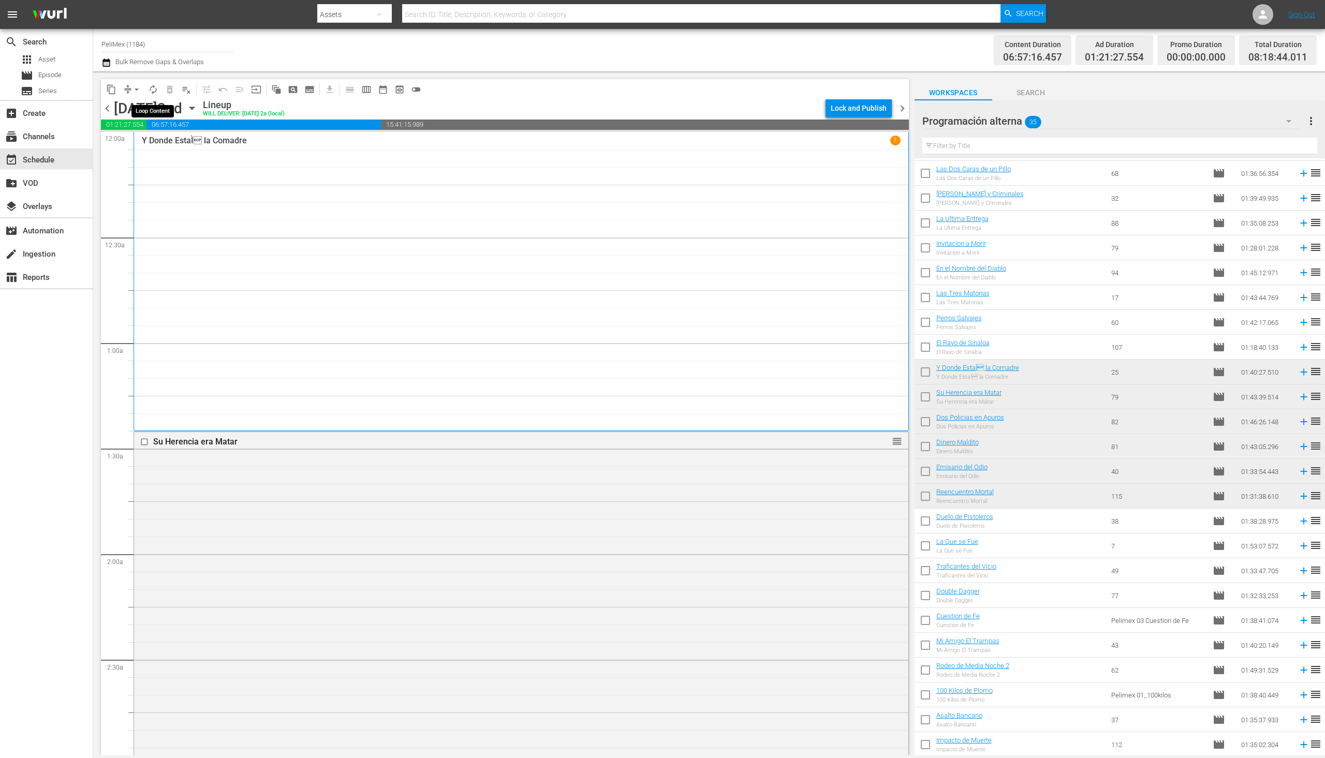
click at [156, 95] on button "autorenew_outlined" at bounding box center [153, 89] width 17 height 17
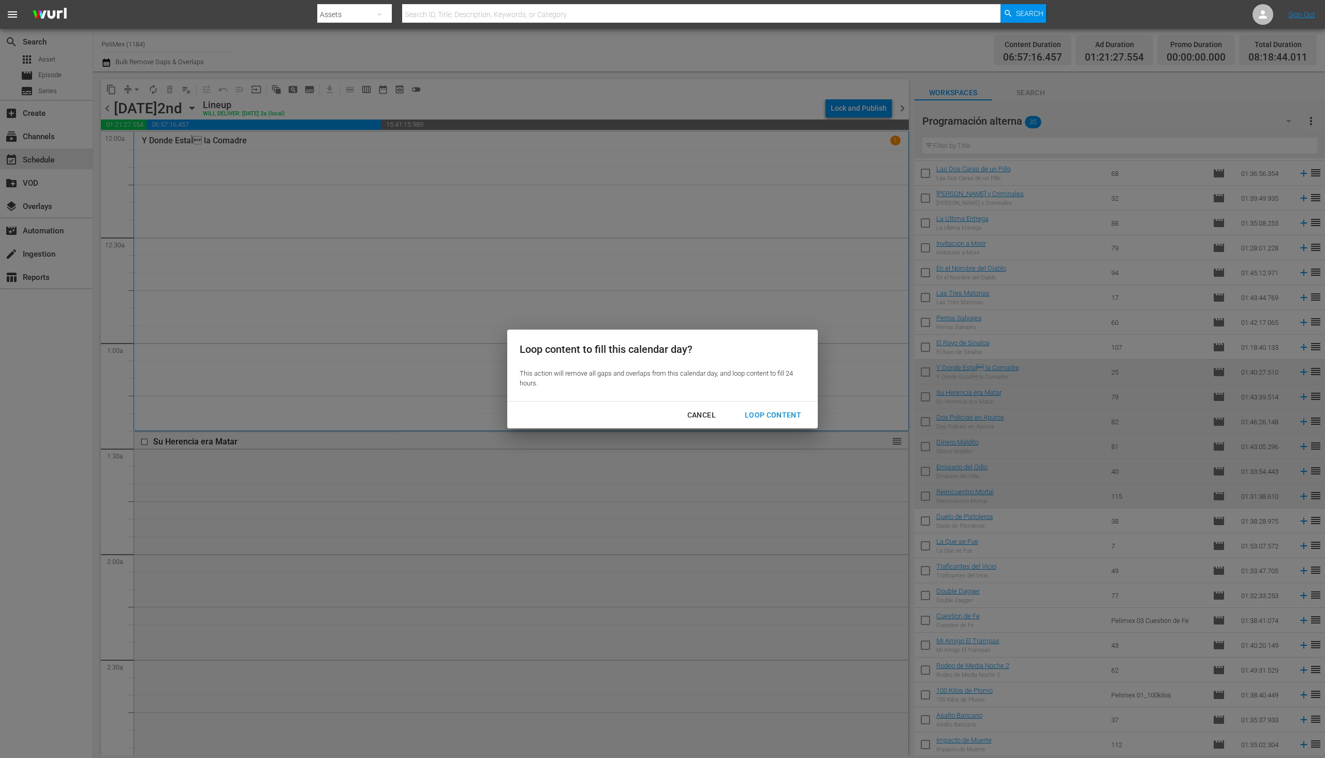
click at [793, 404] on div "Cancel Loop Content" at bounding box center [662, 415] width 311 height 27
click at [792, 414] on div "Loop Content" at bounding box center [773, 415] width 73 height 13
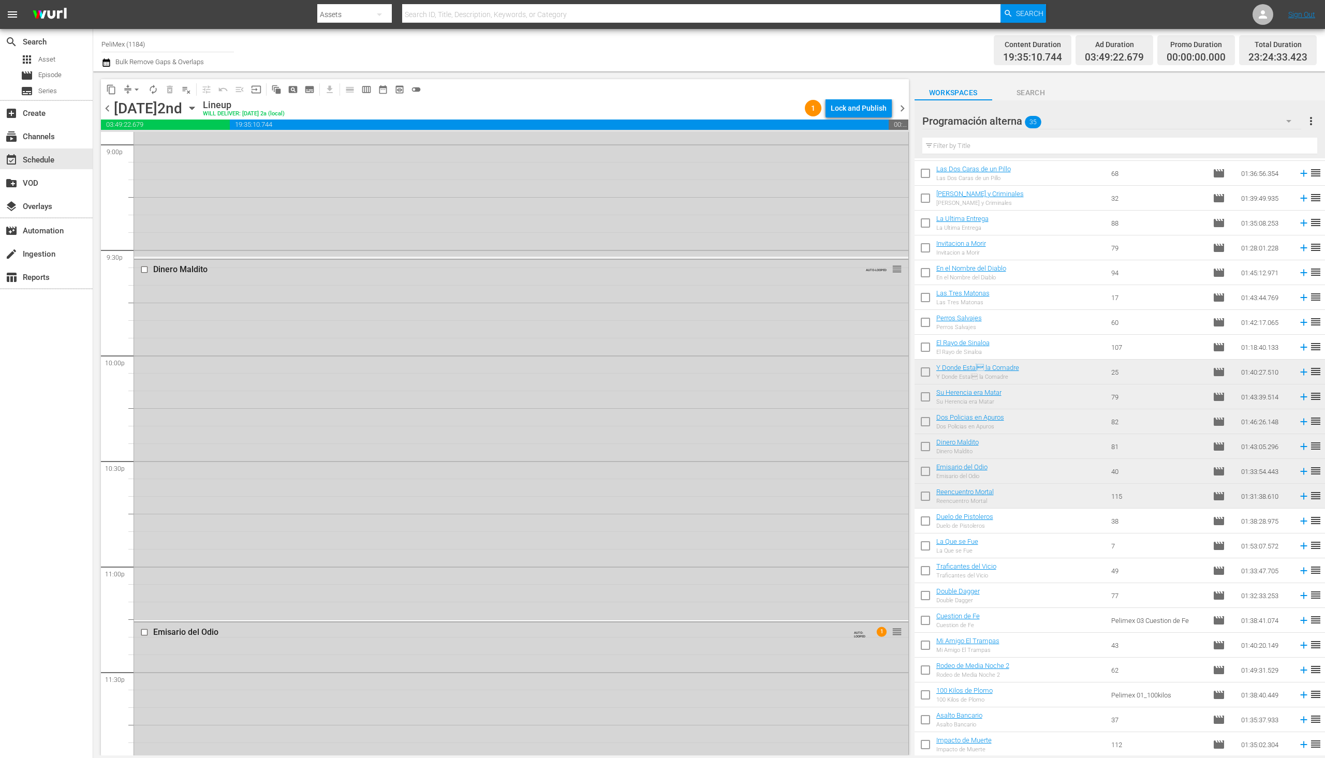
scroll to position [4396, 0]
click at [928, 515] on input "checkbox" at bounding box center [926, 524] width 22 height 22
checkbox input "true"
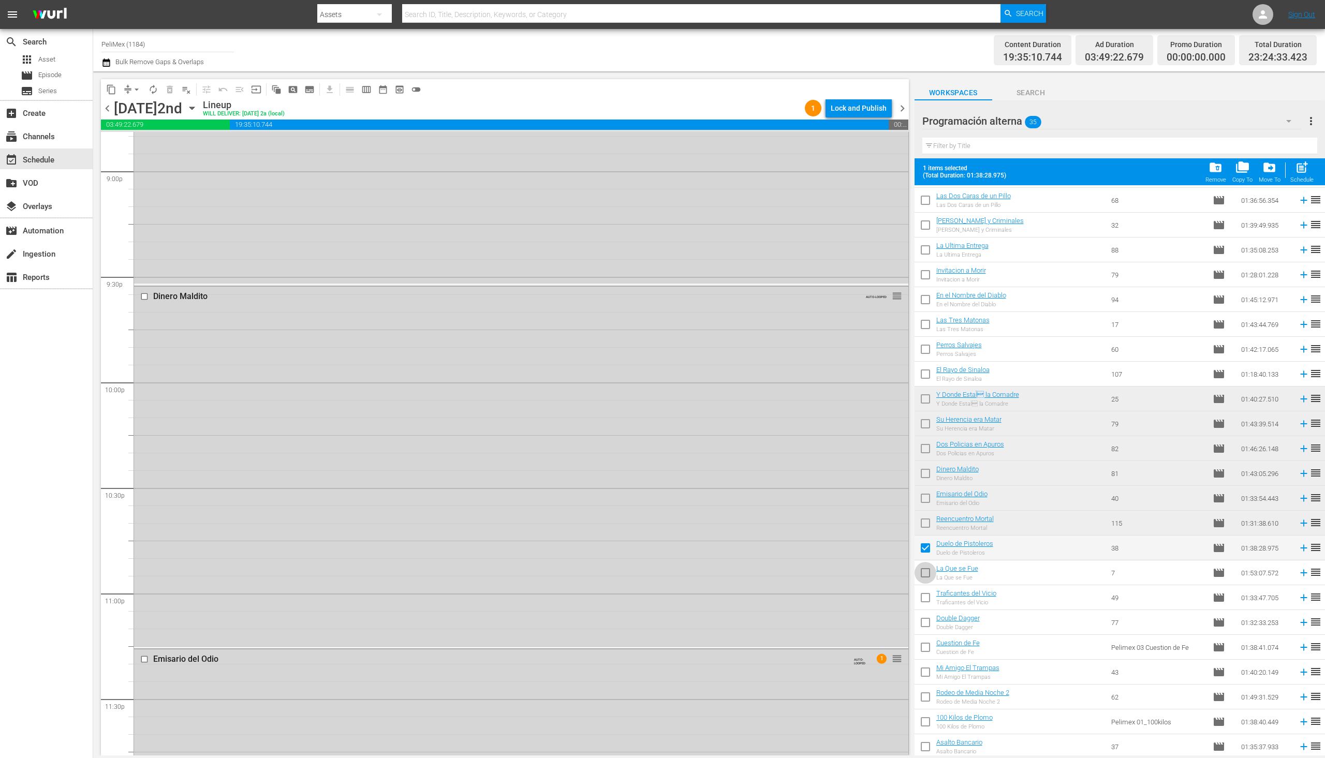
click at [927, 576] on input "checkbox" at bounding box center [926, 575] width 22 height 22
checkbox input "true"
click at [927, 601] on input "checkbox" at bounding box center [926, 600] width 22 height 22
checkbox input "true"
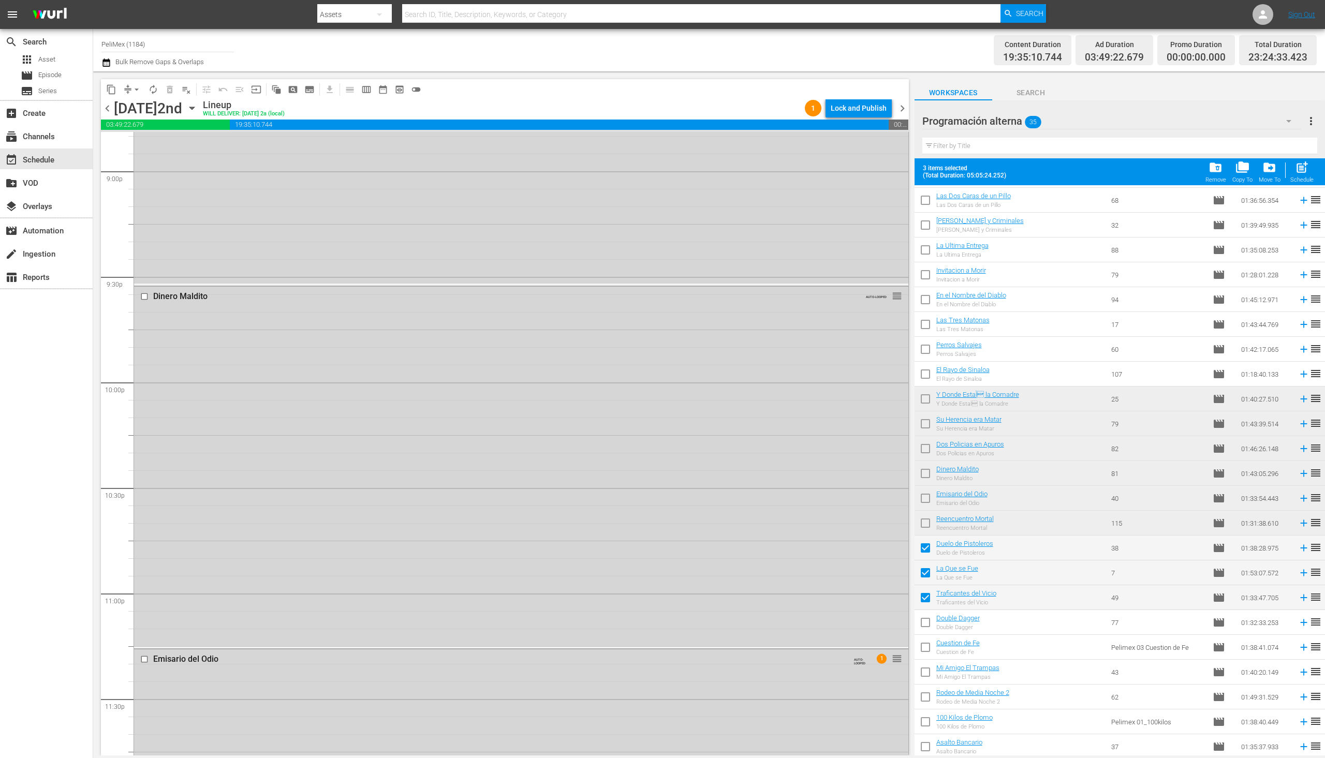
click at [927, 620] on input "checkbox" at bounding box center [926, 625] width 22 height 22
checkbox input "true"
click at [922, 646] on input "checkbox" at bounding box center [926, 650] width 22 height 22
checkbox input "true"
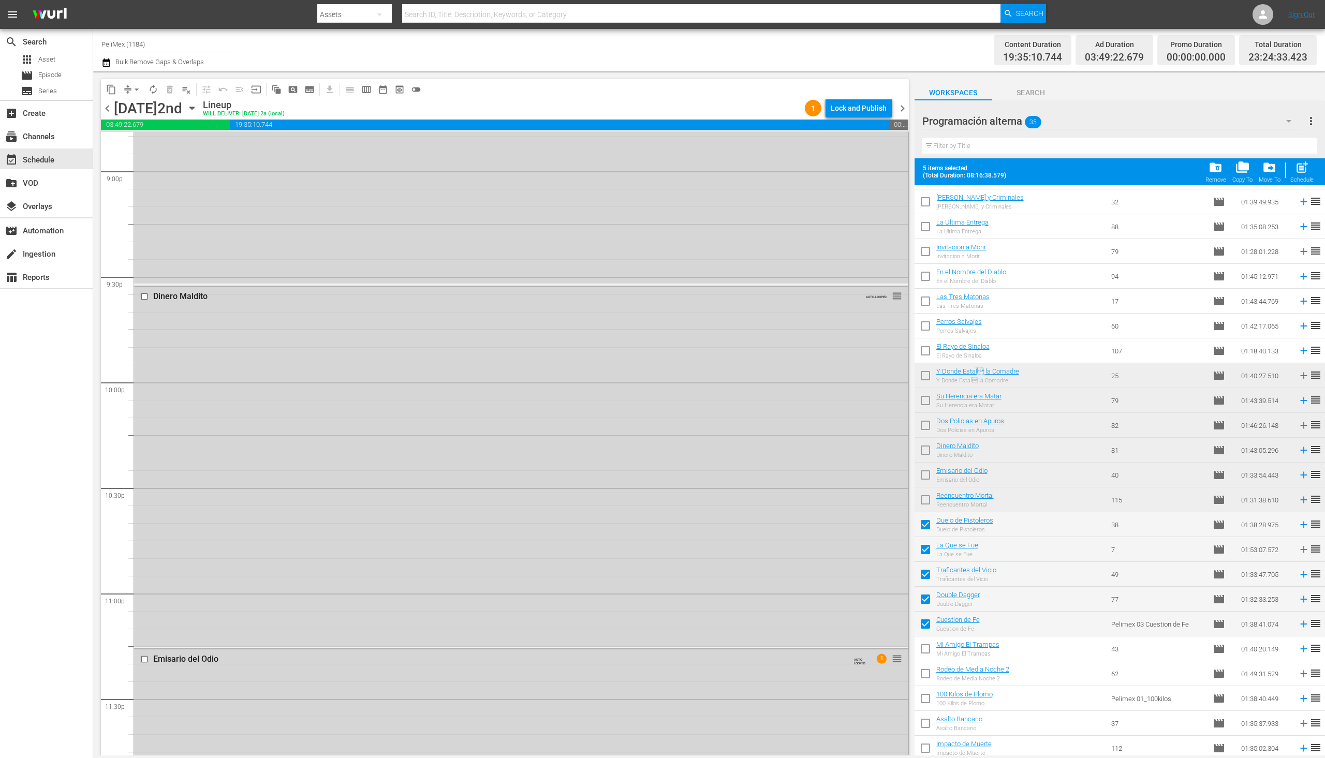
scroll to position [323, 0]
click at [865, 101] on div "Lock and Publish" at bounding box center [859, 108] width 56 height 19
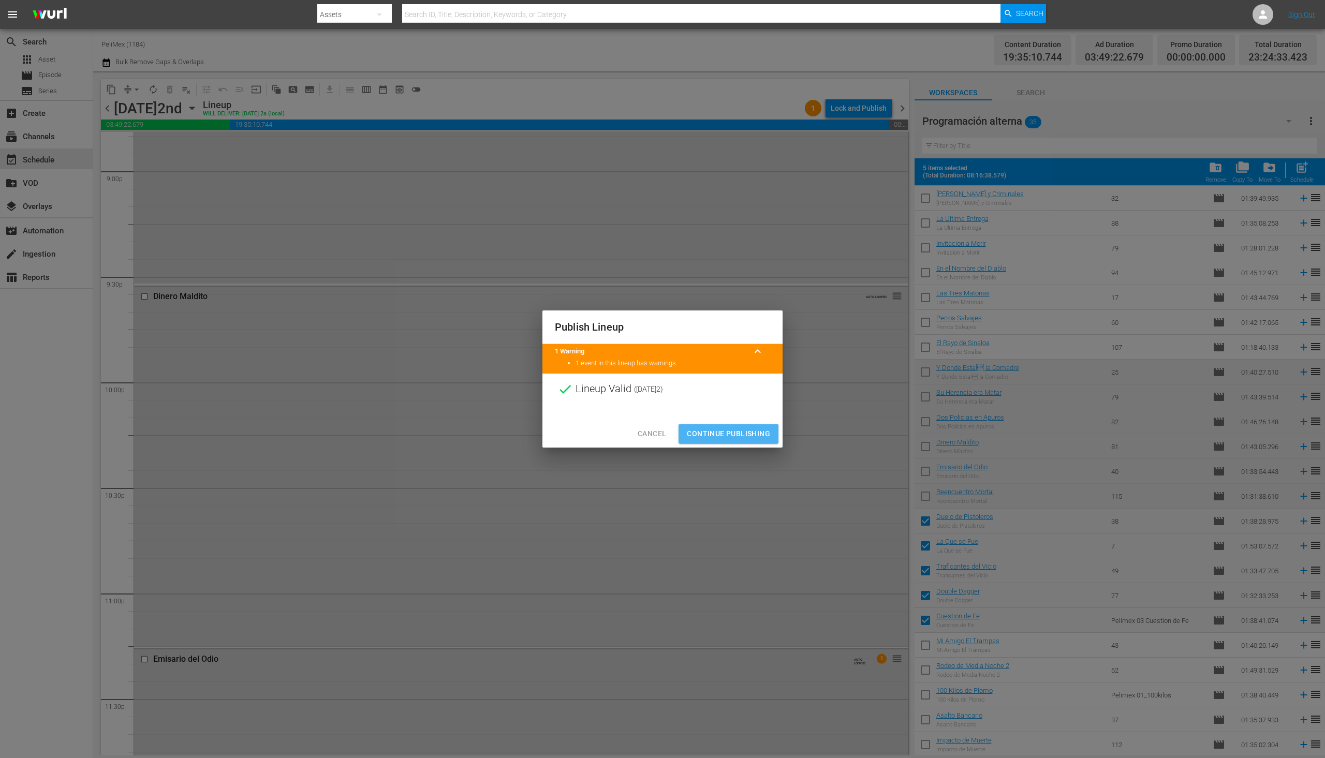
click at [727, 434] on span "Continue Publishing" at bounding box center [728, 434] width 83 height 13
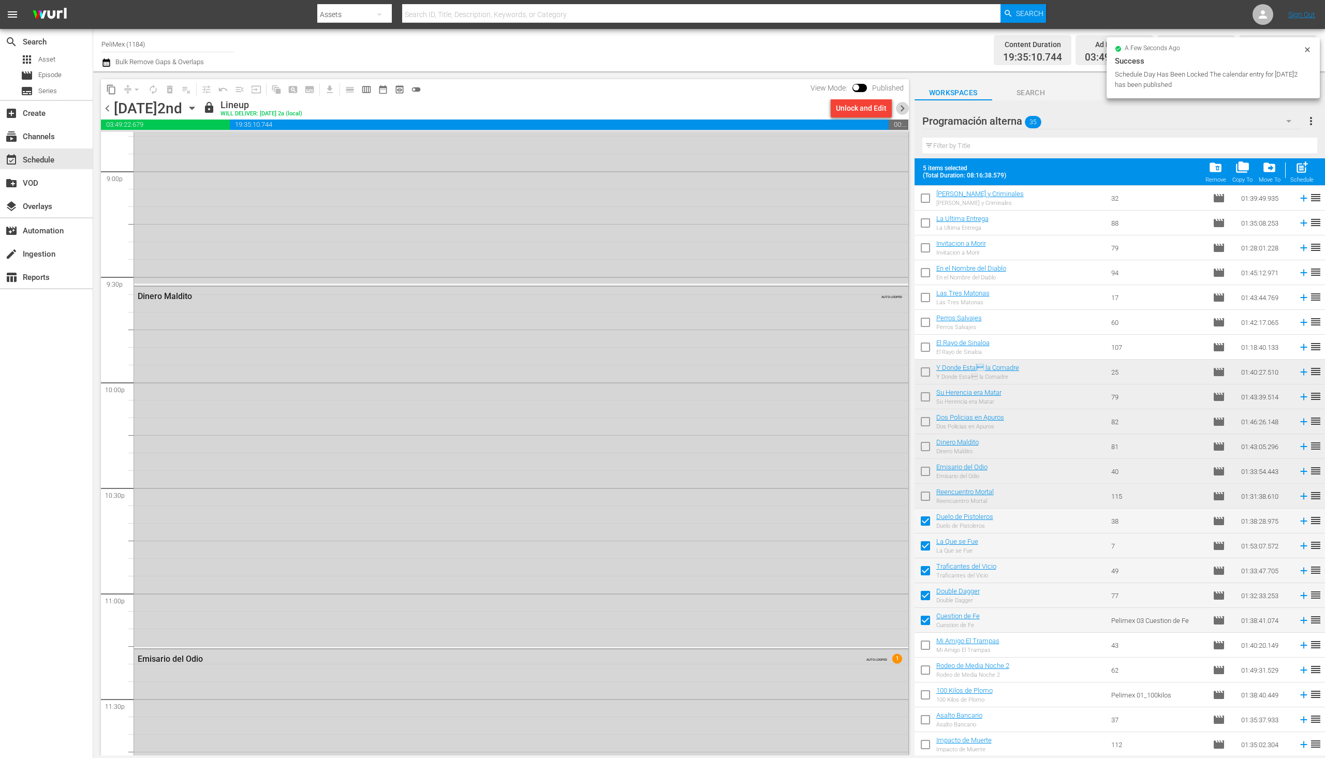
click at [902, 109] on span "chevron_right" at bounding box center [902, 108] width 13 height 13
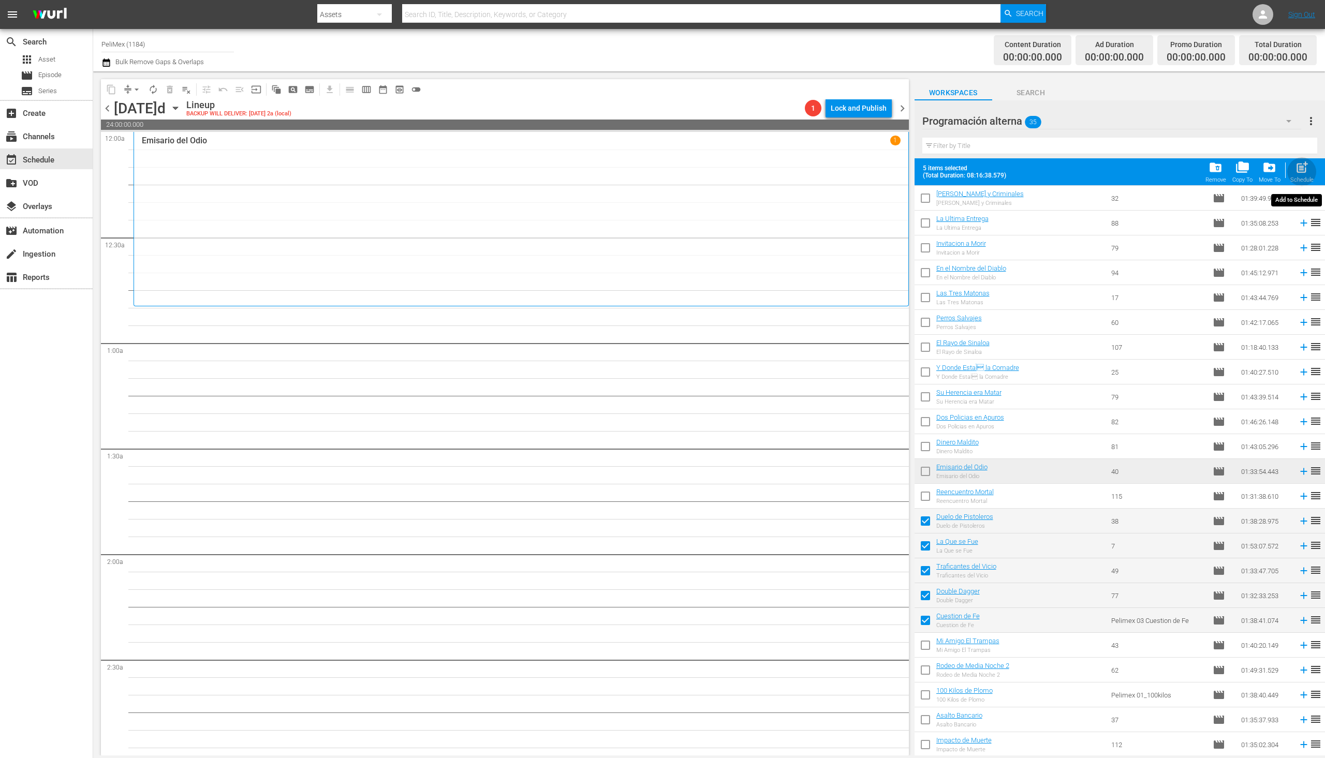
click at [1301, 180] on div "Schedule" at bounding box center [1302, 180] width 23 height 7
checkbox input "false"
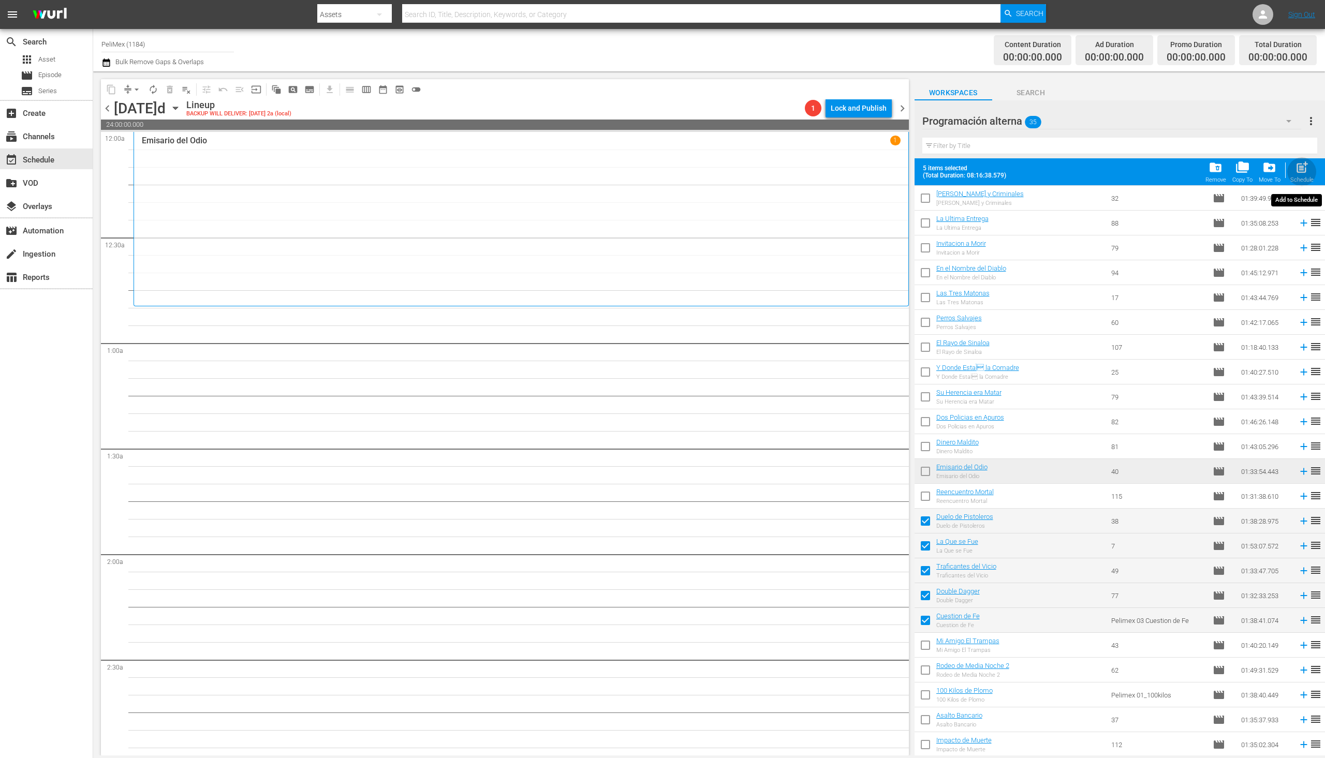
checkbox input "false"
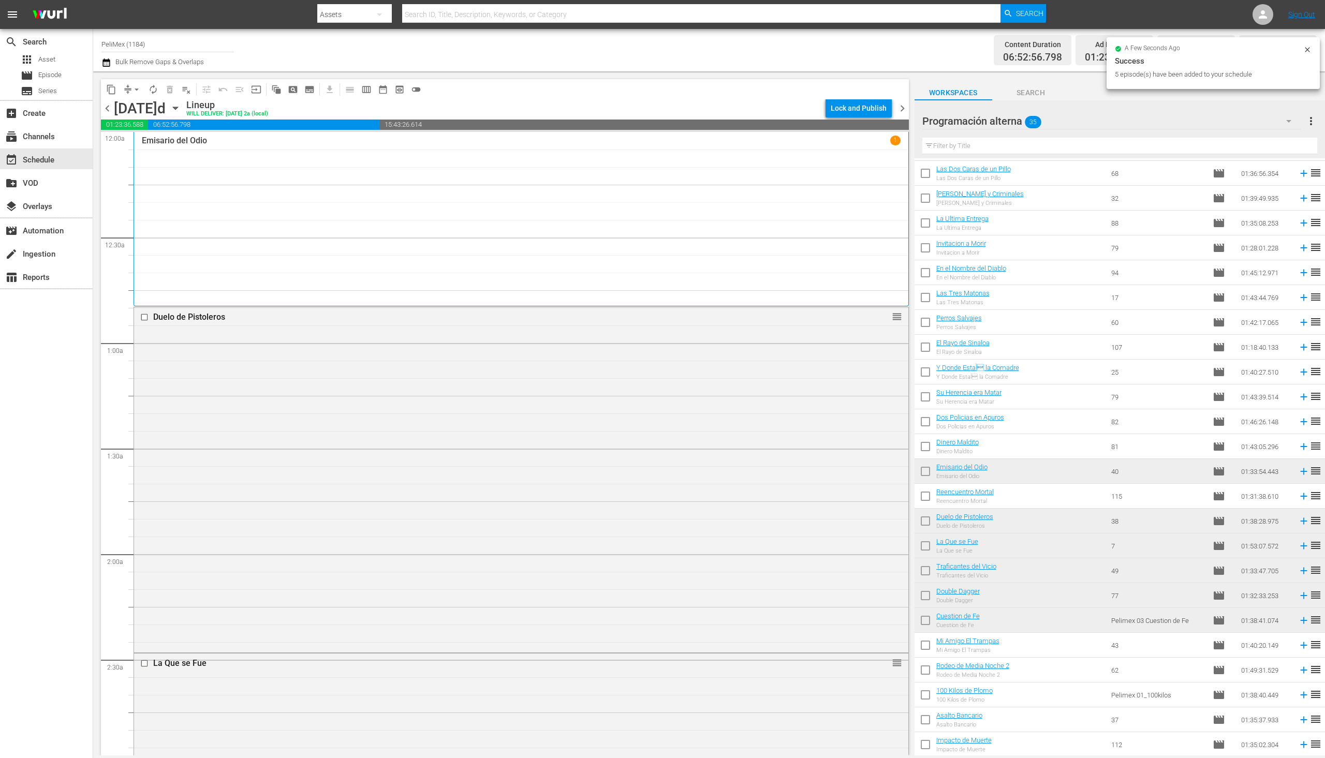
click at [924, 645] on input "checkbox" at bounding box center [926, 648] width 22 height 22
checkbox input "true"
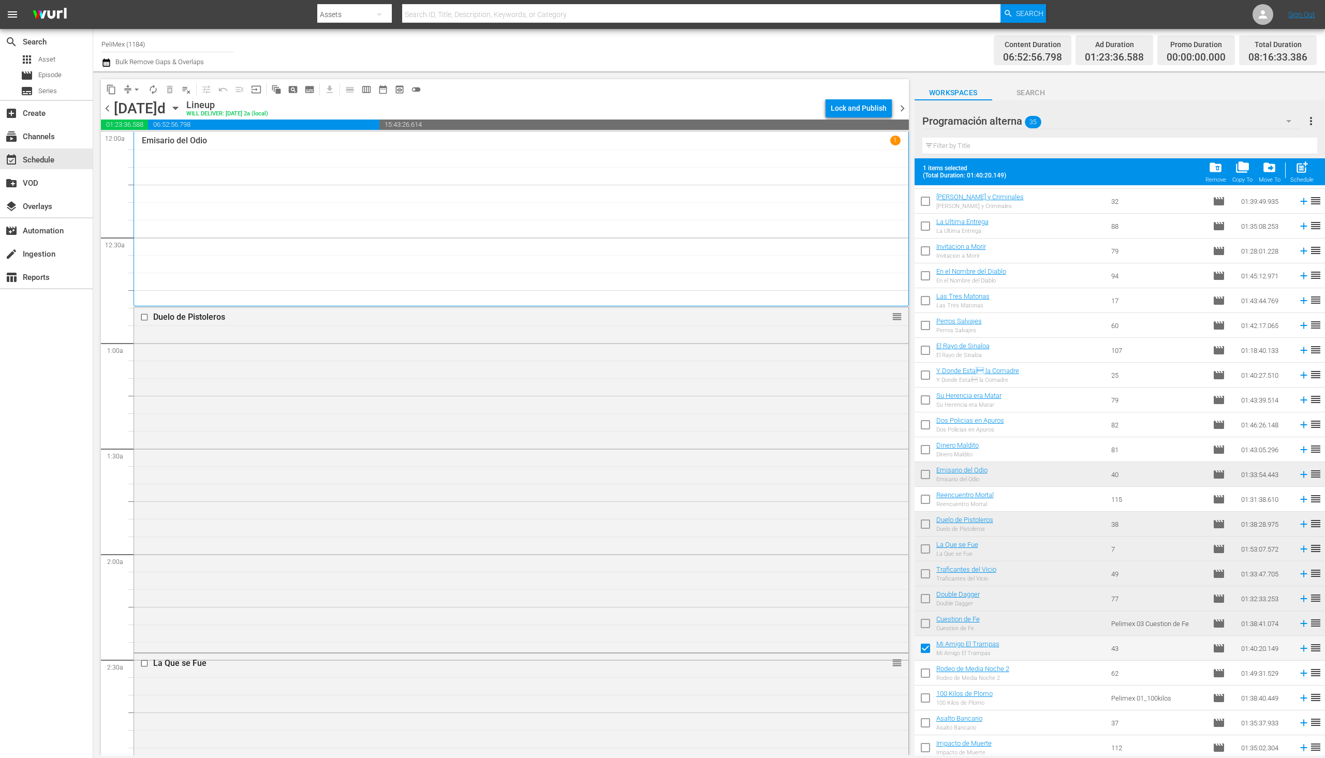
scroll to position [323, 0]
click at [934, 676] on input "checkbox" at bounding box center [926, 673] width 22 height 22
checkbox input "true"
click at [929, 695] on input "checkbox" at bounding box center [926, 697] width 22 height 22
checkbox input "true"
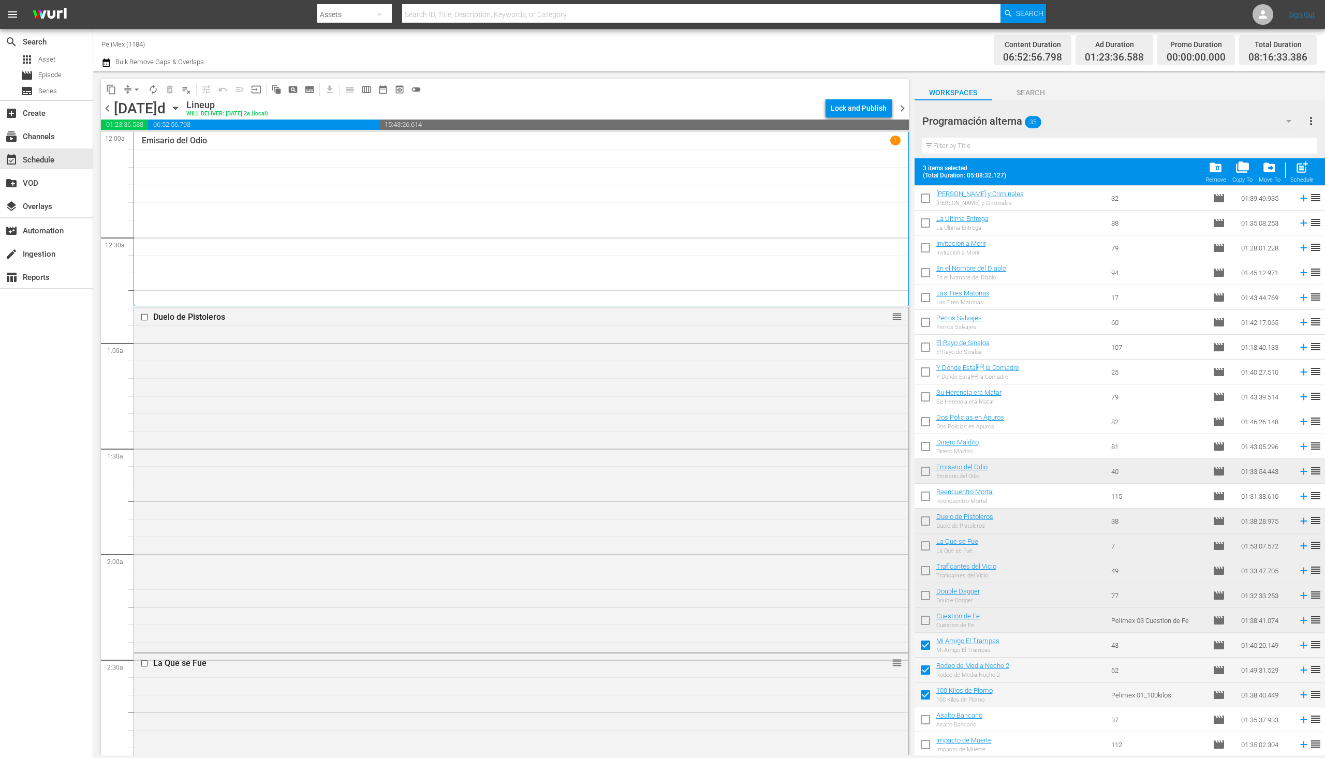
click at [925, 719] on input "checkbox" at bounding box center [926, 722] width 22 height 22
checkbox input "true"
click at [924, 746] on input "checkbox" at bounding box center [926, 747] width 22 height 22
checkbox input "true"
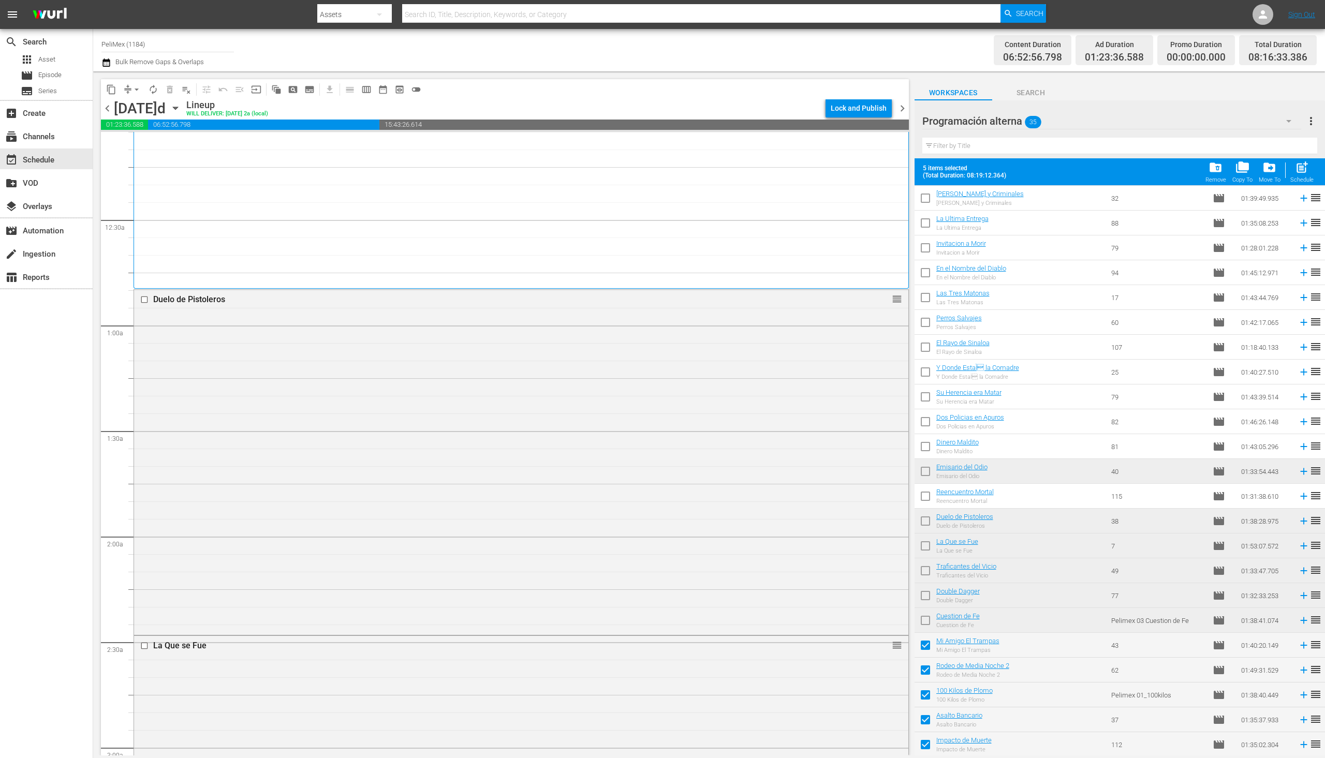
scroll to position [0, 0]
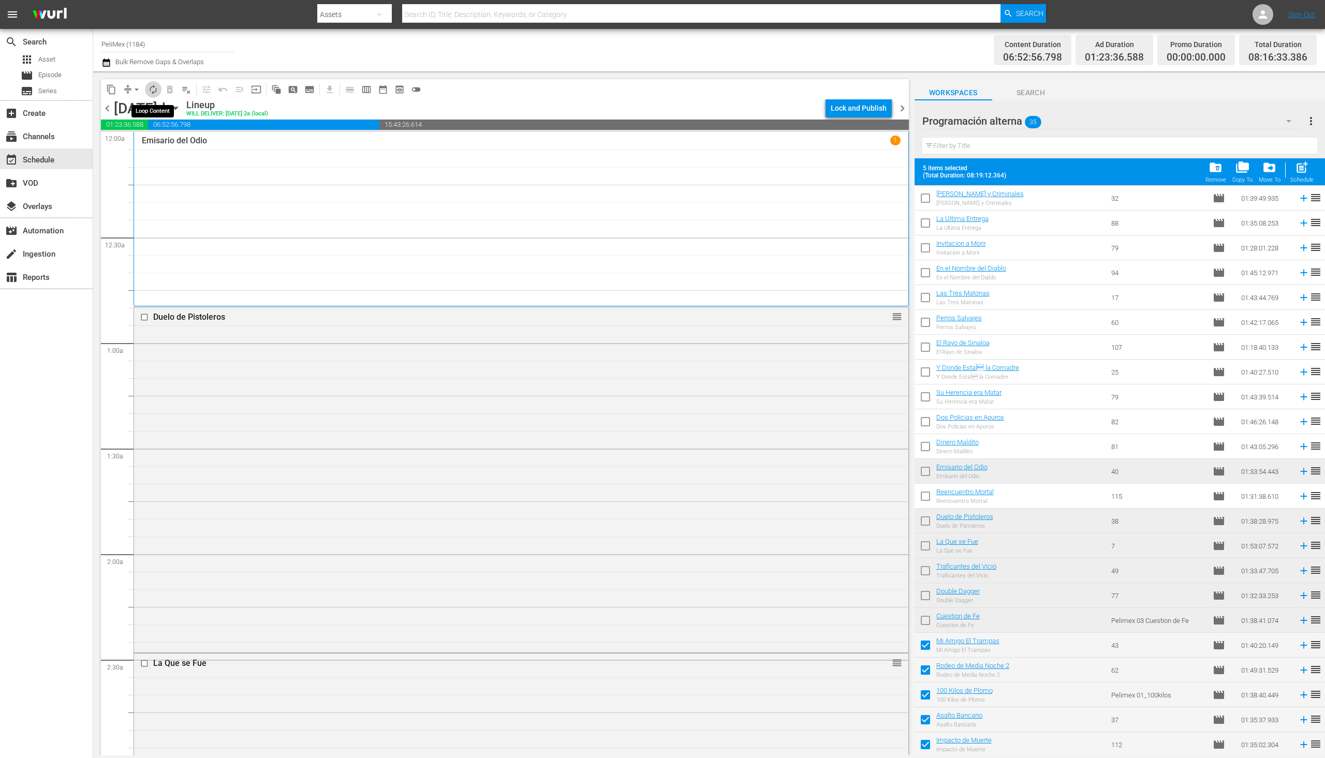
click at [159, 91] on button "autorenew_outlined" at bounding box center [153, 89] width 17 height 17
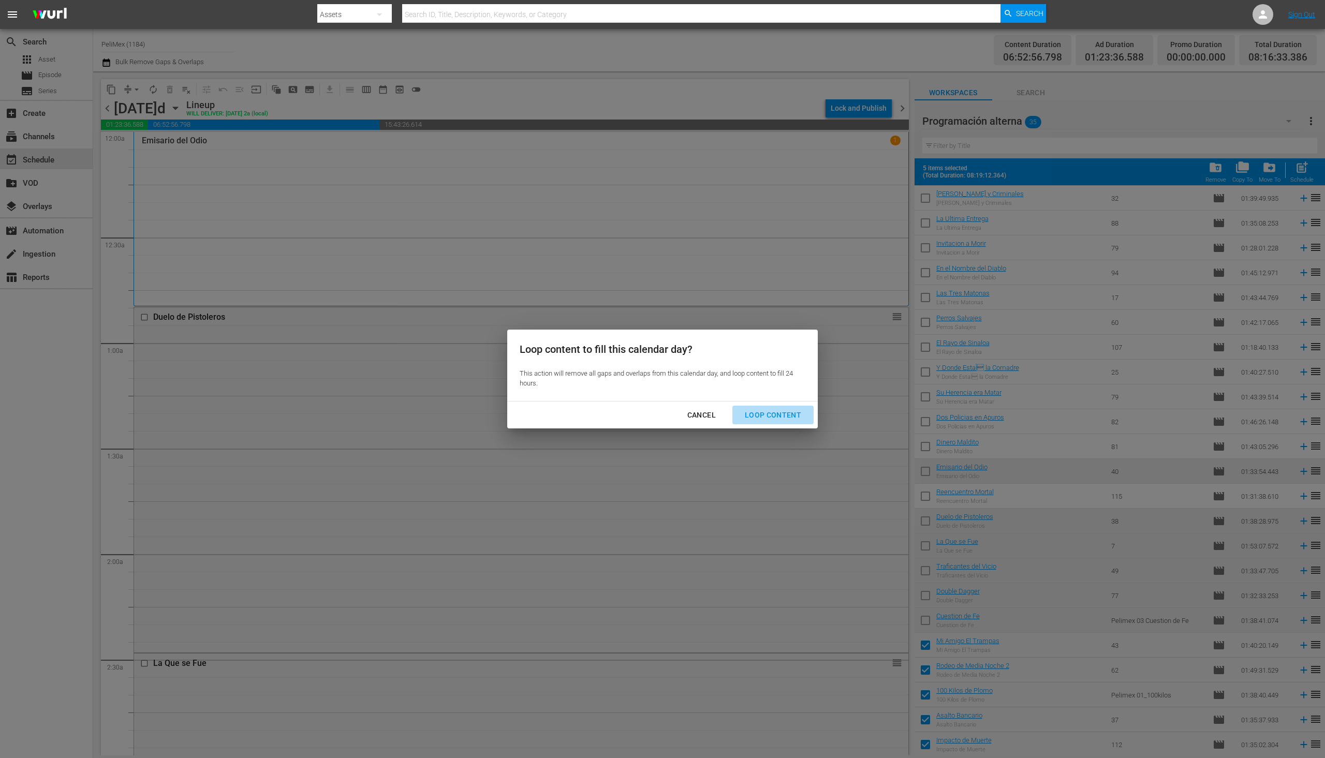
click at [778, 415] on div "Loop Content" at bounding box center [773, 415] width 73 height 13
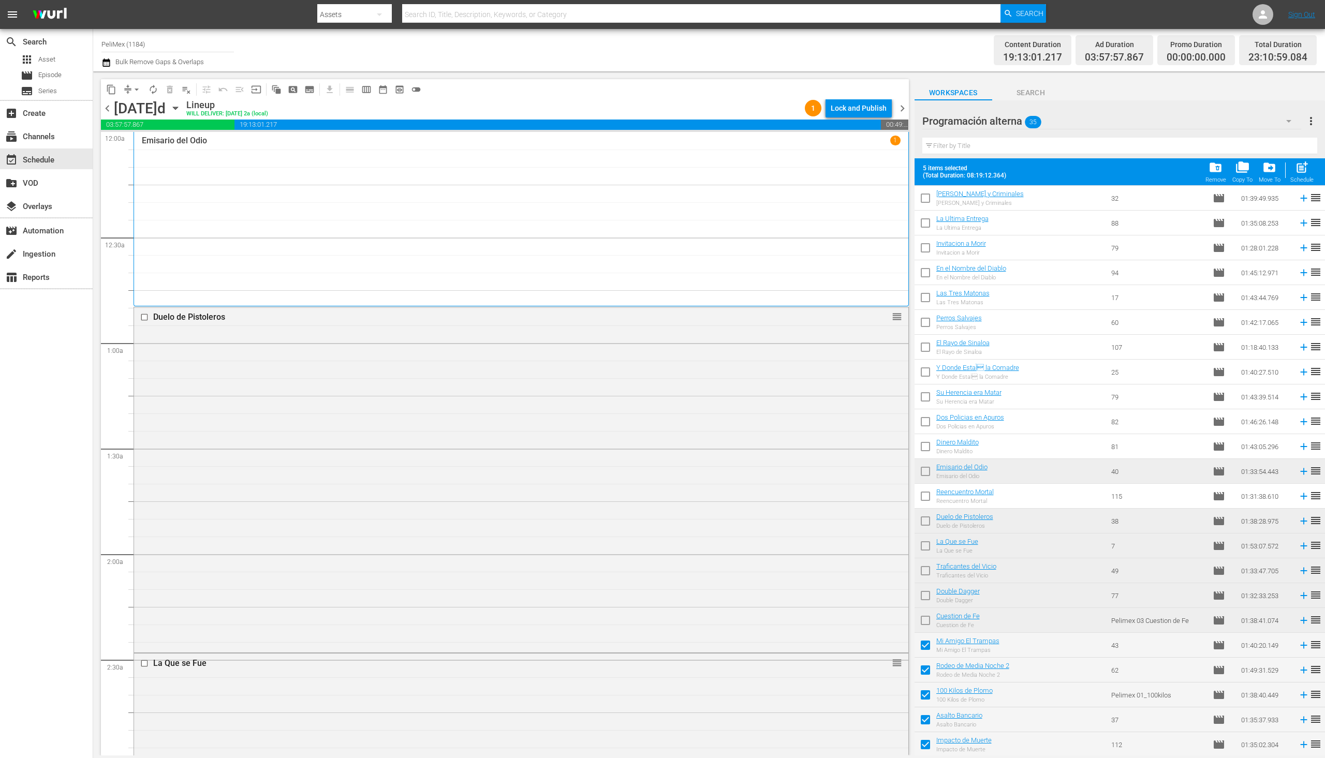
click at [856, 118] on div "chevron_left [DATE] [DATE] Lineup WILL DELIVER: [DATE] 2a (local) 1 Lock and Pu…" at bounding box center [505, 109] width 808 height 20
click at [856, 109] on div "Lock and Publish" at bounding box center [859, 108] width 56 height 19
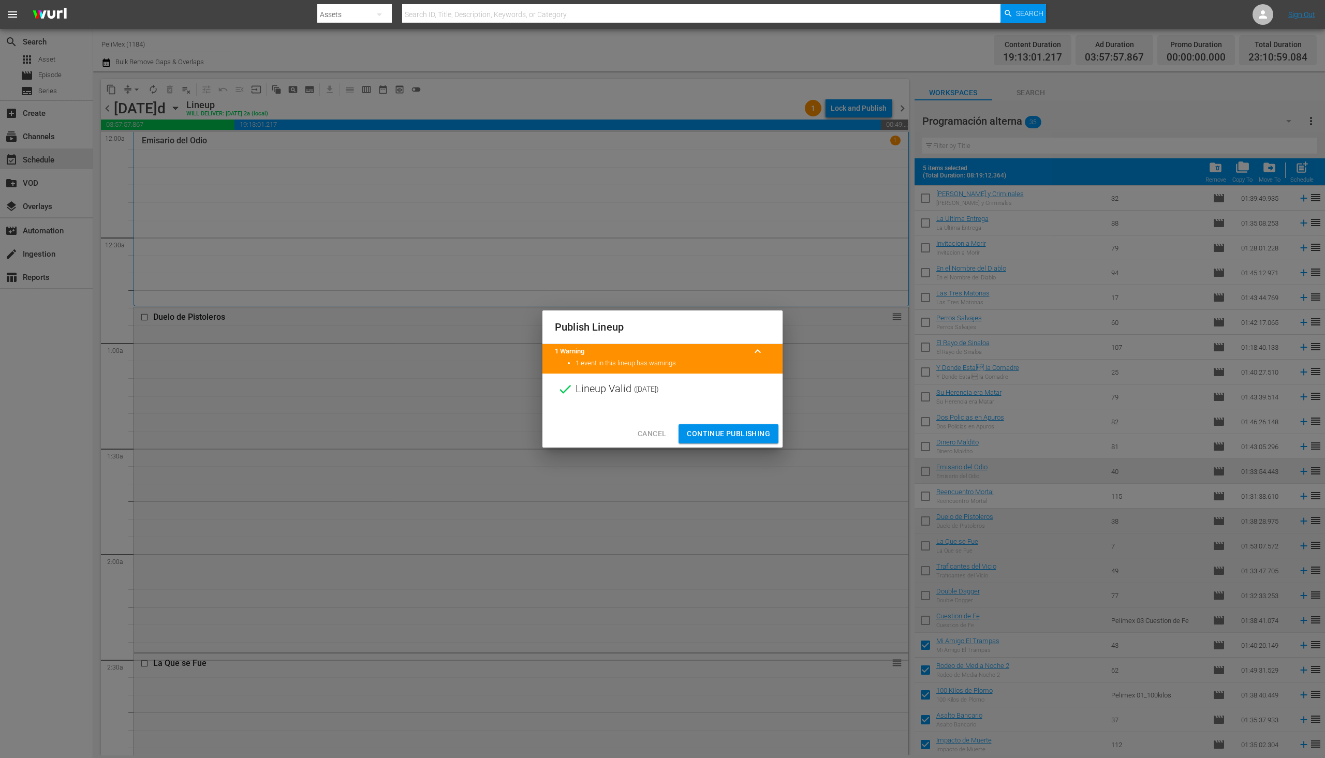
click at [739, 441] on button "Continue Publishing" at bounding box center [729, 434] width 100 height 19
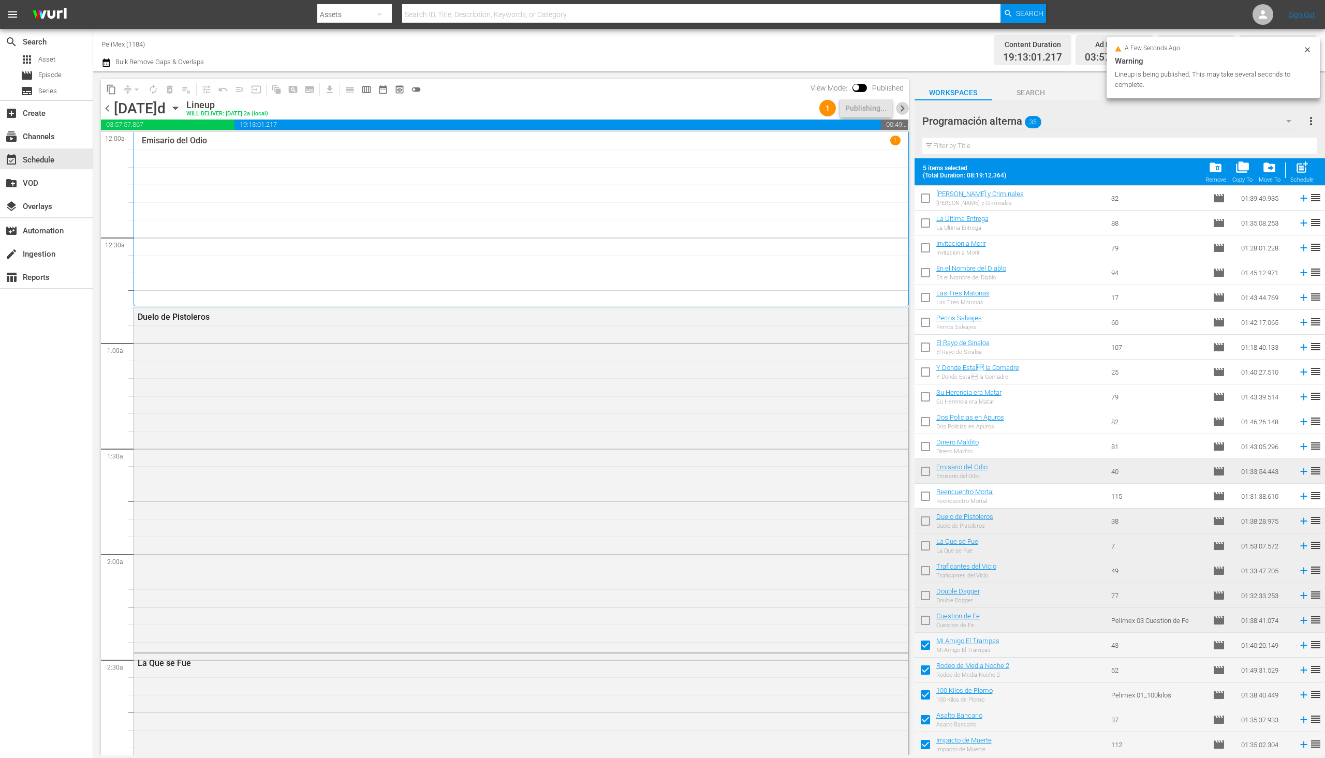
click at [901, 109] on span "chevron_right" at bounding box center [902, 108] width 13 height 13
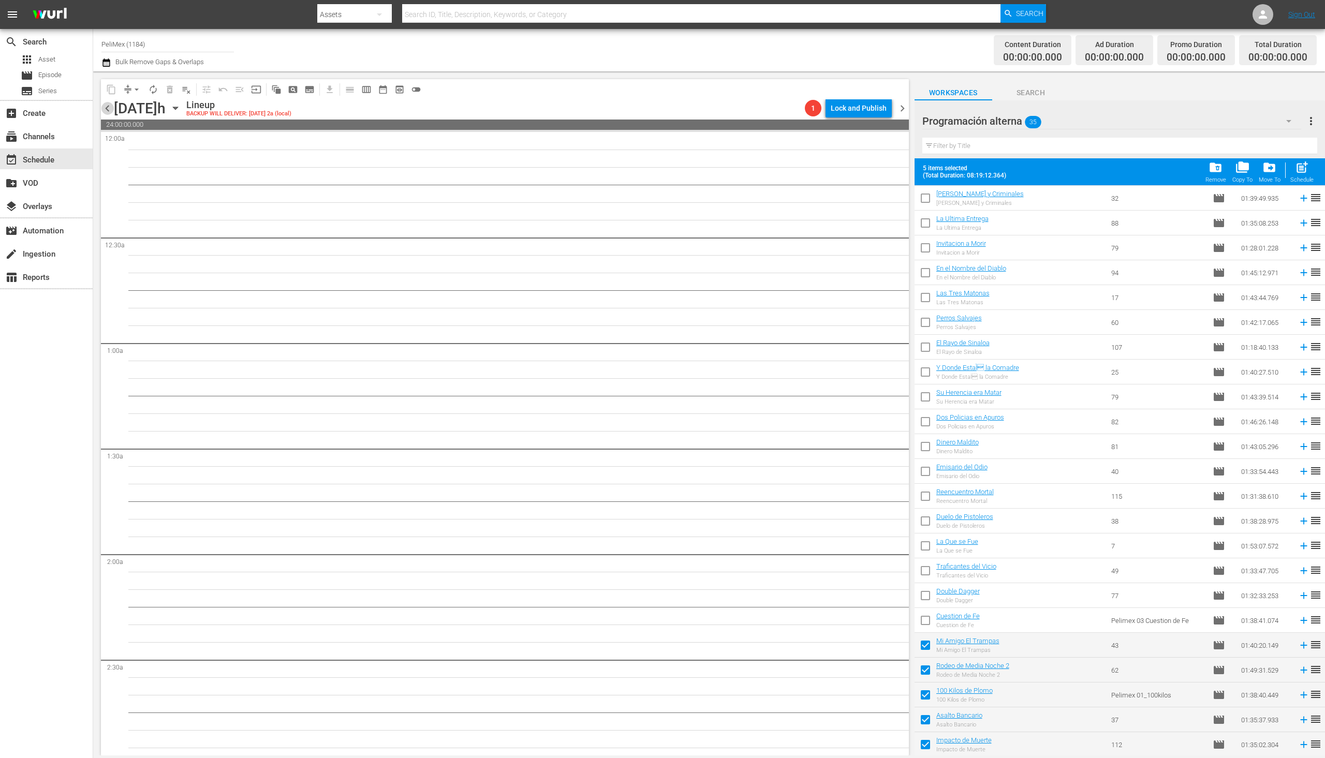
click at [106, 107] on span "chevron_left" at bounding box center [107, 108] width 13 height 13
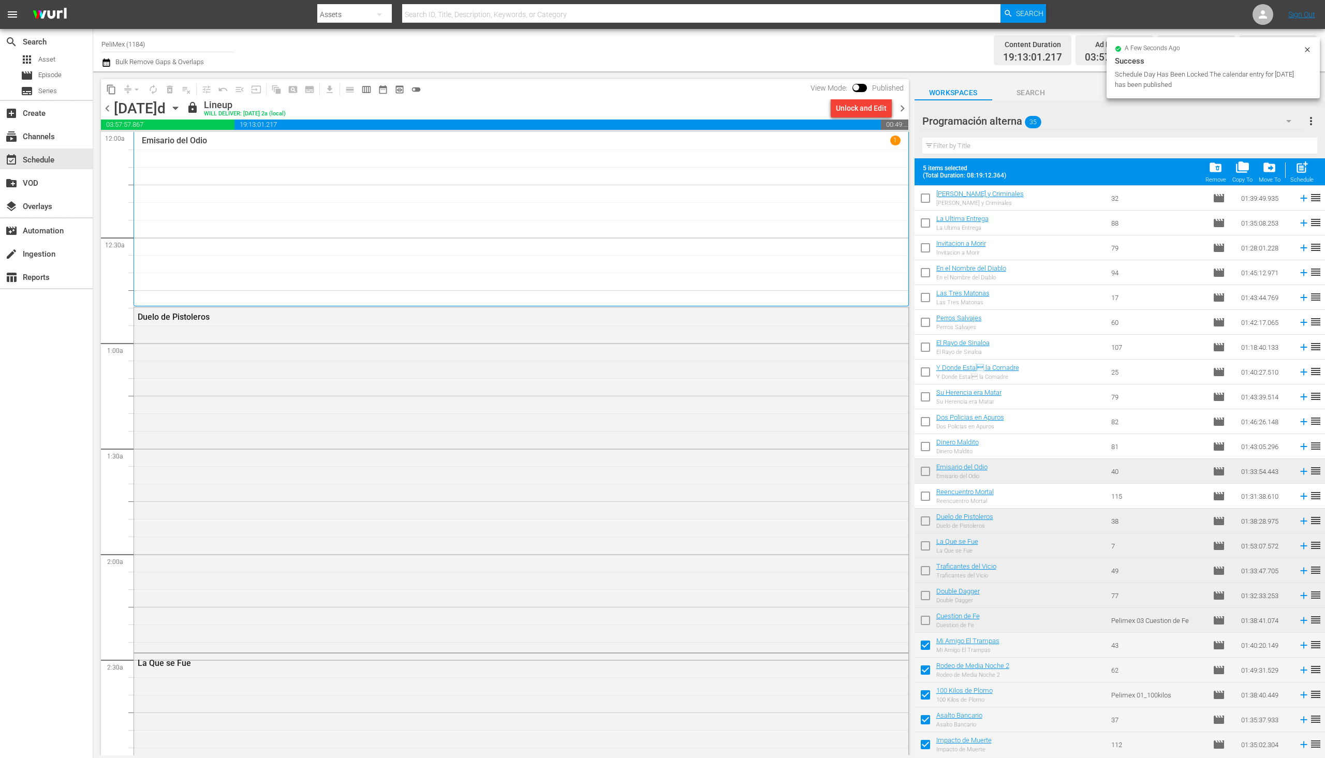
click at [905, 112] on span "chevron_right" at bounding box center [902, 108] width 13 height 13
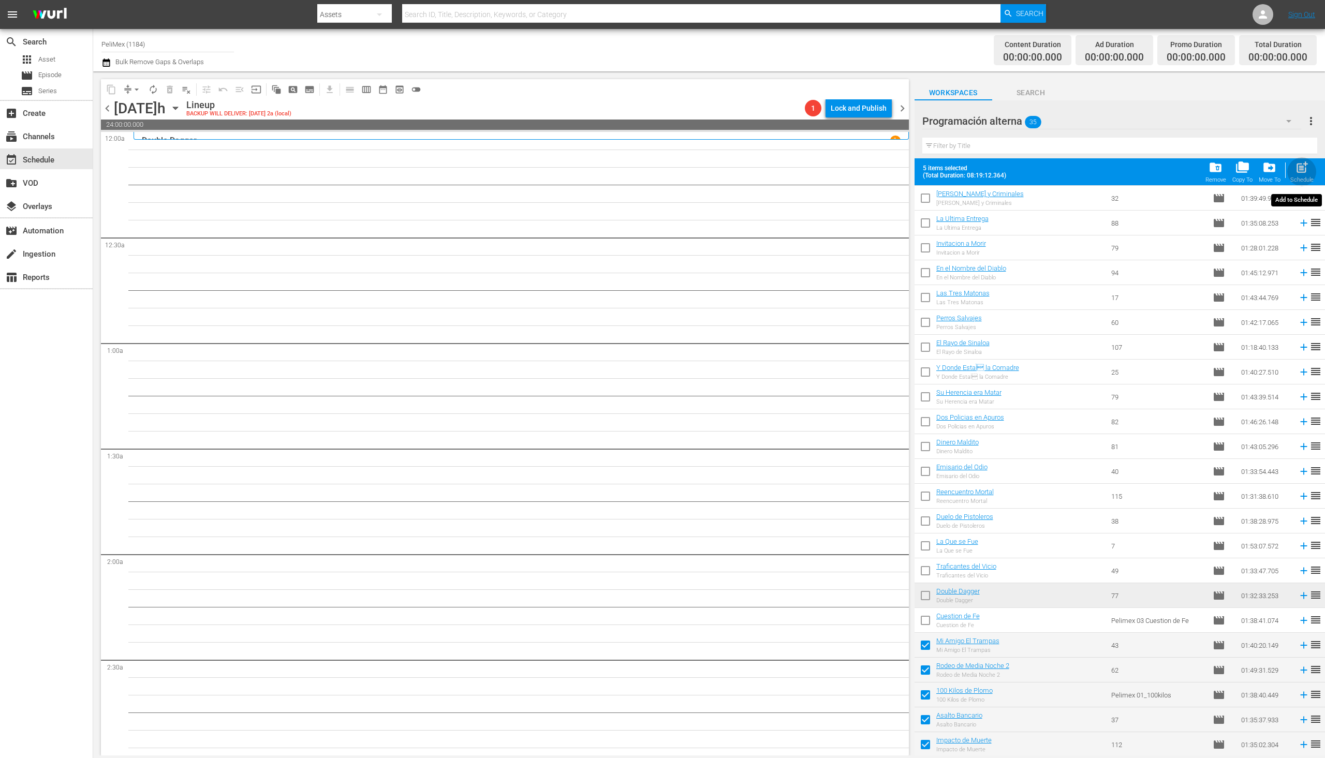
click at [1302, 175] on div "post_add Schedule" at bounding box center [1302, 171] width 23 height 23
checkbox input "false"
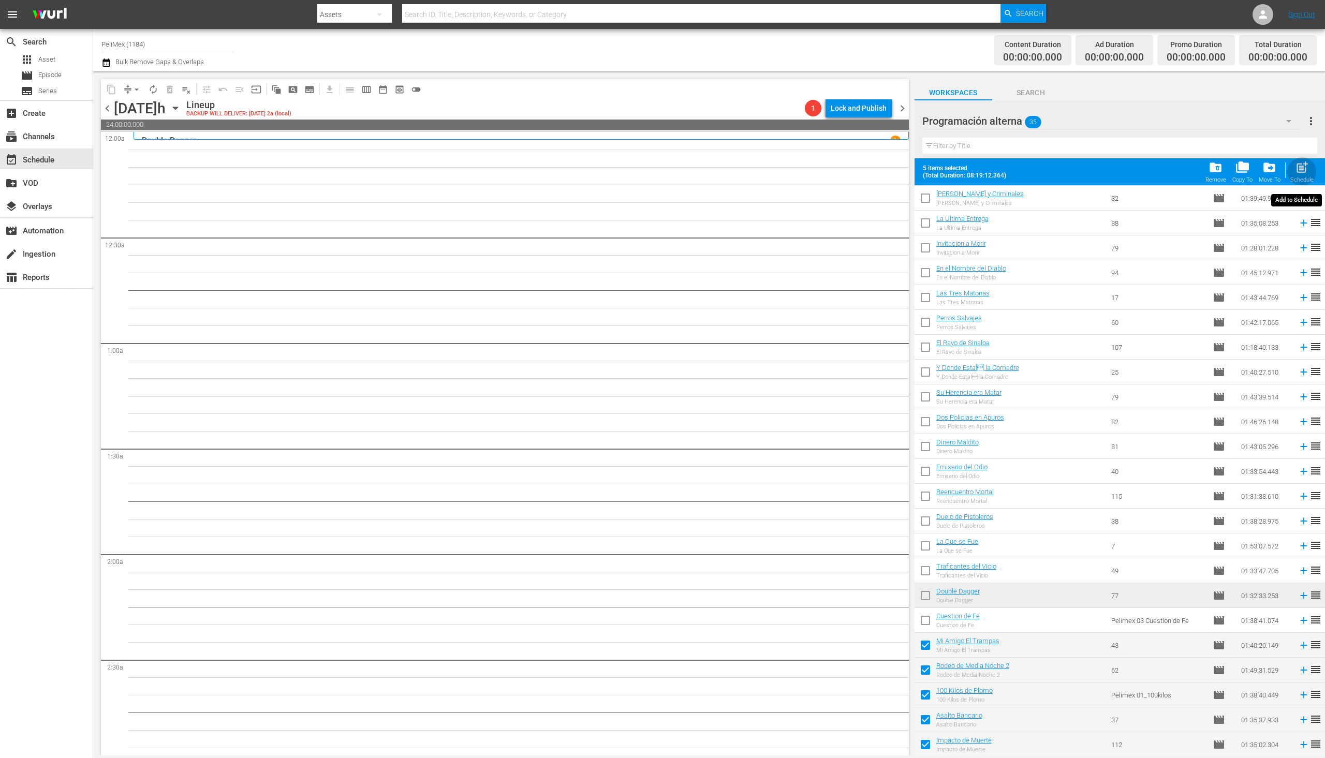
checkbox input "false"
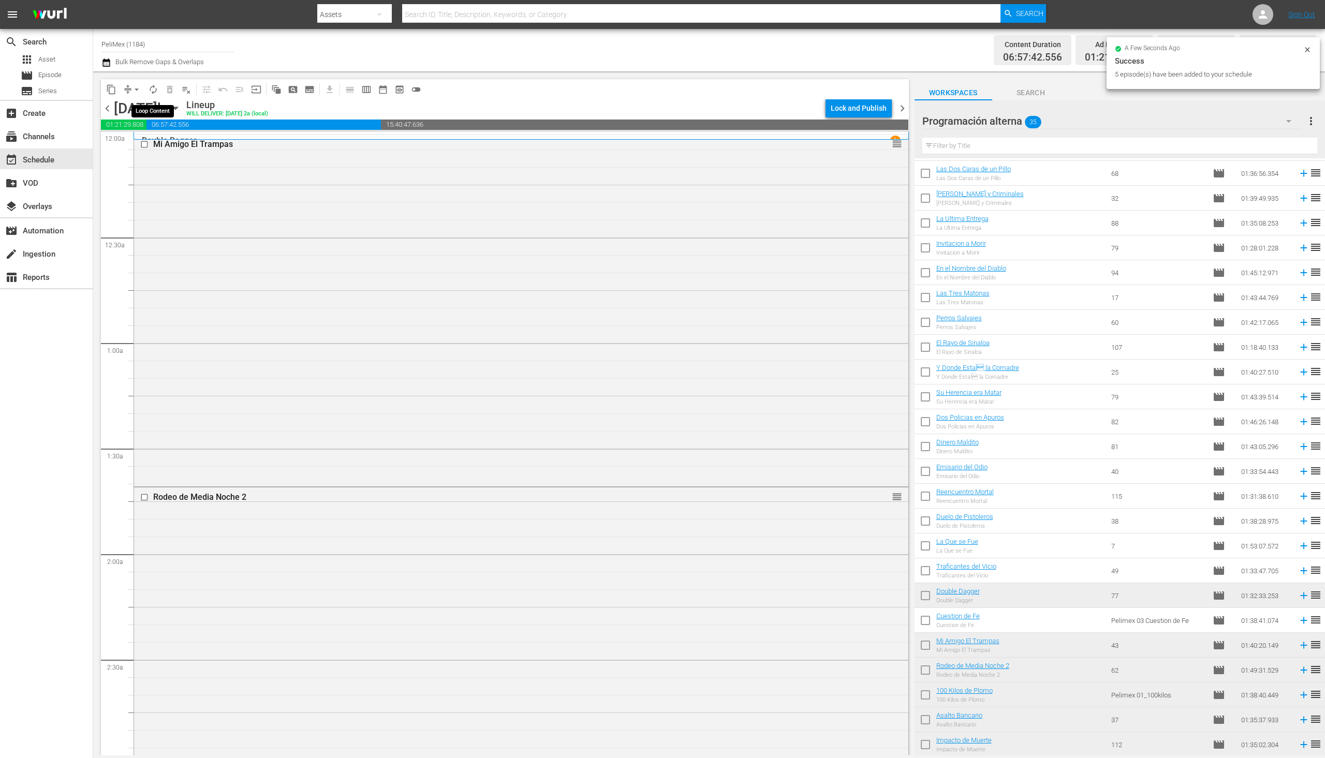
click at [153, 96] on button "autorenew_outlined" at bounding box center [153, 89] width 17 height 17
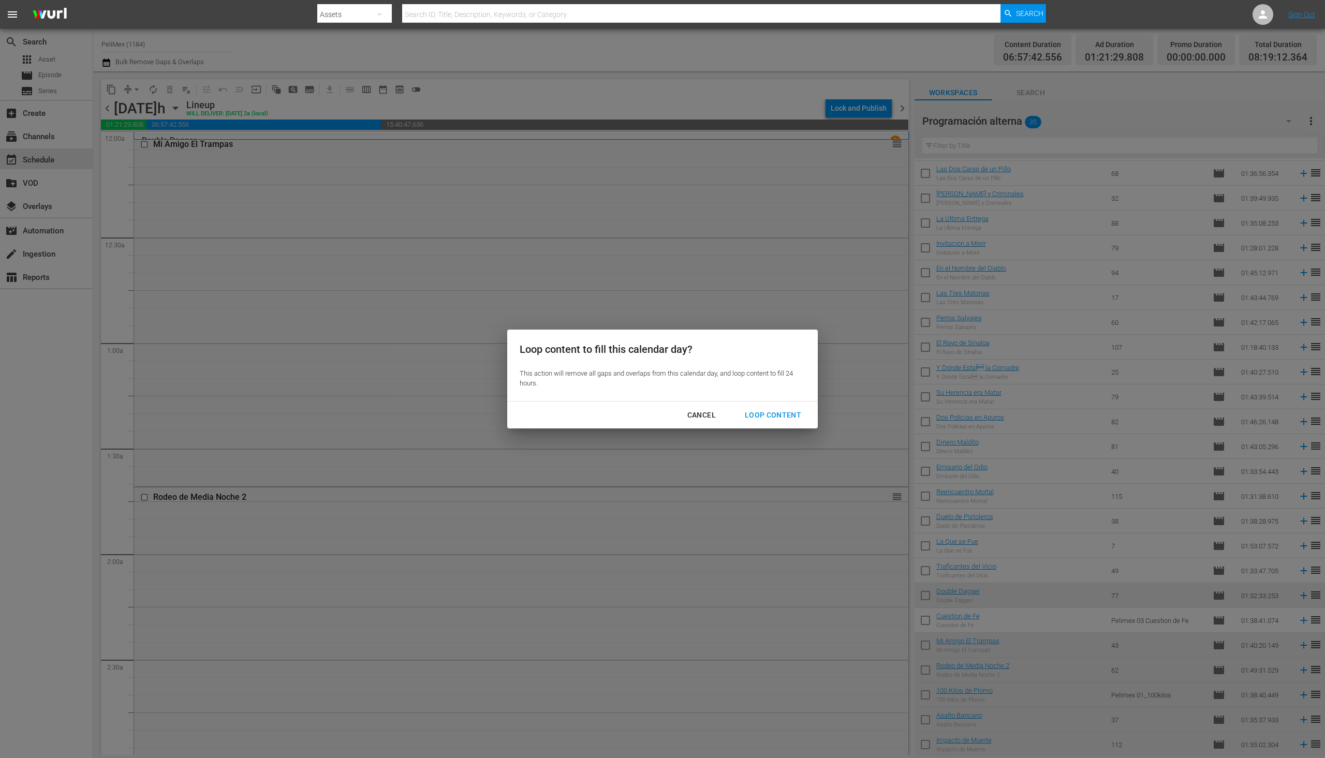
click at [781, 419] on div "Loop Content" at bounding box center [773, 415] width 73 height 13
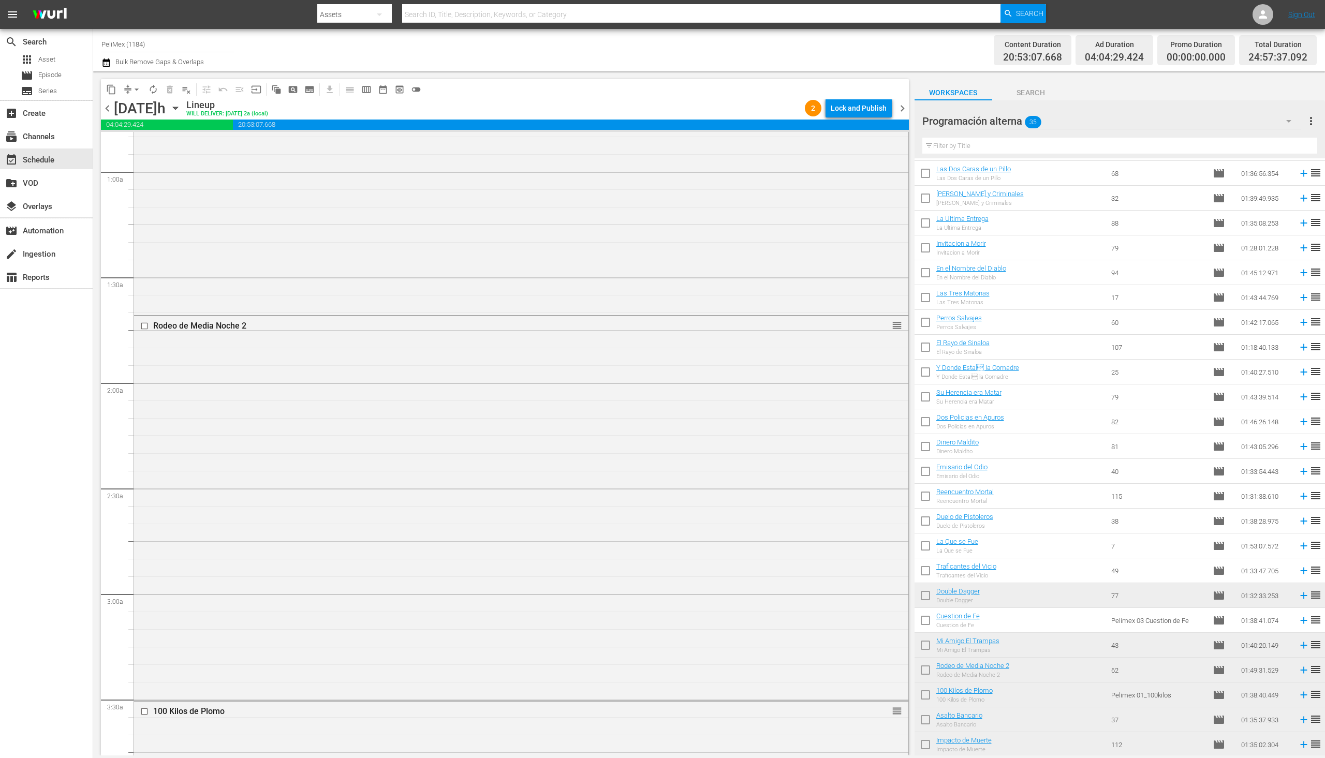
scroll to position [0, 0]
click at [868, 113] on div "Lock and Publish" at bounding box center [859, 108] width 56 height 19
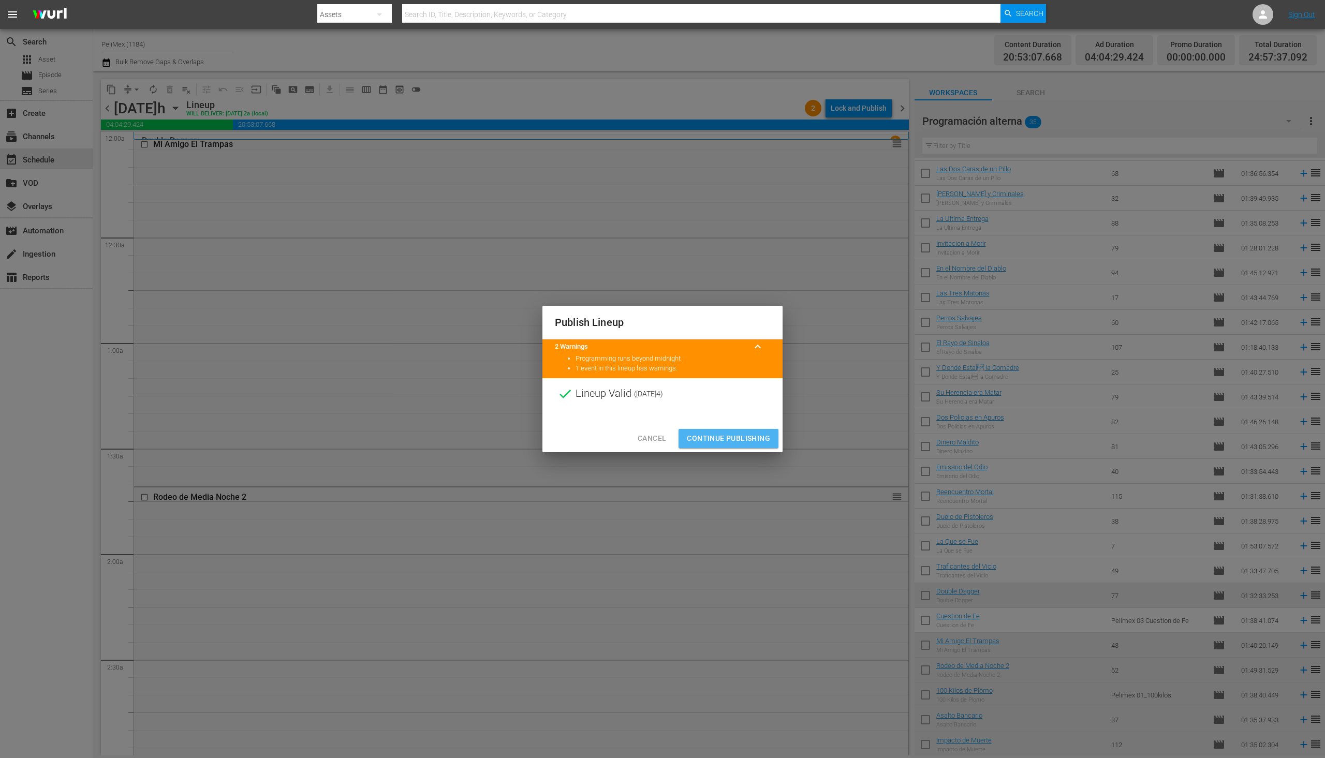
click at [729, 440] on span "Continue Publishing" at bounding box center [728, 438] width 83 height 13
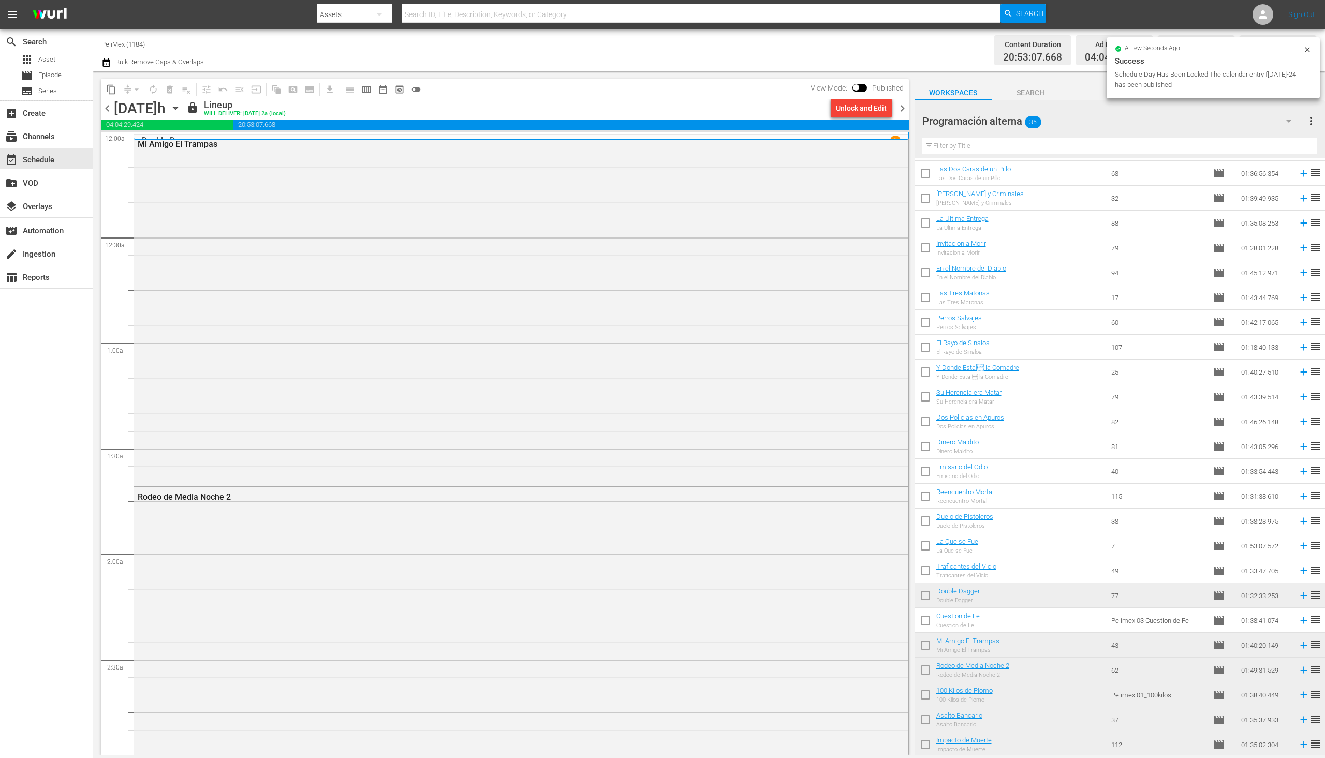
click at [904, 108] on span "chevron_right" at bounding box center [902, 108] width 13 height 13
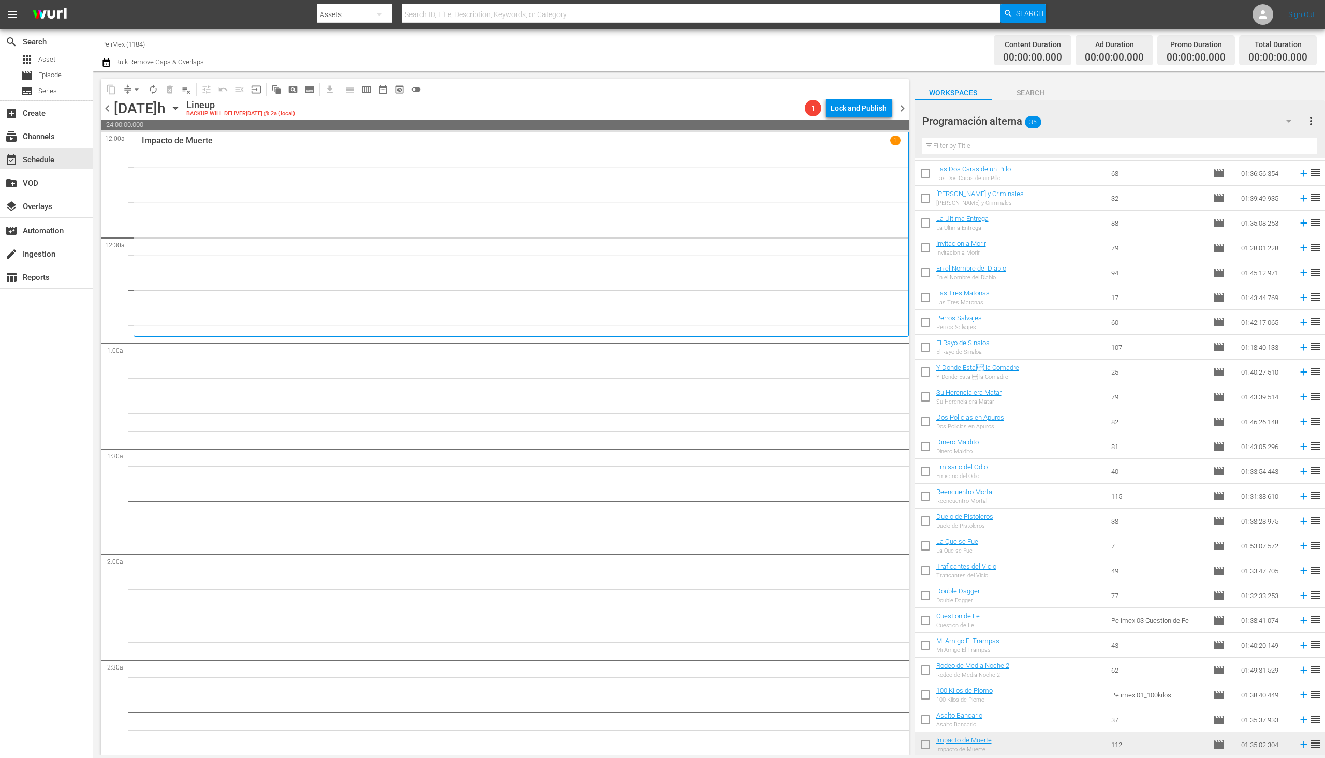
click at [111, 107] on span "chevron_left" at bounding box center [107, 108] width 13 height 13
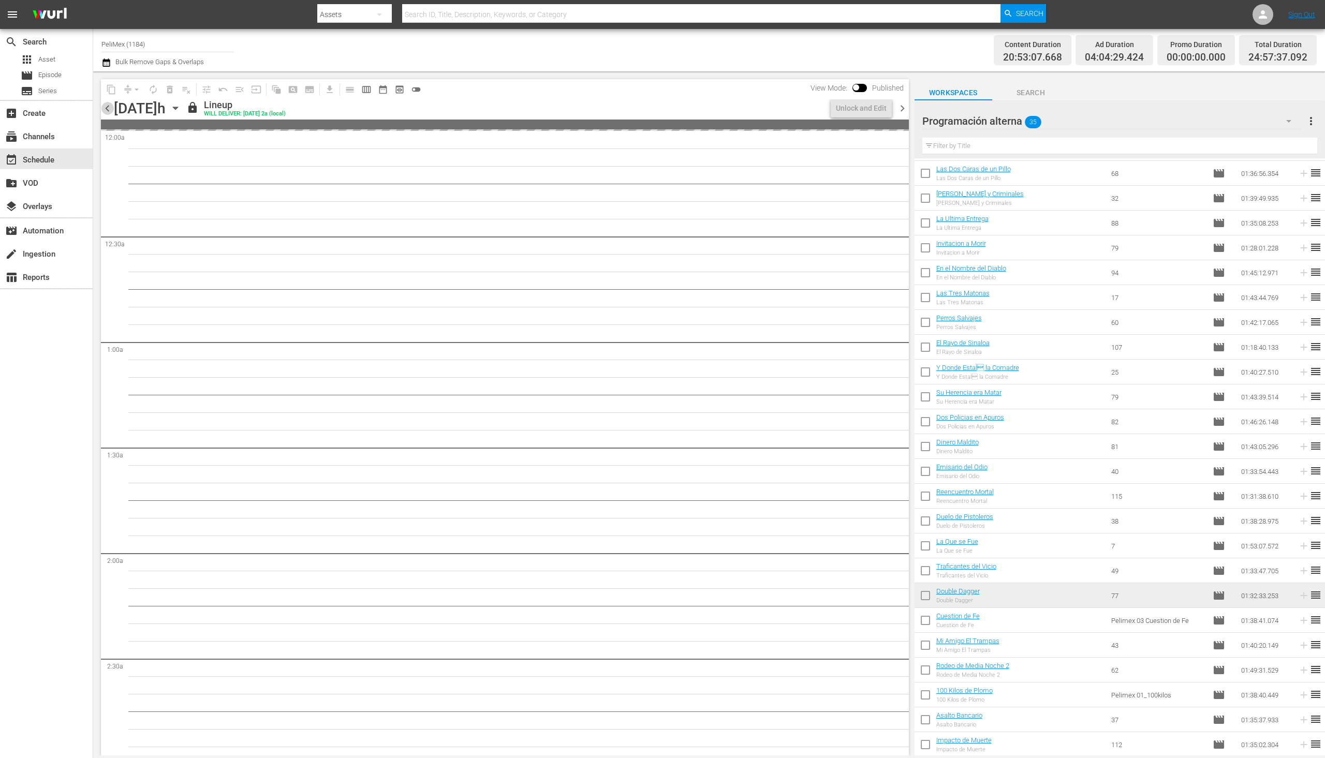
click at [111, 107] on span "chevron_left" at bounding box center [107, 108] width 13 height 13
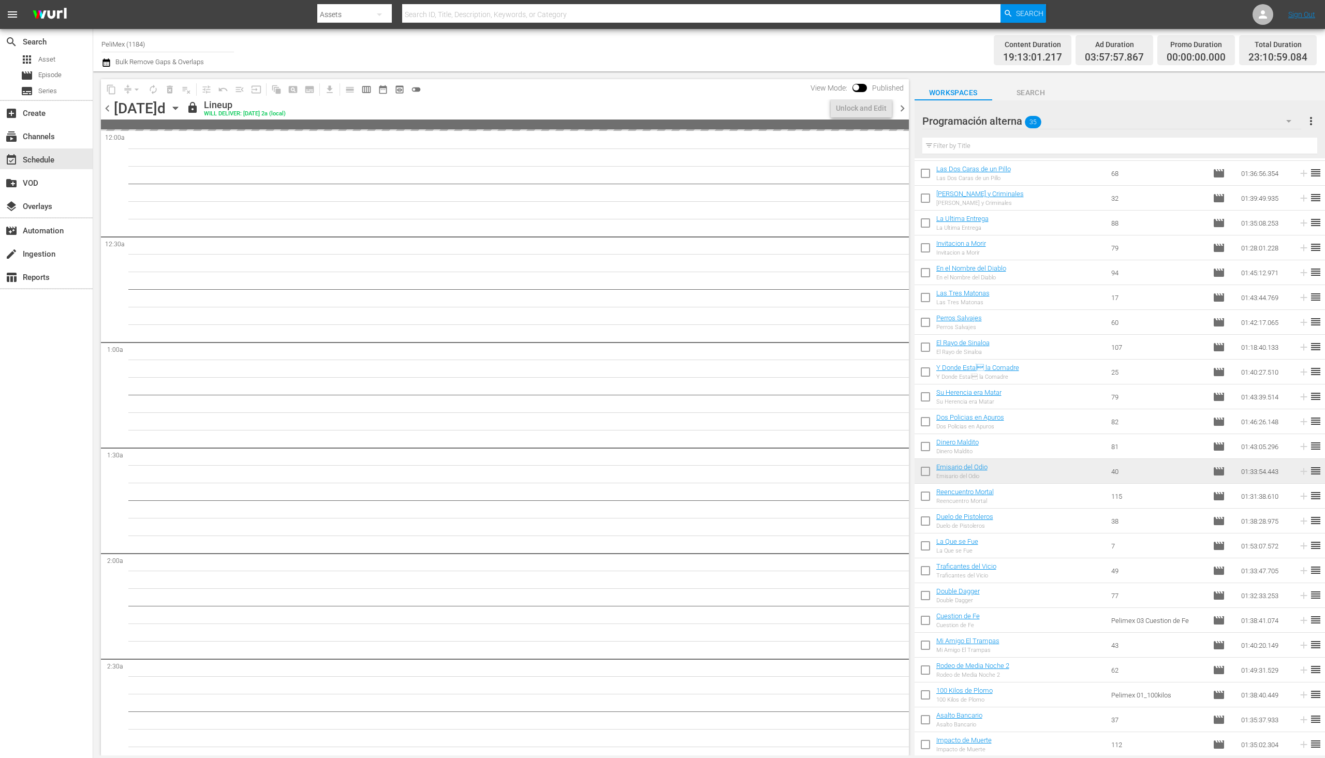
click at [107, 105] on span "chevron_left" at bounding box center [107, 108] width 13 height 13
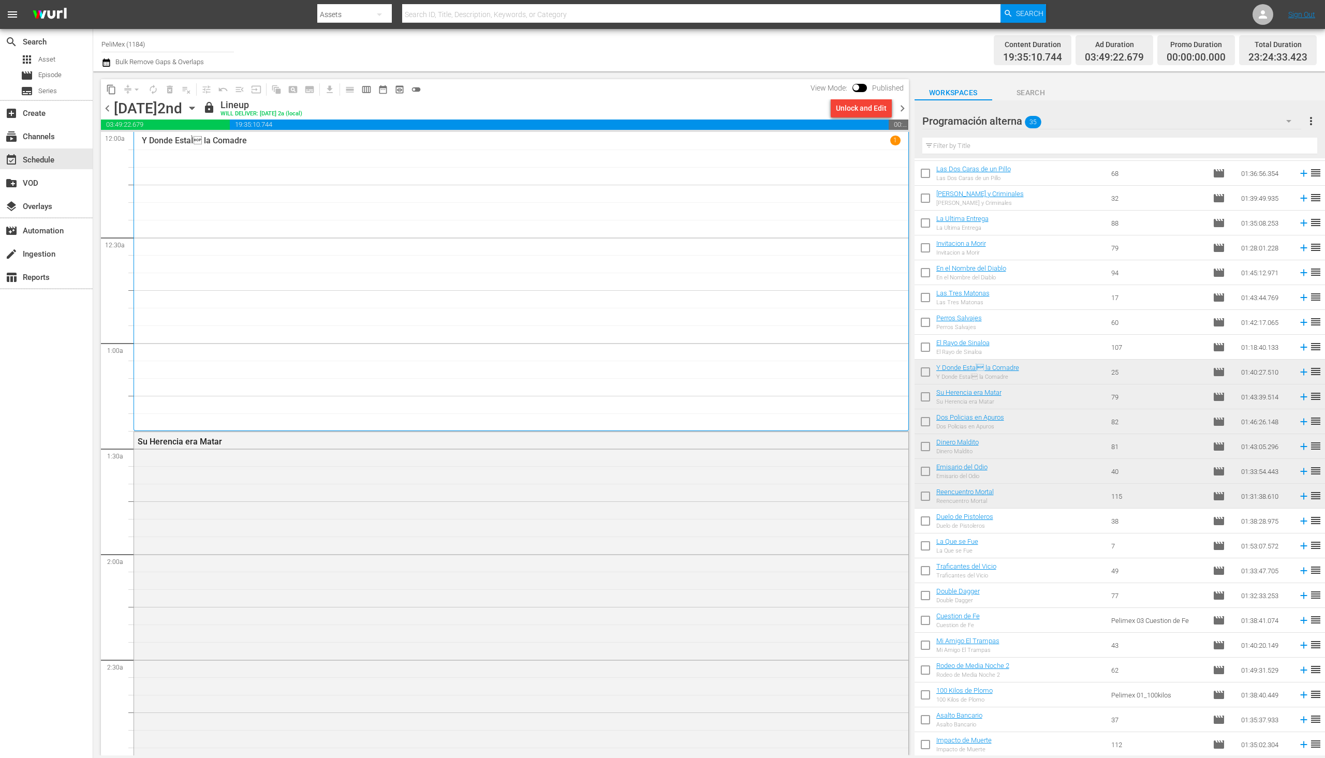
click at [107, 105] on span "chevron_left" at bounding box center [107, 108] width 13 height 13
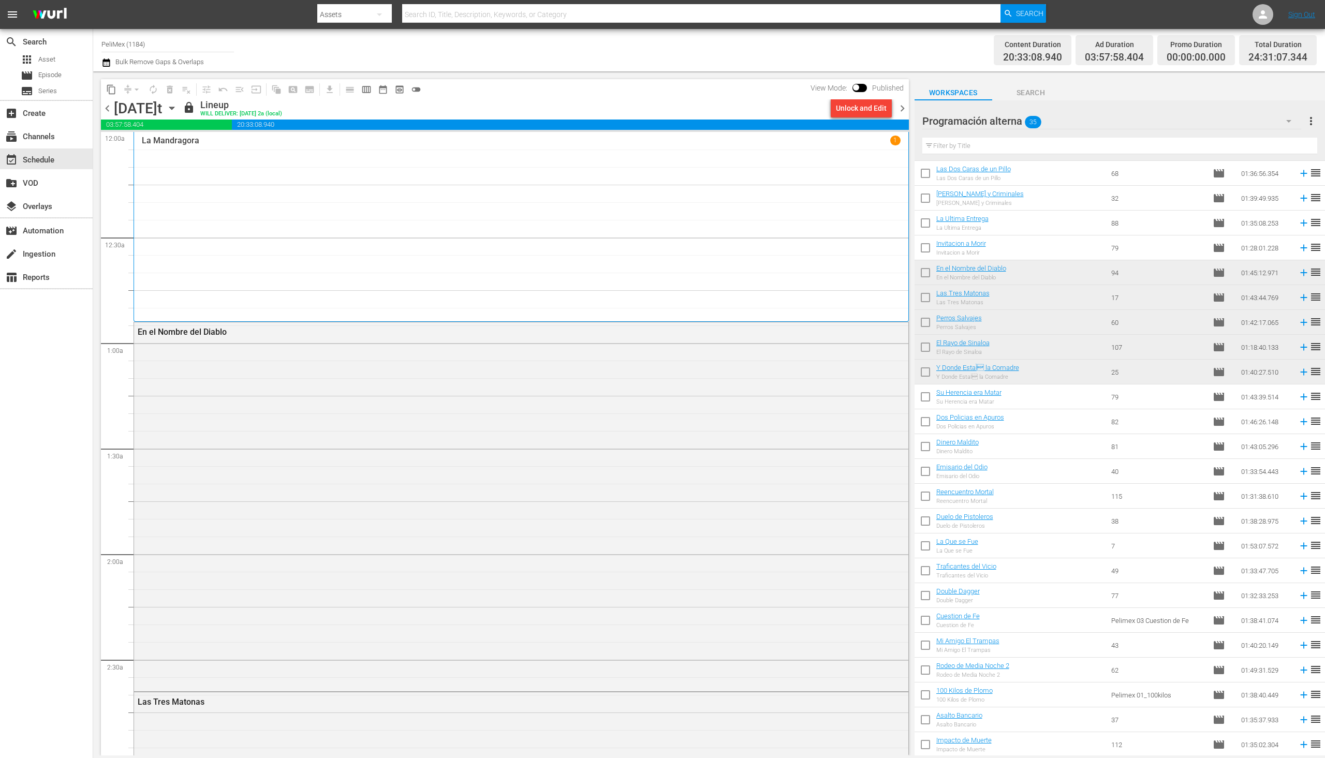
click at [107, 105] on span "chevron_left" at bounding box center [107, 108] width 13 height 13
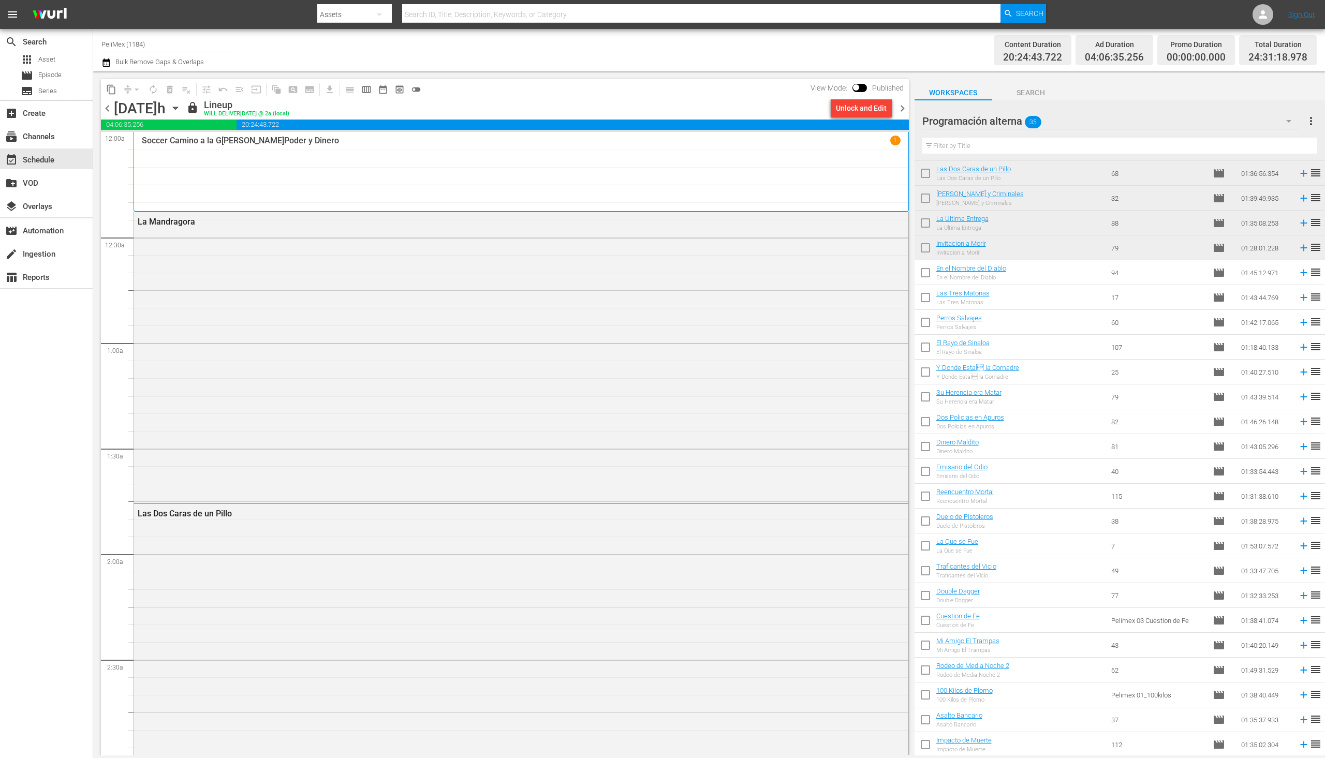
click at [107, 105] on span "chevron_left" at bounding box center [107, 108] width 13 height 13
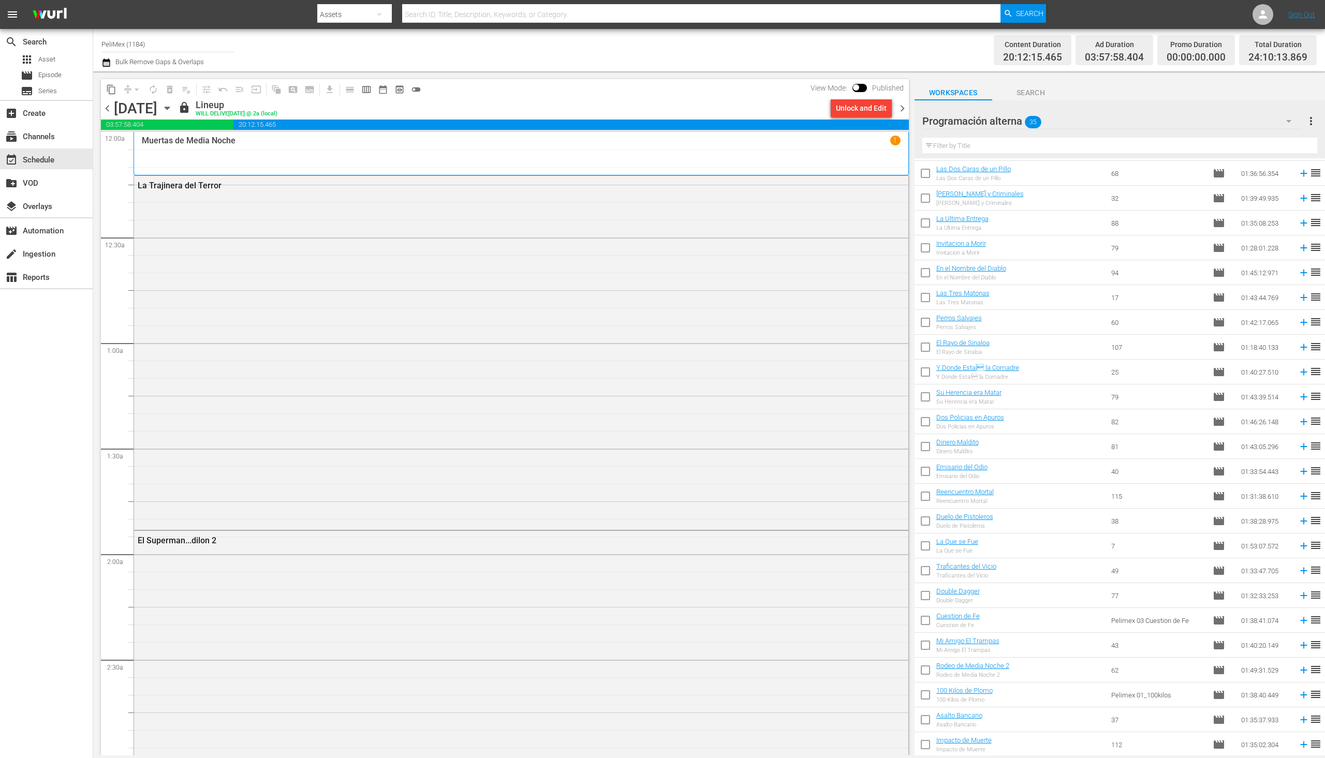
click at [111, 111] on span "chevron_left" at bounding box center [107, 108] width 13 height 13
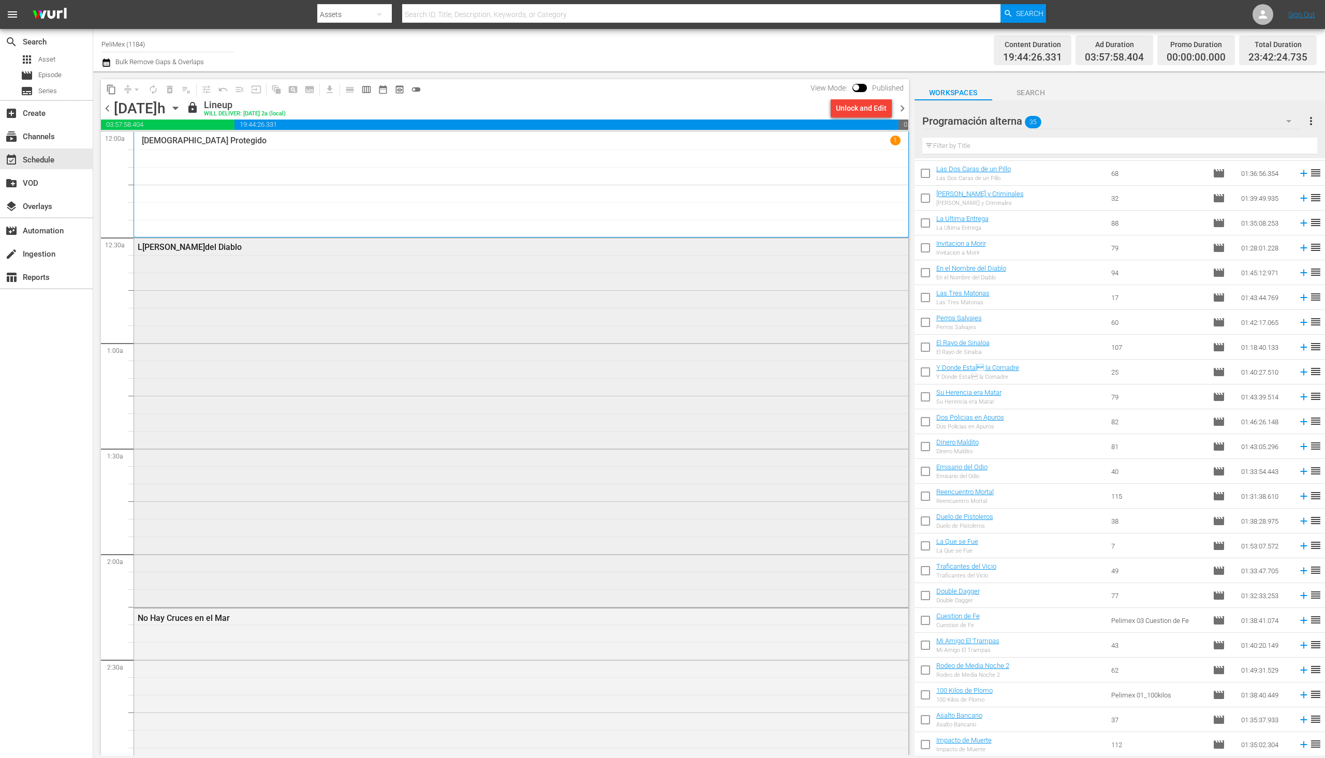
click at [571, 372] on div "L[PERSON_NAME]del Diablo" at bounding box center [521, 422] width 774 height 368
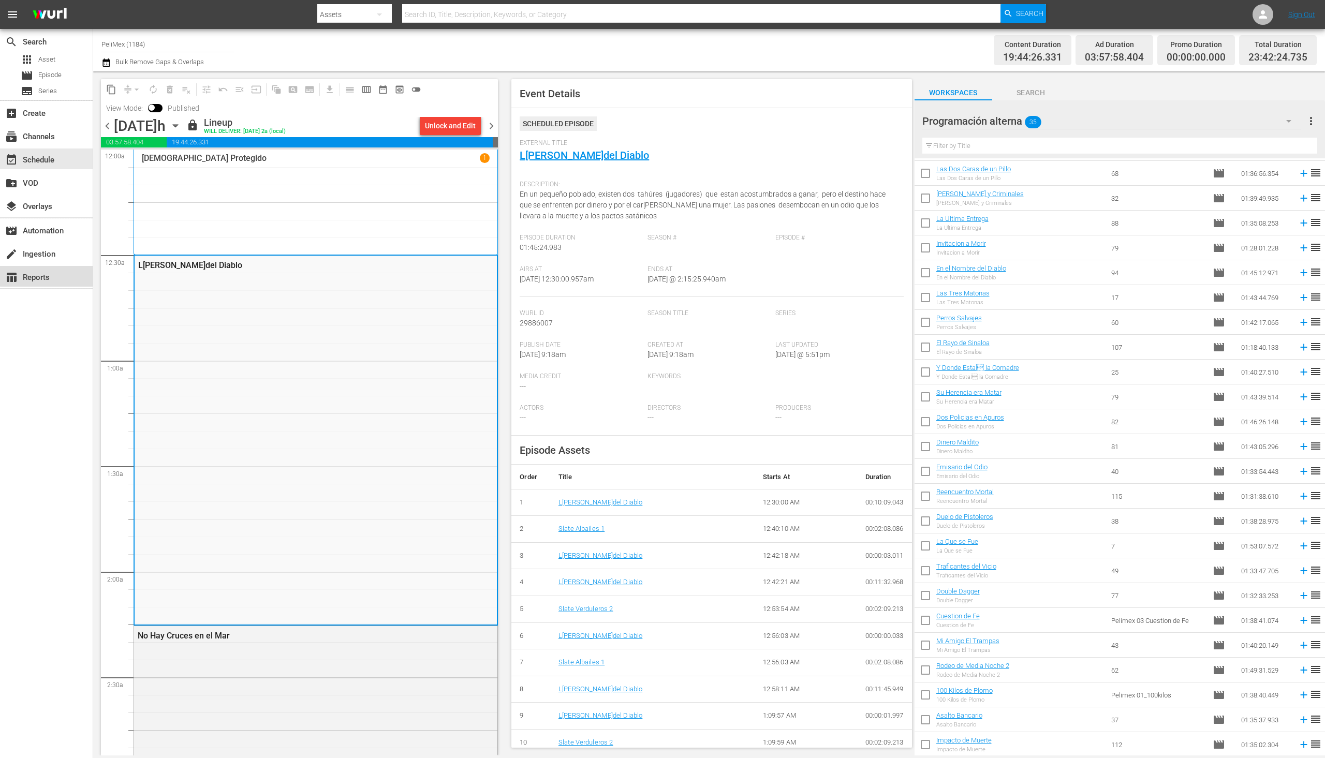
click at [58, 272] on div "table_chart Reports" at bounding box center [46, 276] width 93 height 21
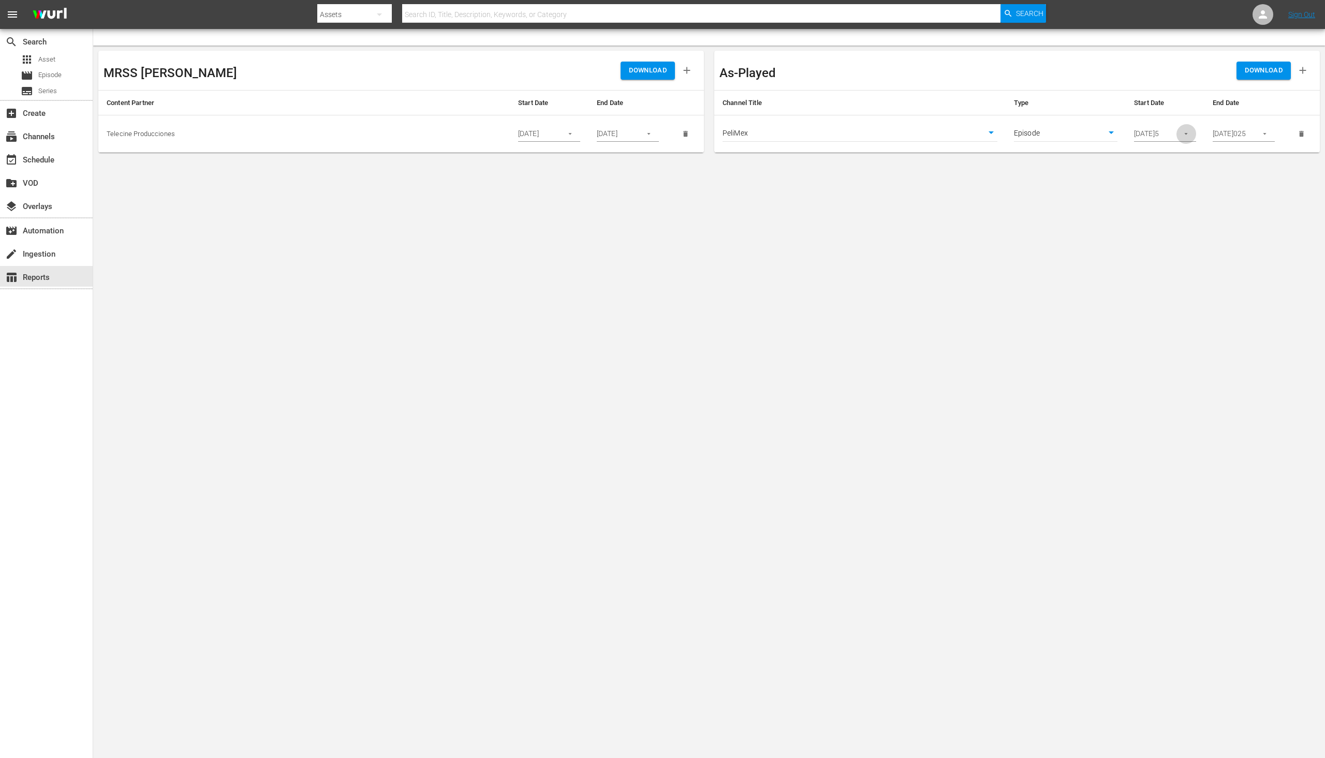
click at [1187, 131] on icon "button" at bounding box center [1186, 134] width 8 height 8
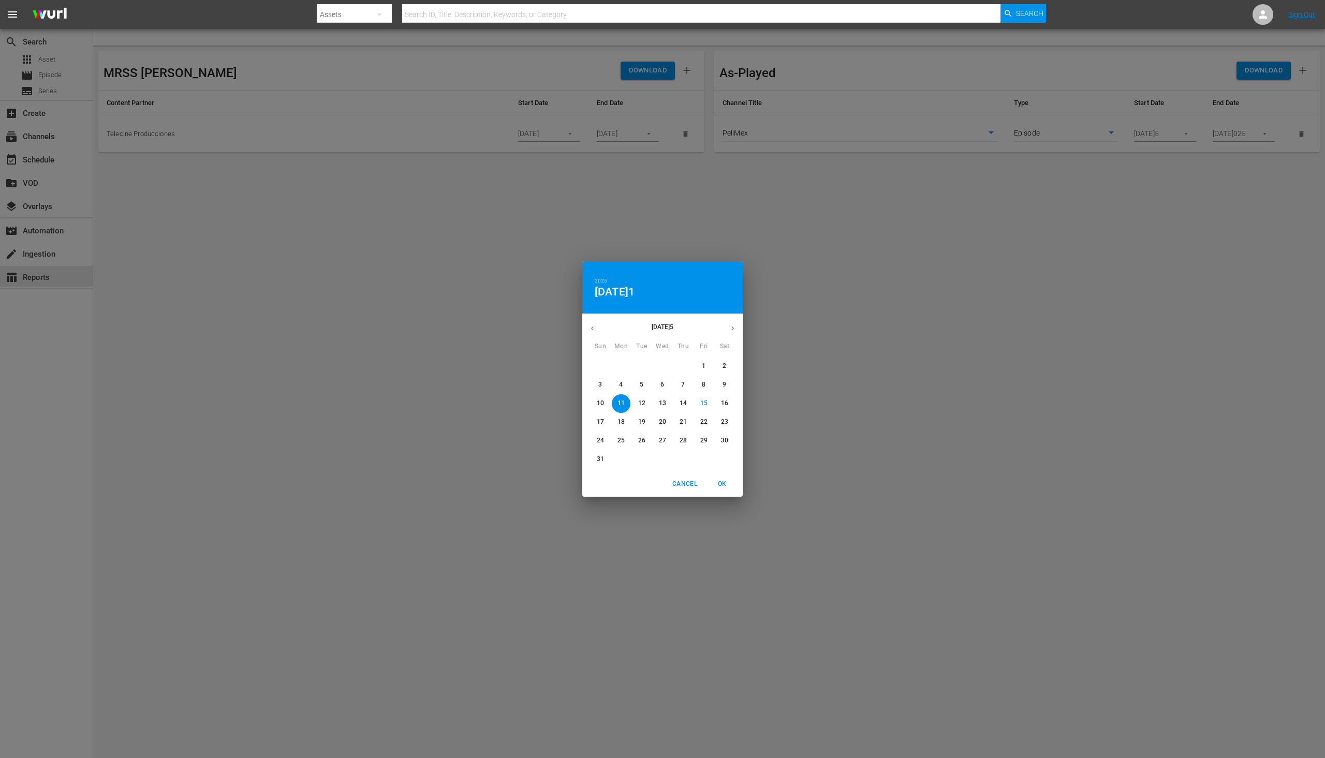
click at [618, 416] on button "18" at bounding box center [621, 422] width 19 height 19
click at [713, 482] on span "OK" at bounding box center [722, 484] width 25 height 11
type input "[DATE]"
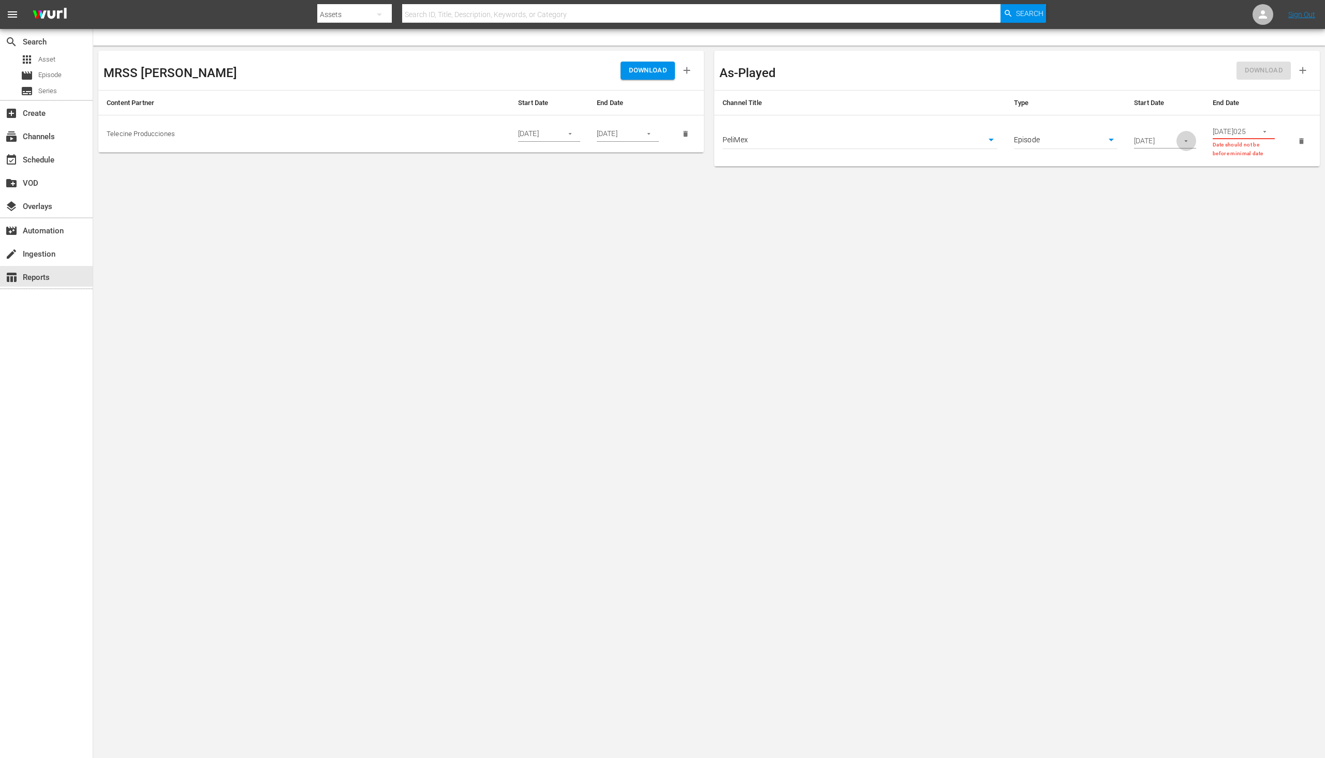
click at [1186, 137] on icon "button" at bounding box center [1186, 141] width 8 height 8
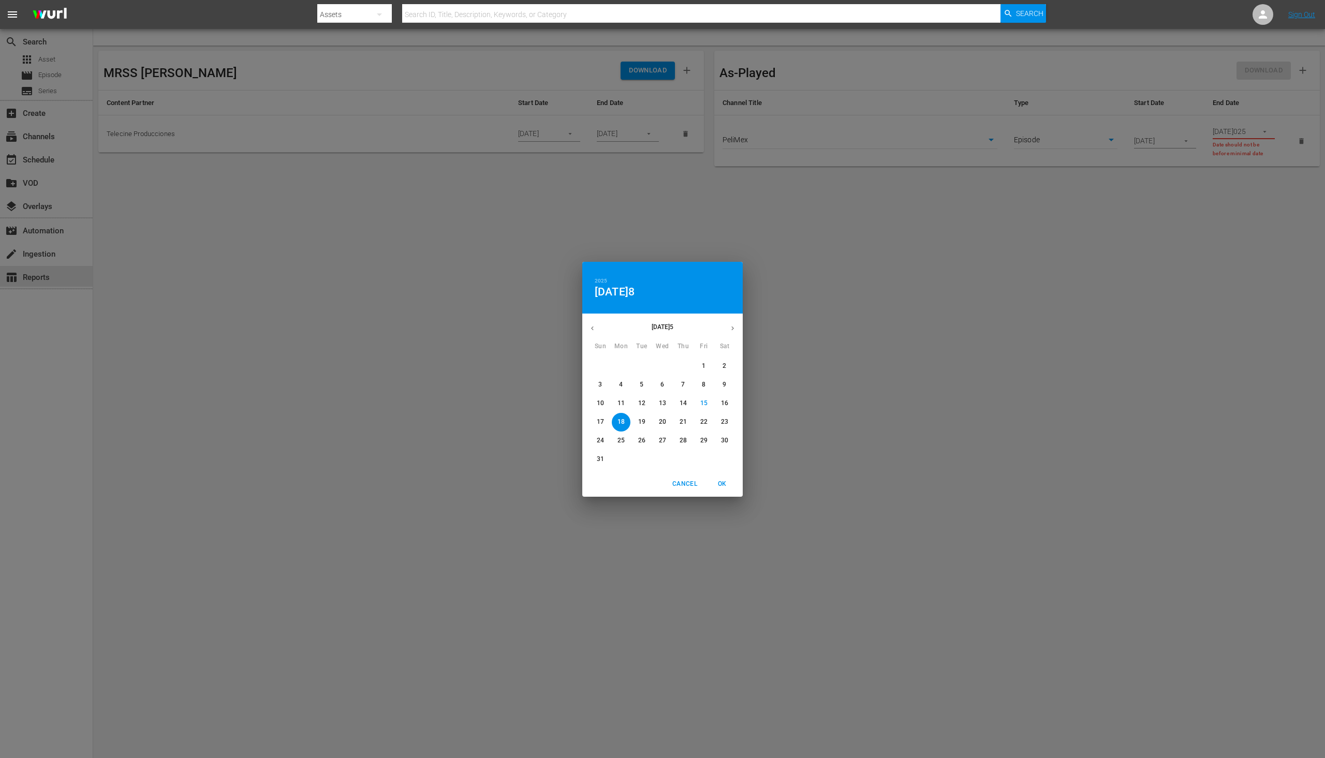
click at [1167, 145] on div "2025 Mon, A[DATE] Sun Mon Tue Wed Thu Fri Sat 27 28 29 30 31 1 2 3 4 5 6 7 8 9 …" at bounding box center [662, 379] width 1325 height 758
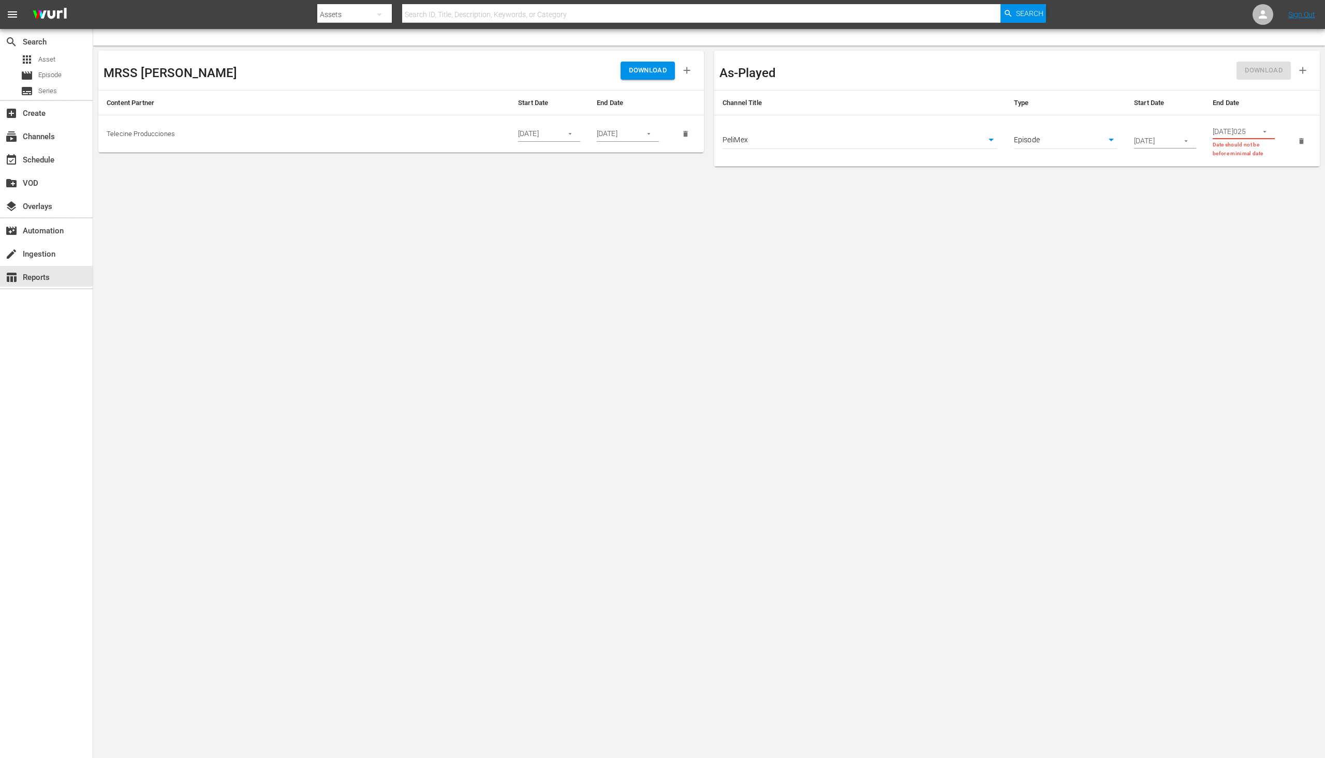
click at [1264, 135] on icon "button" at bounding box center [1265, 132] width 8 height 8
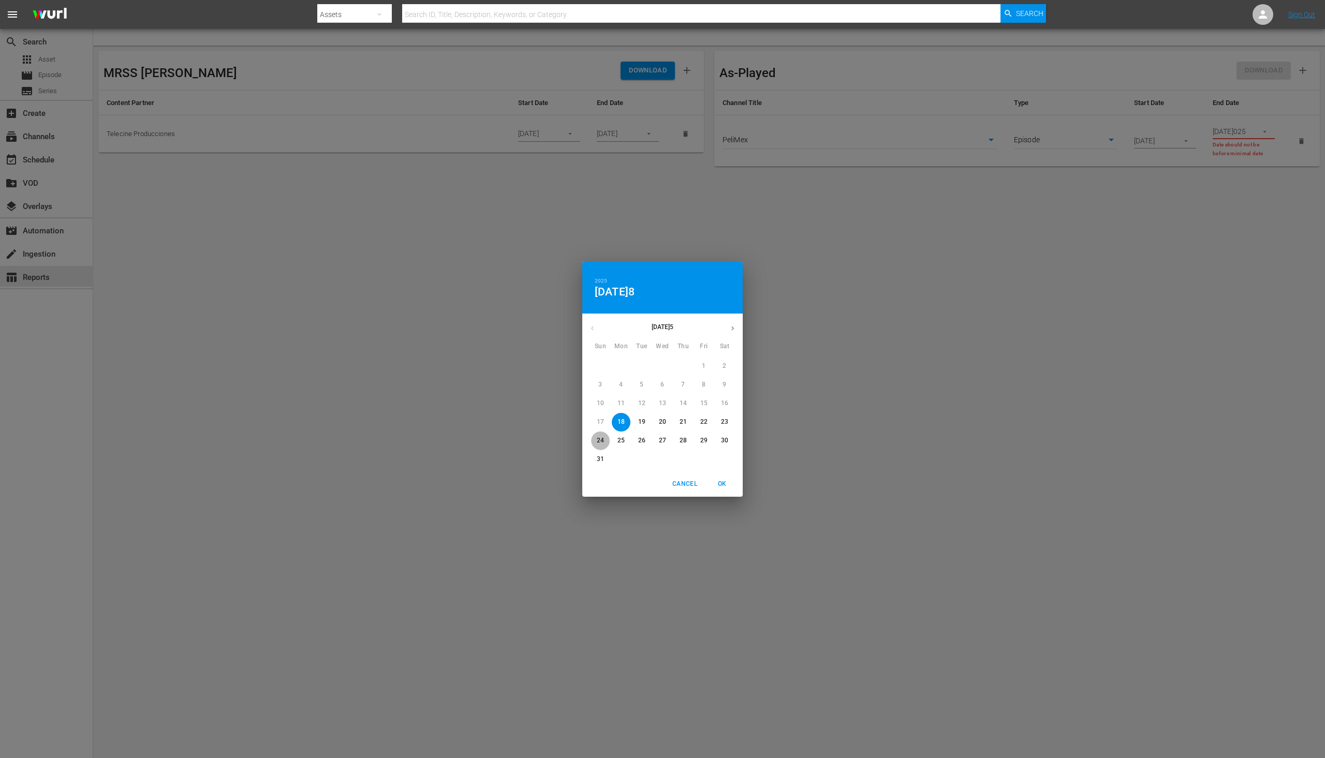
click at [603, 440] on p "24" at bounding box center [600, 440] width 7 height 9
click at [729, 485] on span "OK" at bounding box center [722, 484] width 25 height 11
type input "[DATE]5"
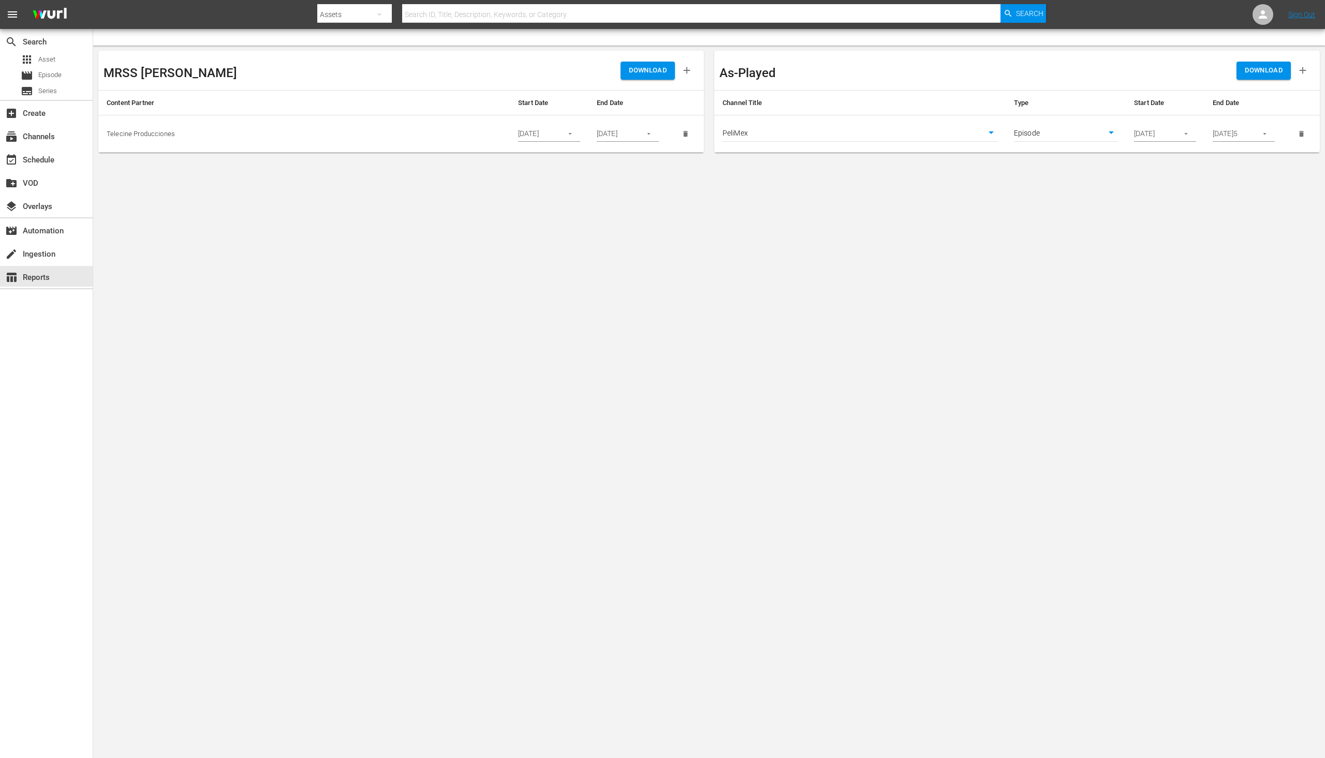
click at [1185, 137] on icon "button" at bounding box center [1186, 134] width 8 height 8
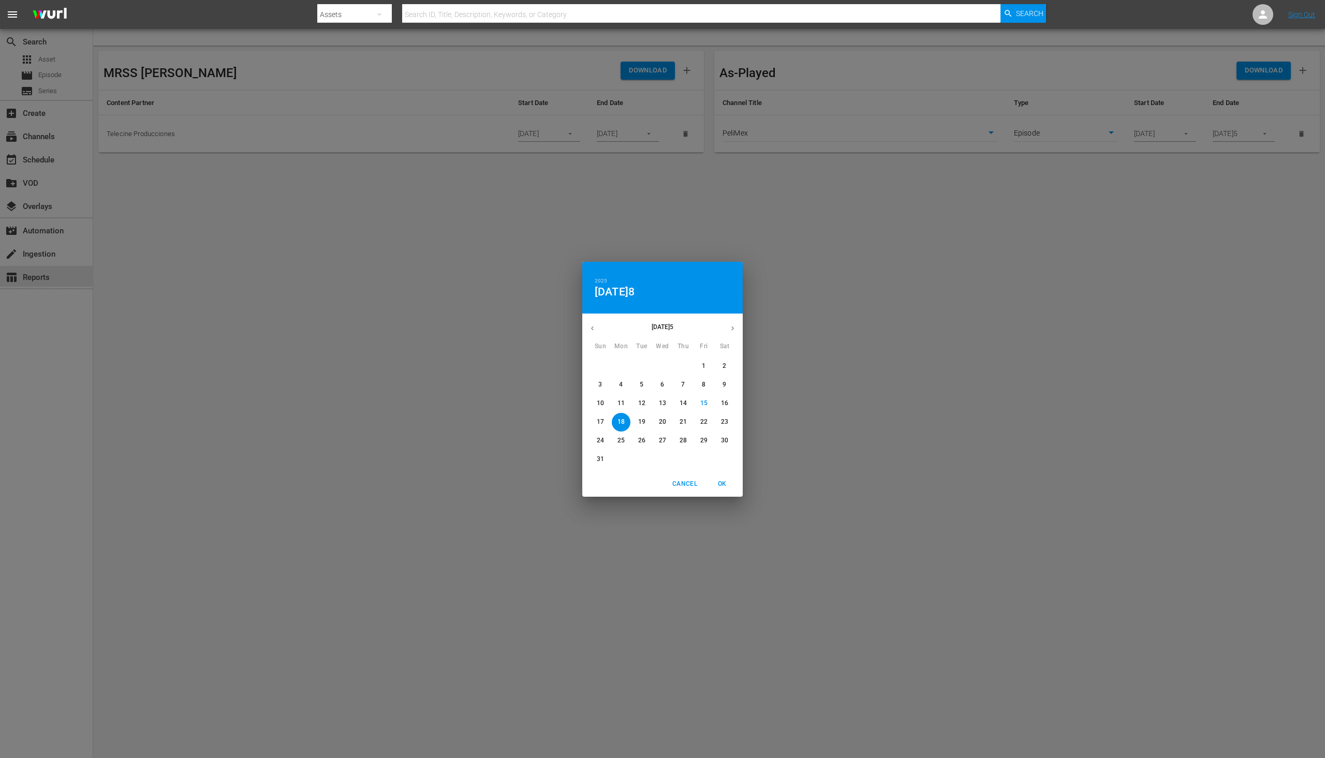
click at [1185, 137] on div "2025 Mon, A[DATE] Sun Mon Tue Wed Thu Fri Sat 27 28 29 30 31 1 2 3 4 5 6 7 8 9 …" at bounding box center [662, 379] width 1325 height 758
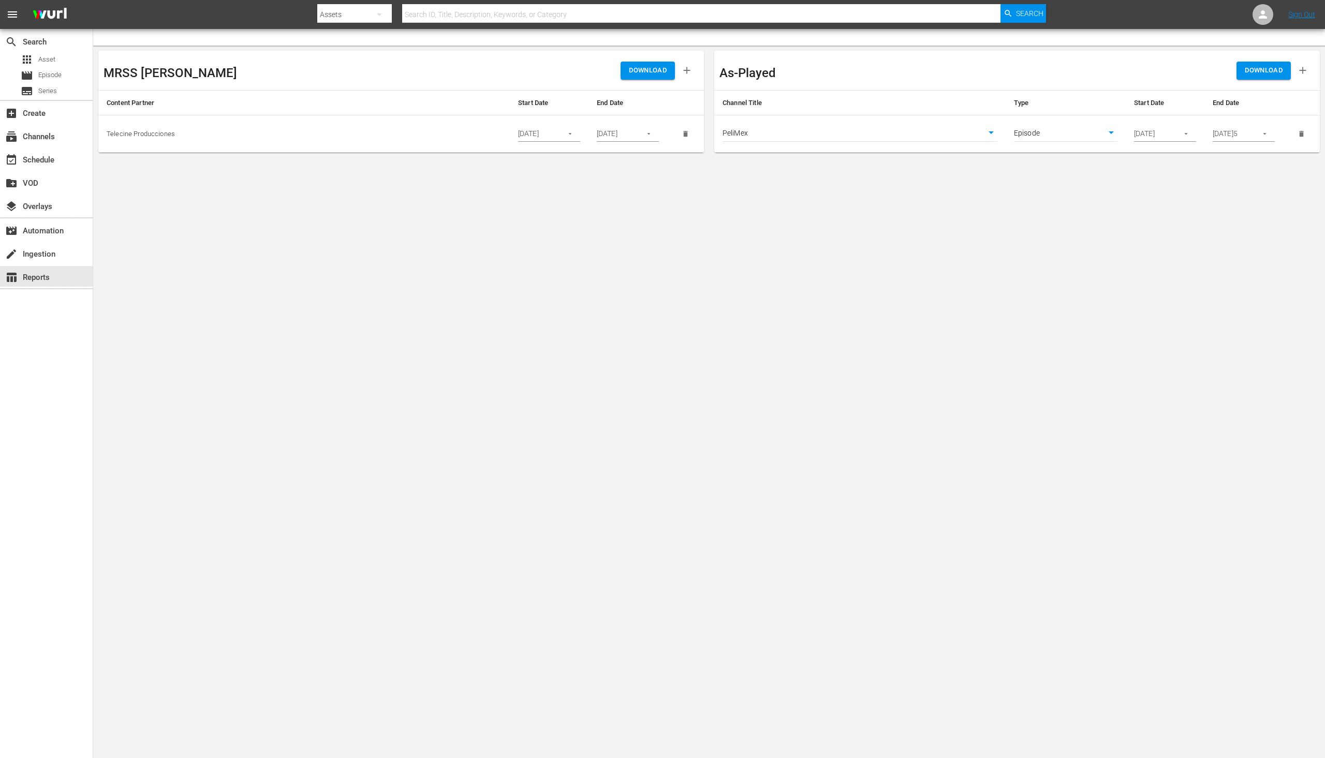
click at [1278, 133] on td "[DATE]5" at bounding box center [1244, 133] width 79 height 37
click at [1272, 134] on button "button" at bounding box center [1265, 134] width 20 height 20
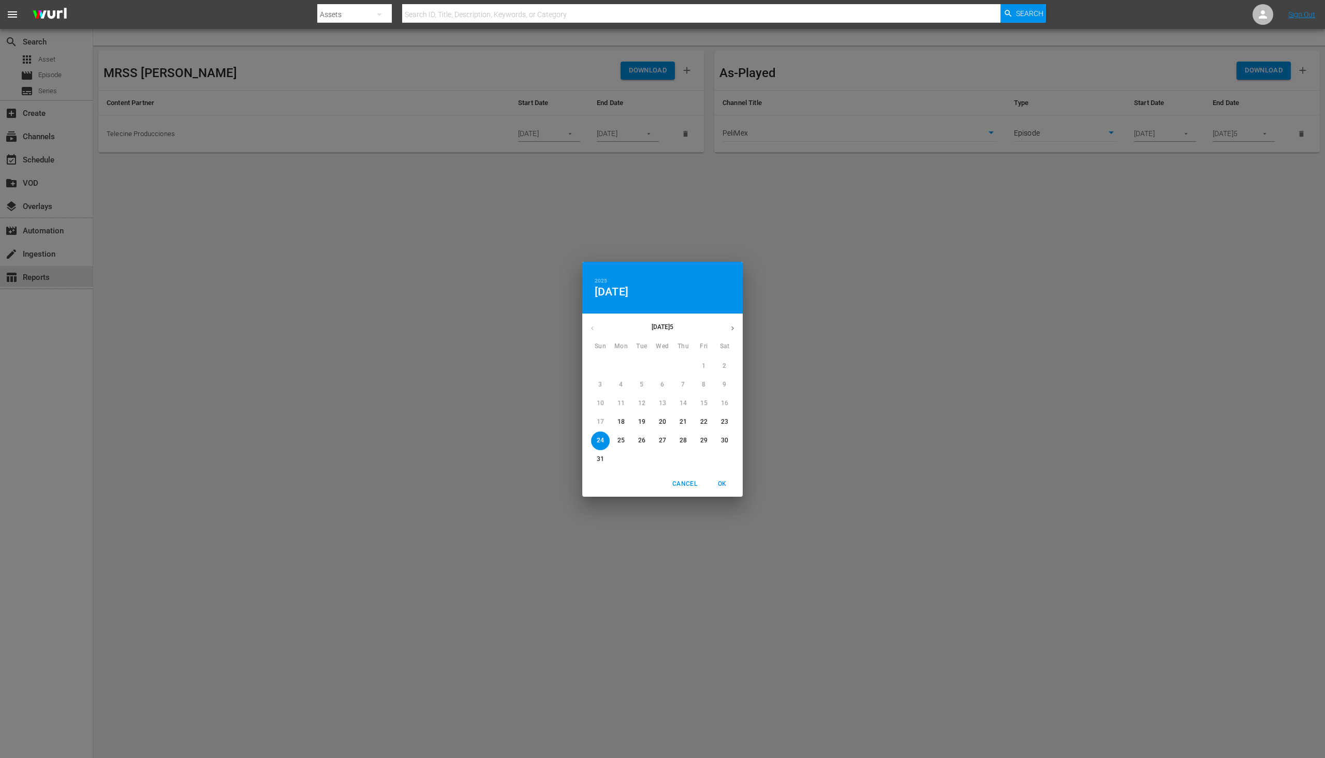
click at [1272, 134] on div "2025 Sun, Au[DATE]un Mon Tue Wed Thu Fri Sat 27 28 29 30 31 1 2 3 4 5 6 7 8 9 1…" at bounding box center [662, 379] width 1325 height 758
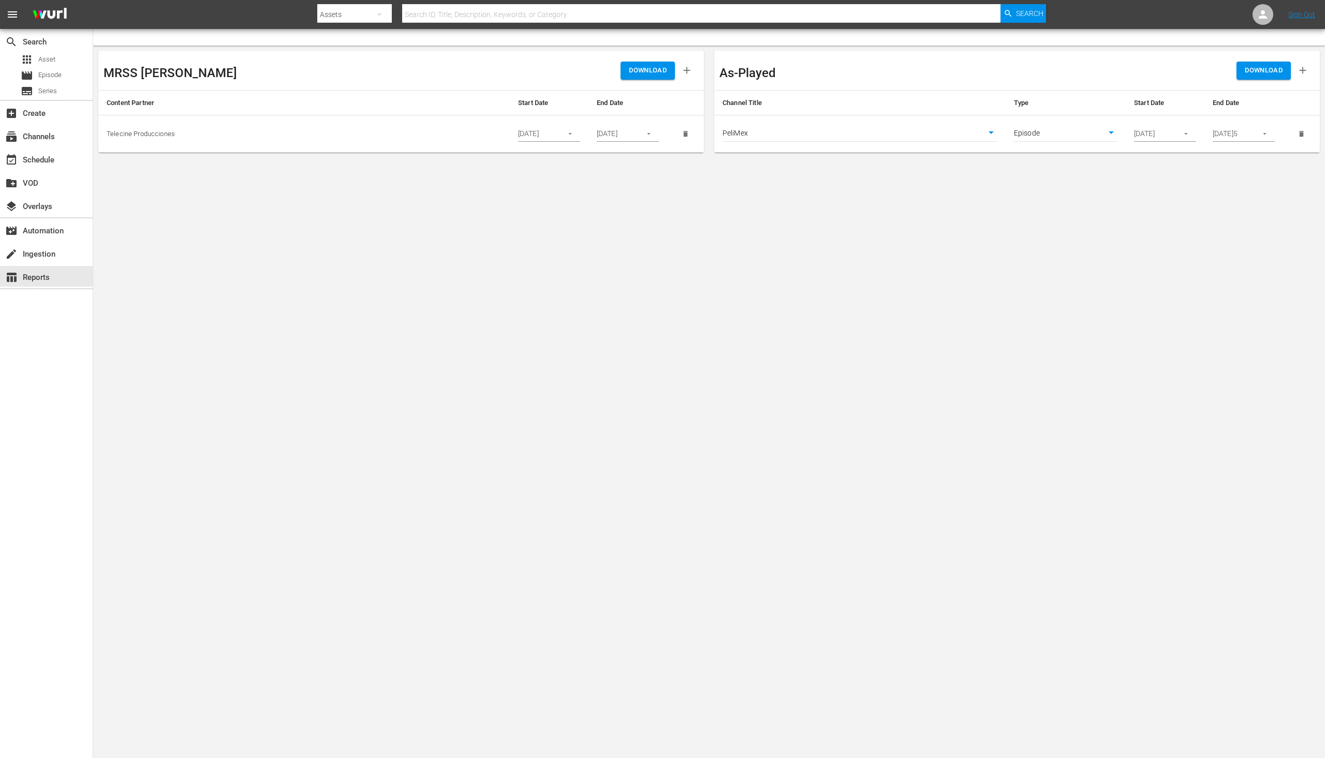
click at [1215, 248] on body "menu Search By Assets Search ID, Title, Description, Keywords, or Category Sear…" at bounding box center [662, 379] width 1325 height 758
click at [1269, 72] on span "DOWNLOAD" at bounding box center [1264, 71] width 38 height 12
